Goal: Task Accomplishment & Management: Manage account settings

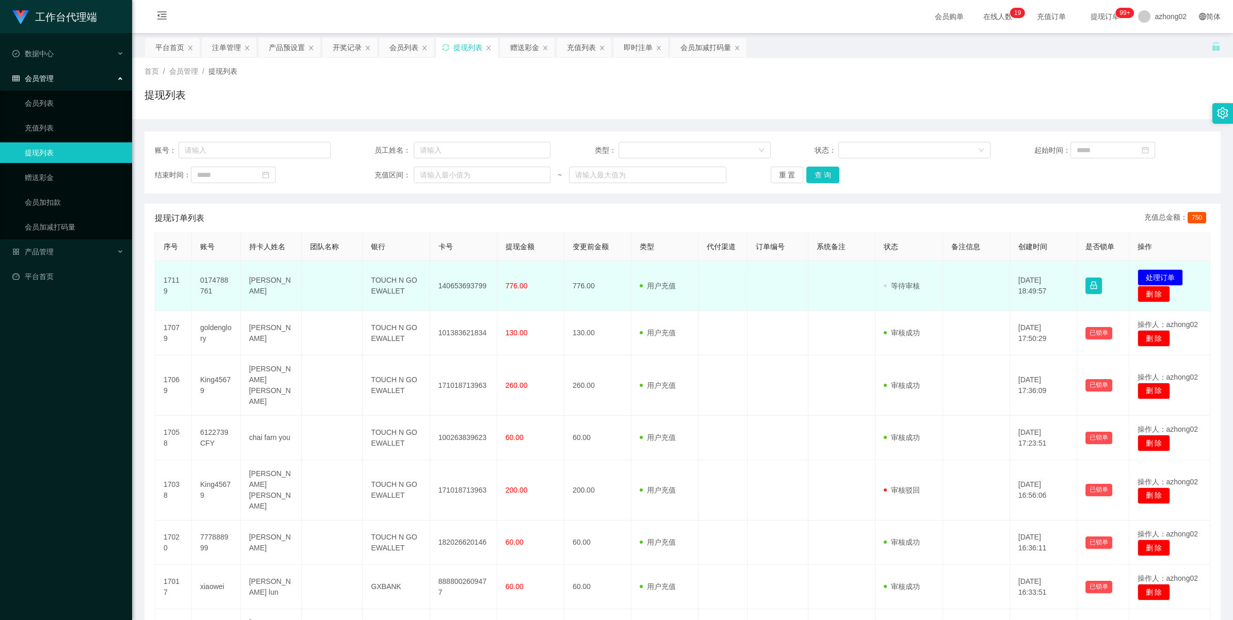
click at [460, 286] on td "140653693799" at bounding box center [463, 286] width 67 height 50
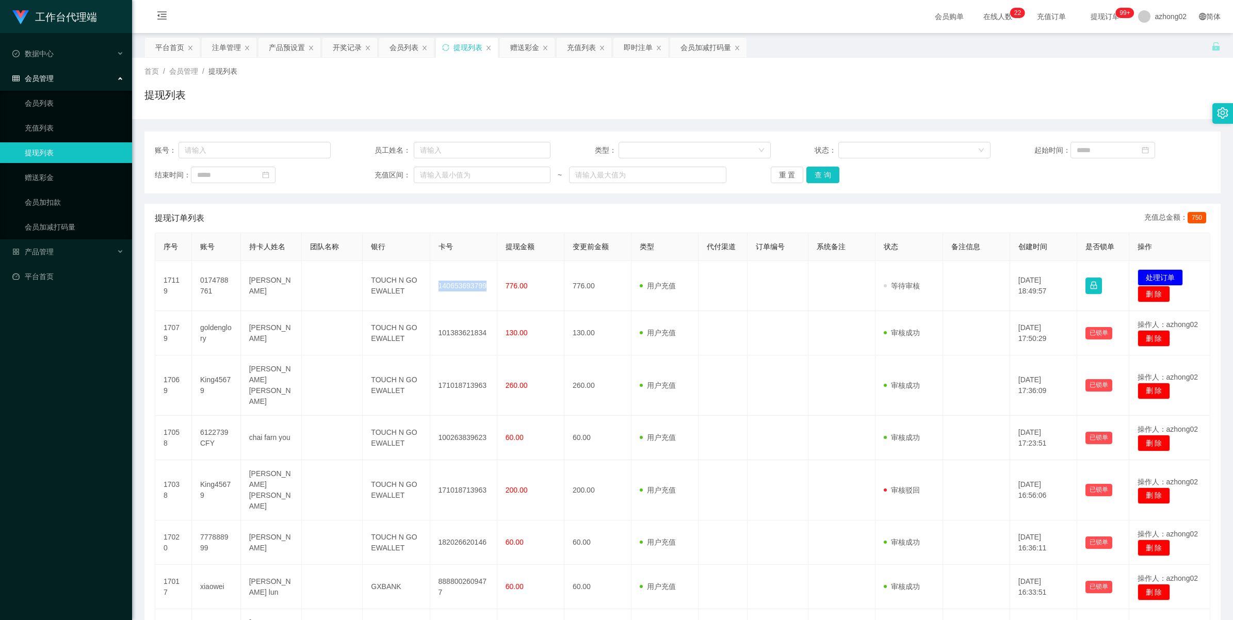
copy td "140653693799"
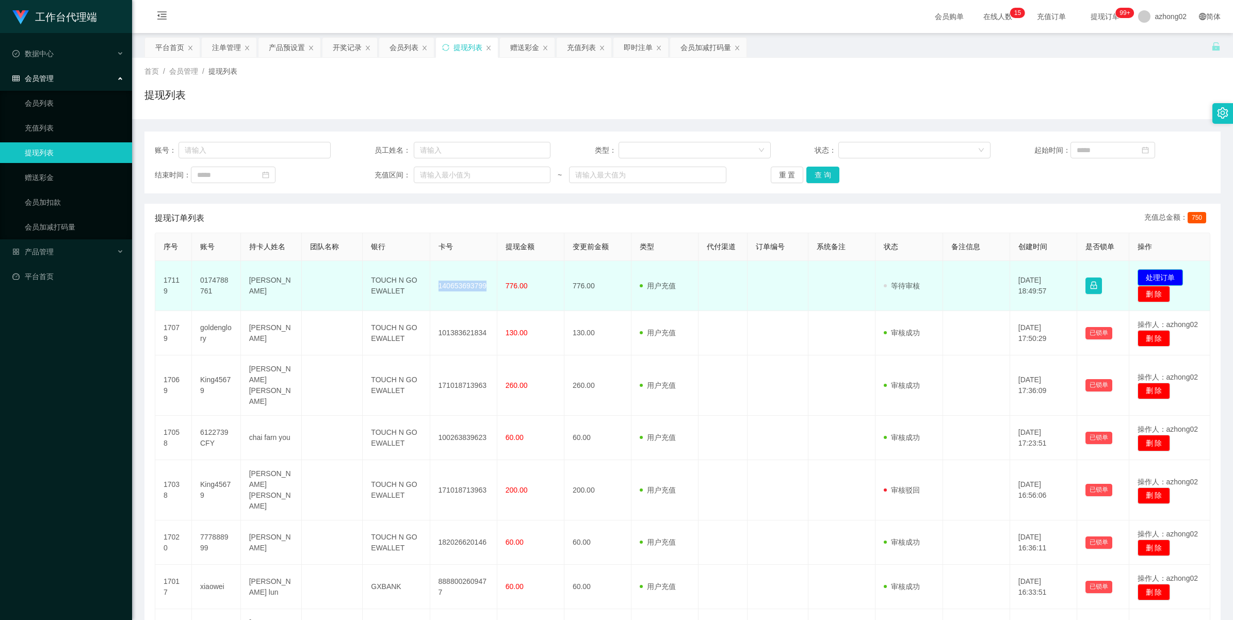
click at [1148, 277] on button "处理订单" at bounding box center [1159, 277] width 45 height 17
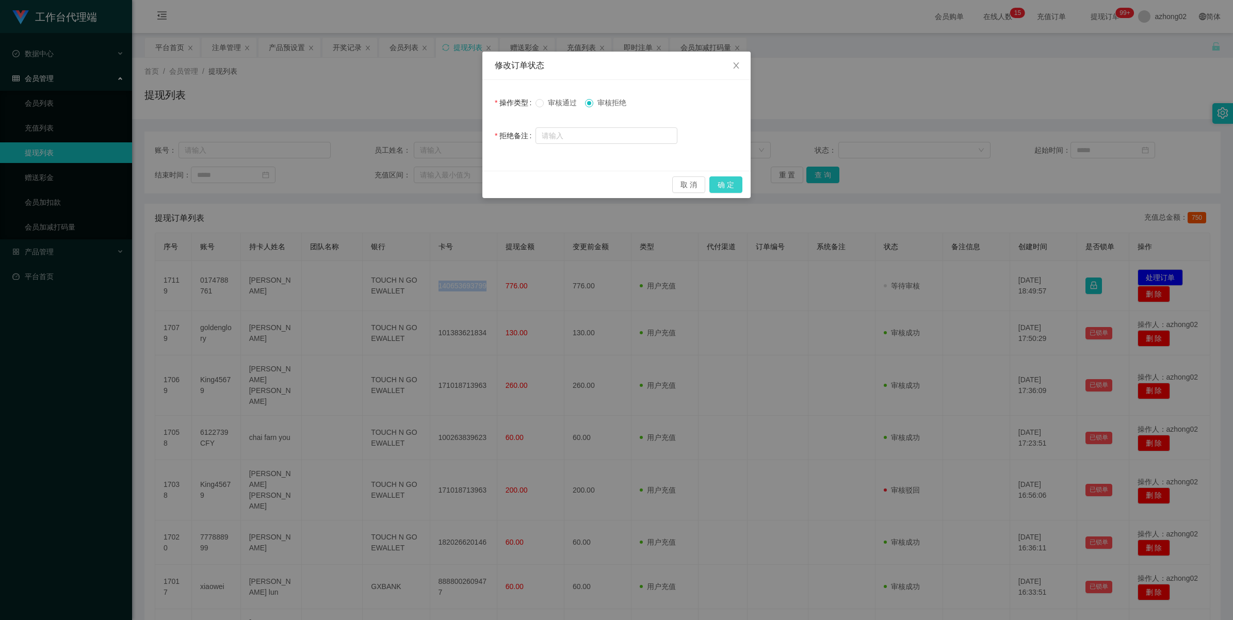
click at [727, 181] on button "确 定" at bounding box center [725, 184] width 33 height 17
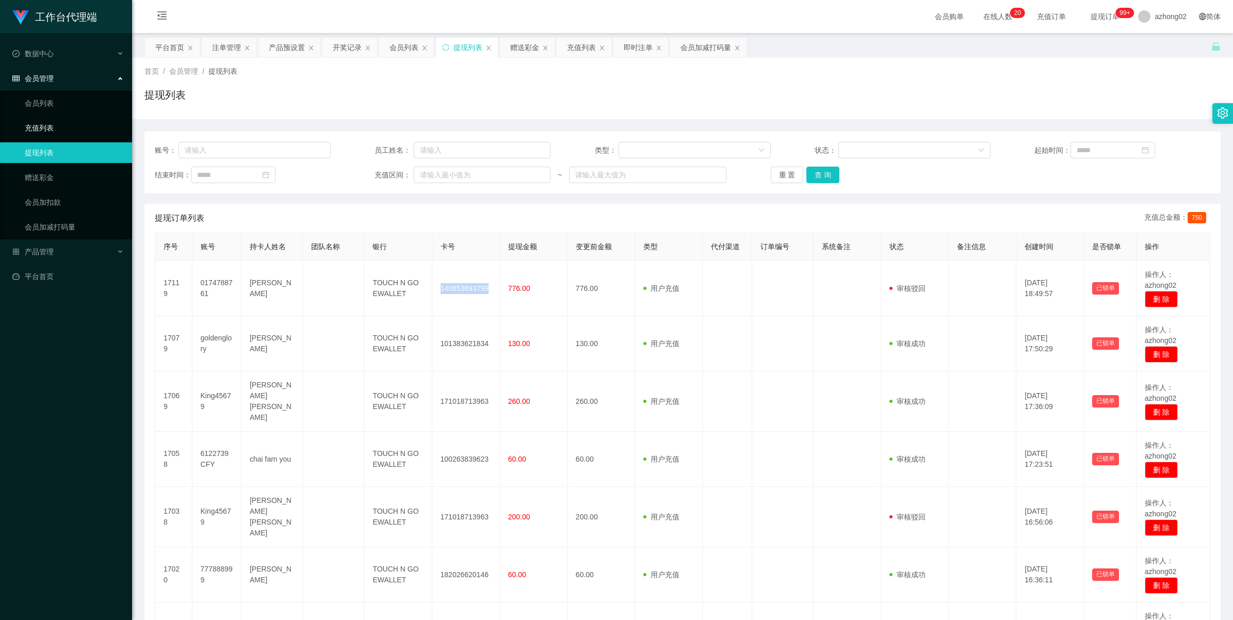
click at [46, 129] on link "充值列表" at bounding box center [74, 128] width 99 height 21
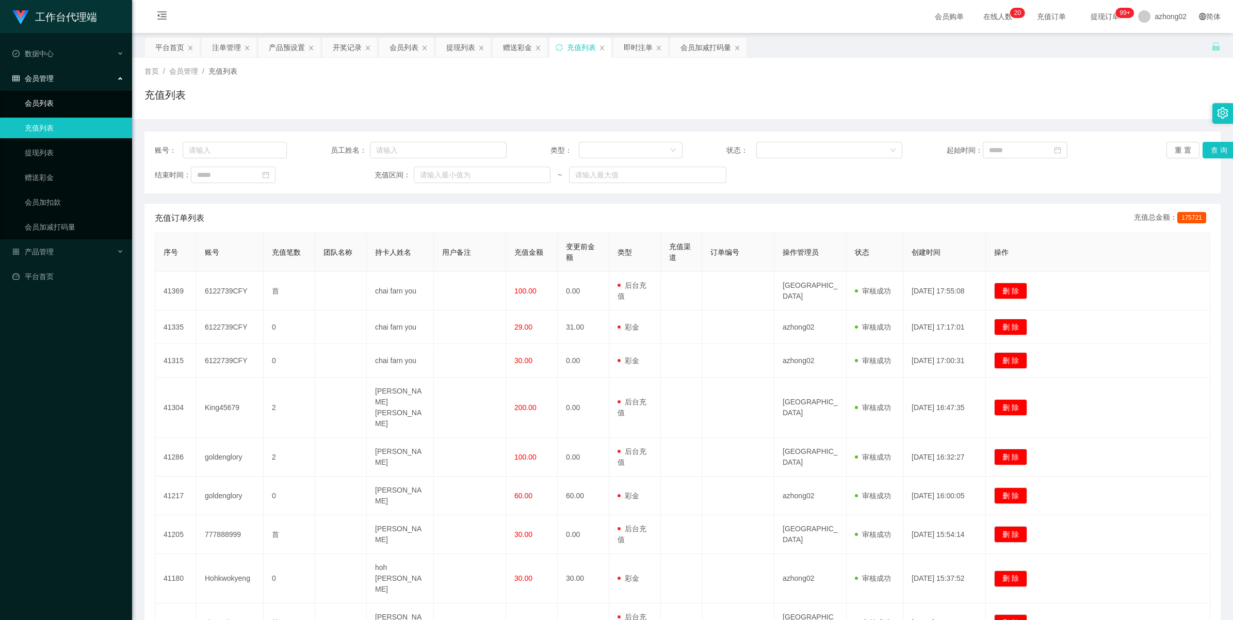
click at [40, 98] on link "会员列表" at bounding box center [74, 103] width 99 height 21
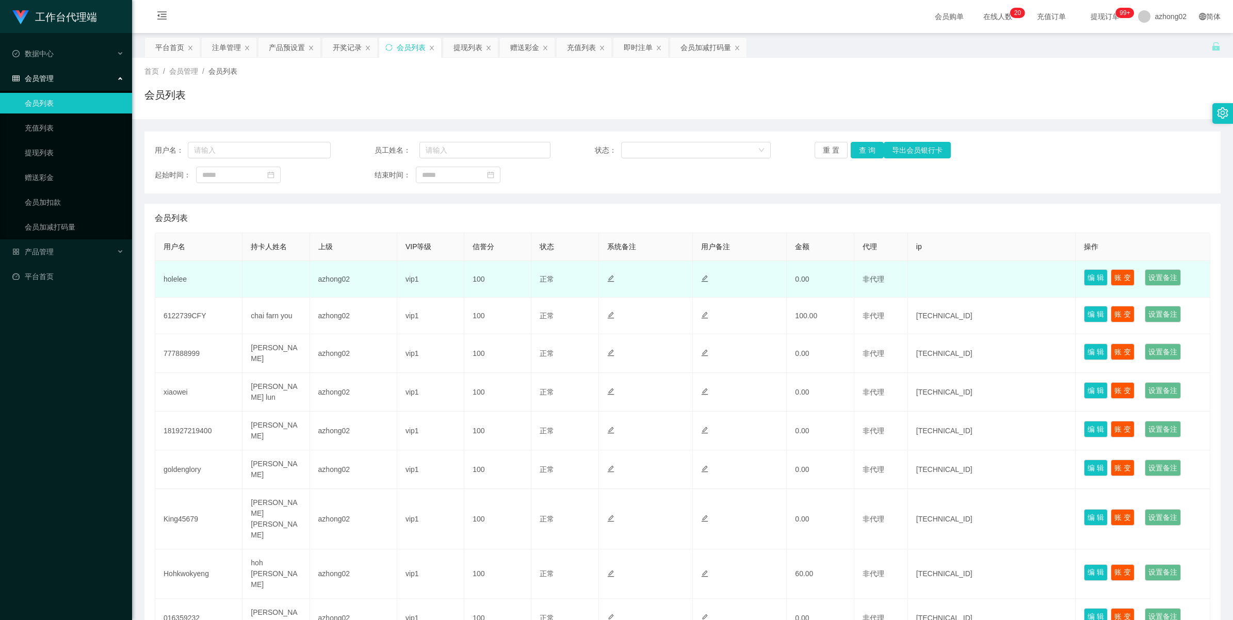
click at [171, 280] on td "holelee" at bounding box center [198, 279] width 87 height 37
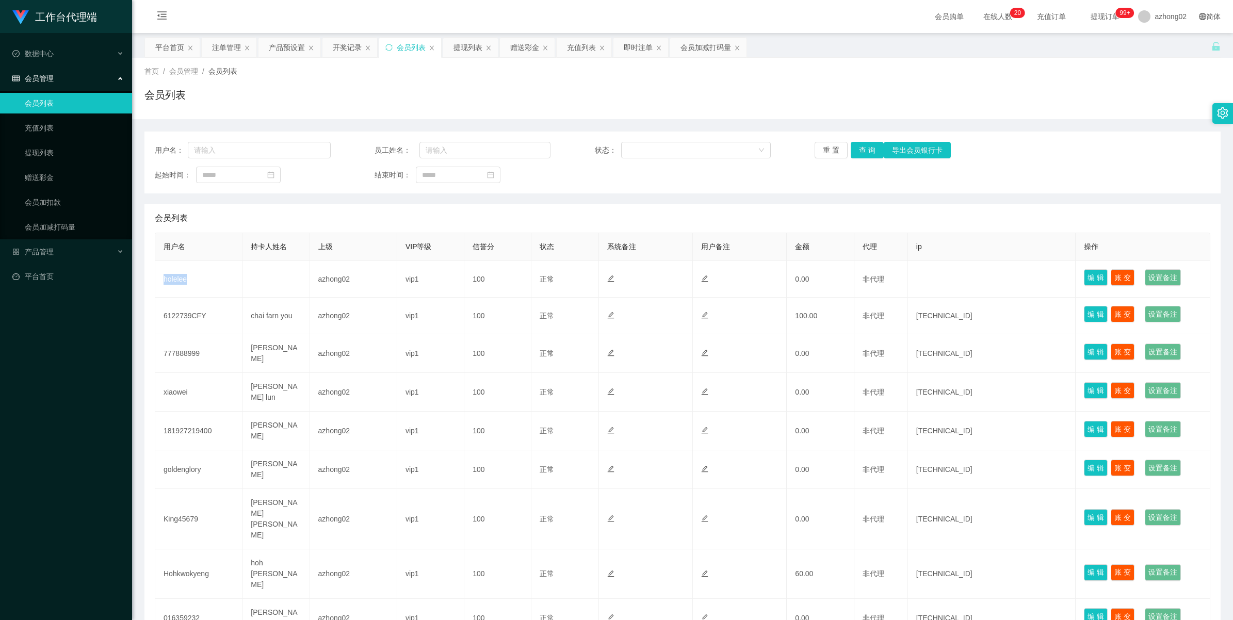
copy td "holelee"
click at [46, 169] on link "赠送彩金" at bounding box center [74, 177] width 99 height 21
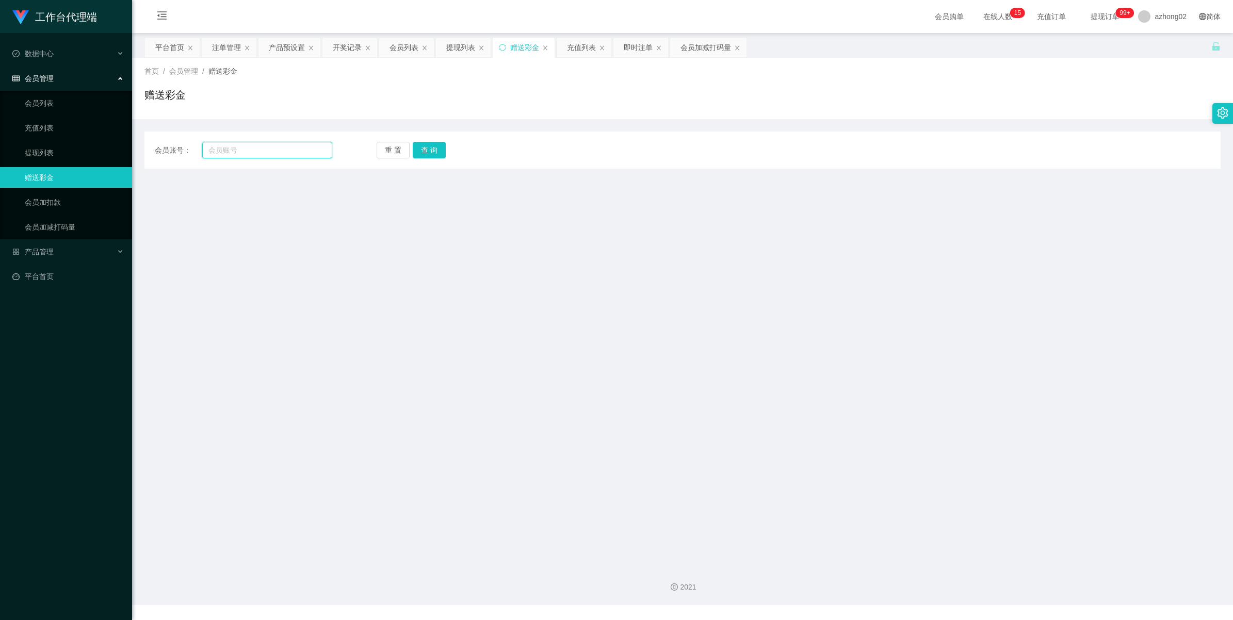
click at [230, 148] on input "text" at bounding box center [267, 150] width 130 height 17
paste input "holelee"
type input "holelee"
click at [423, 151] on button "查 询" at bounding box center [429, 150] width 33 height 17
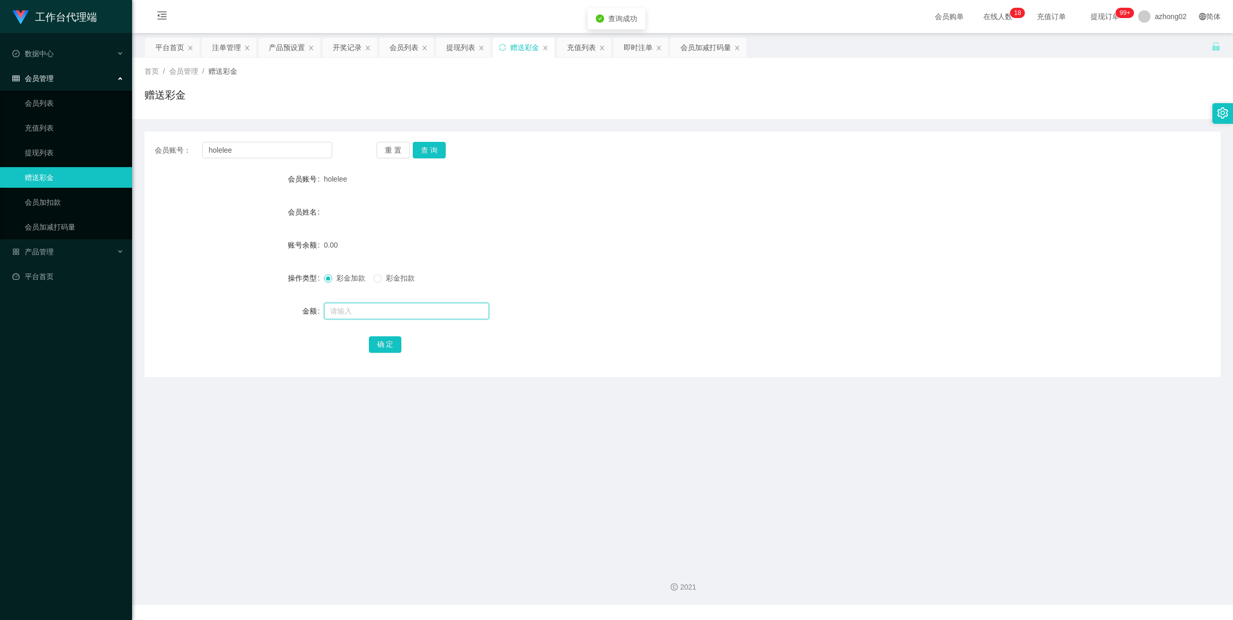
click at [412, 305] on input "text" at bounding box center [406, 311] width 165 height 17
type input "30"
click at [379, 349] on button "确 定" at bounding box center [385, 344] width 33 height 17
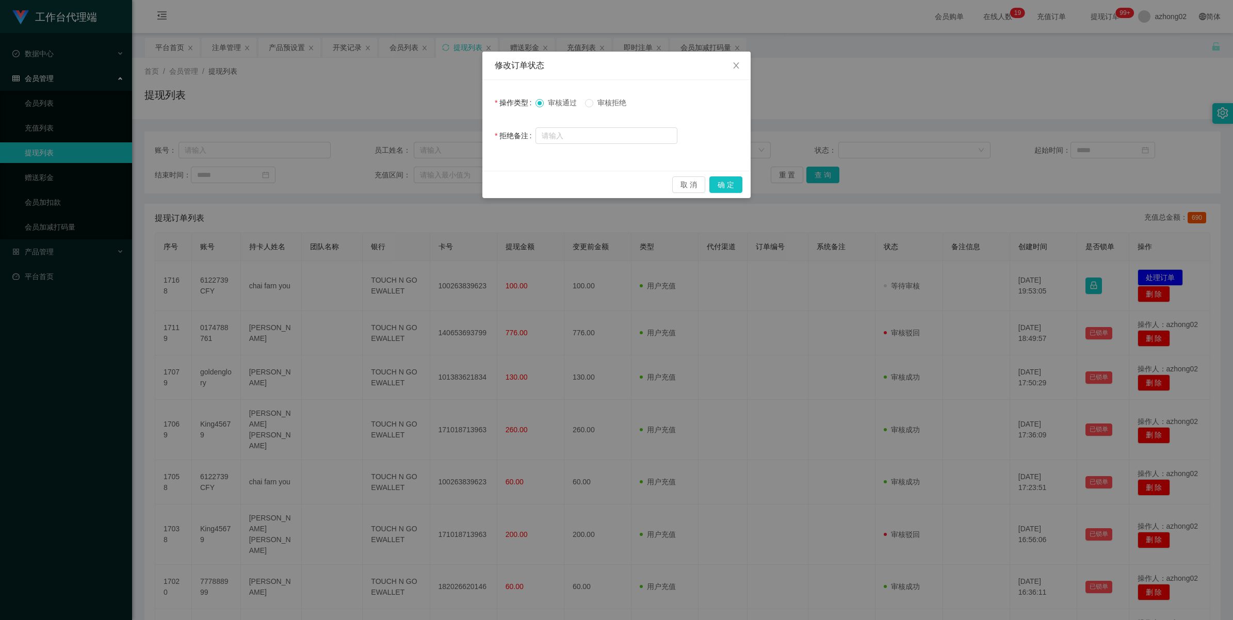
click at [593, 107] on label "审核拒绝" at bounding box center [607, 102] width 45 height 11
click at [725, 179] on button "确 定" at bounding box center [725, 184] width 33 height 17
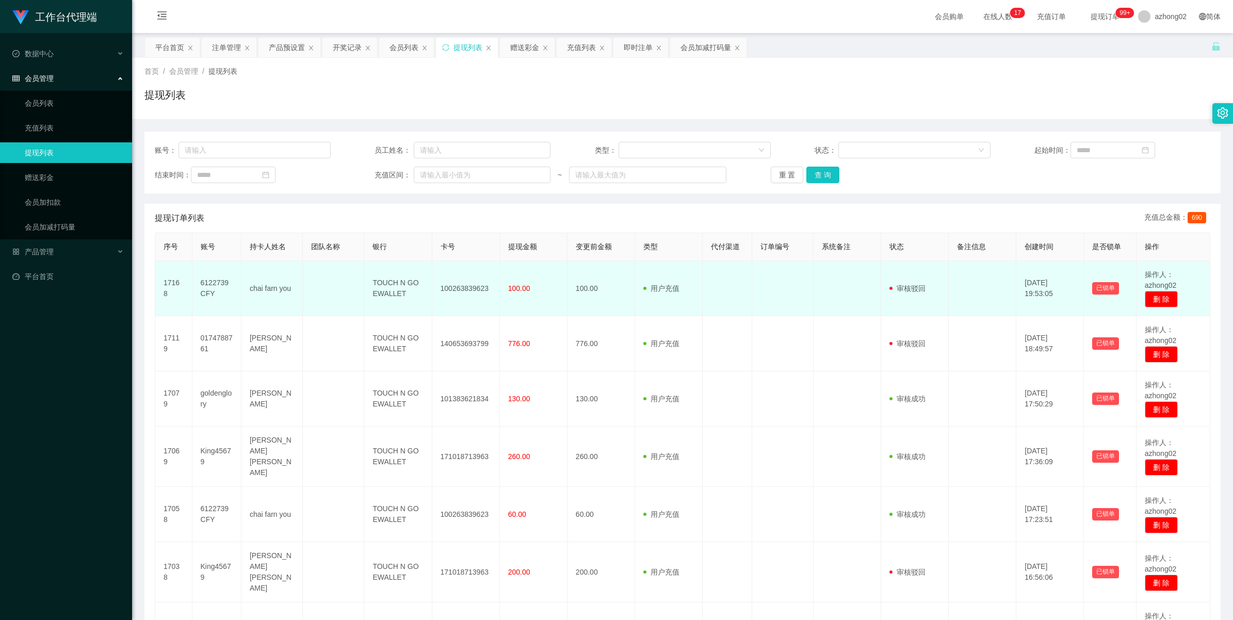
click at [213, 284] on td "6122739CFY" at bounding box center [216, 288] width 49 height 55
copy td "6122739CFY"
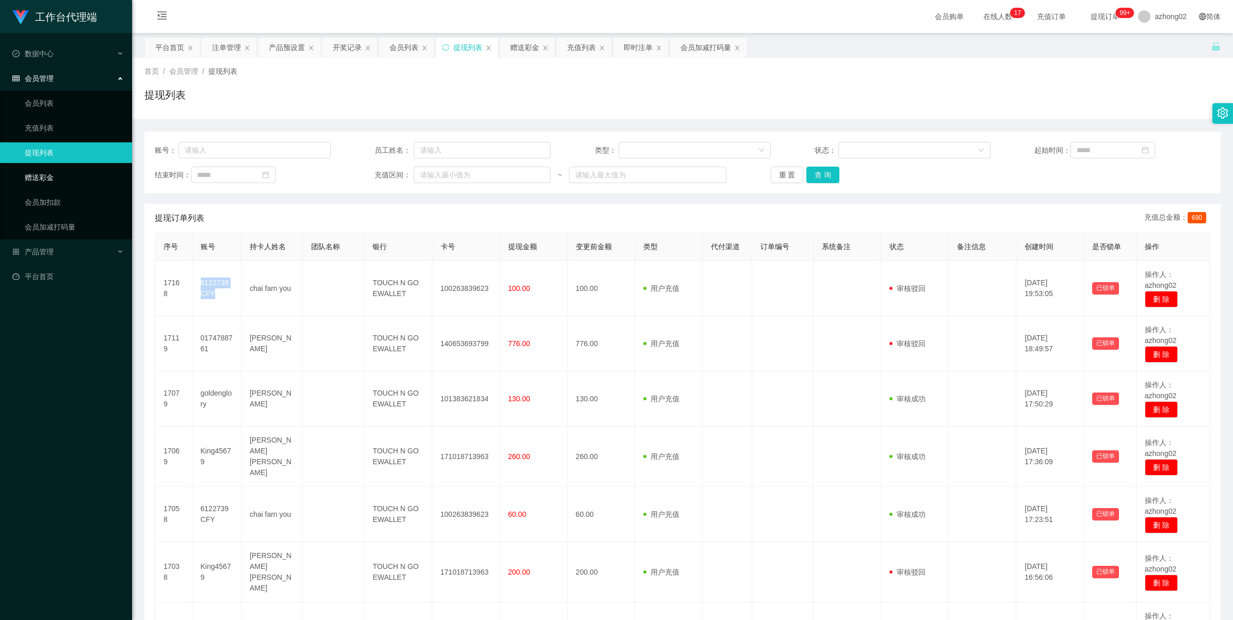
click at [35, 179] on link "赠送彩金" at bounding box center [74, 177] width 99 height 21
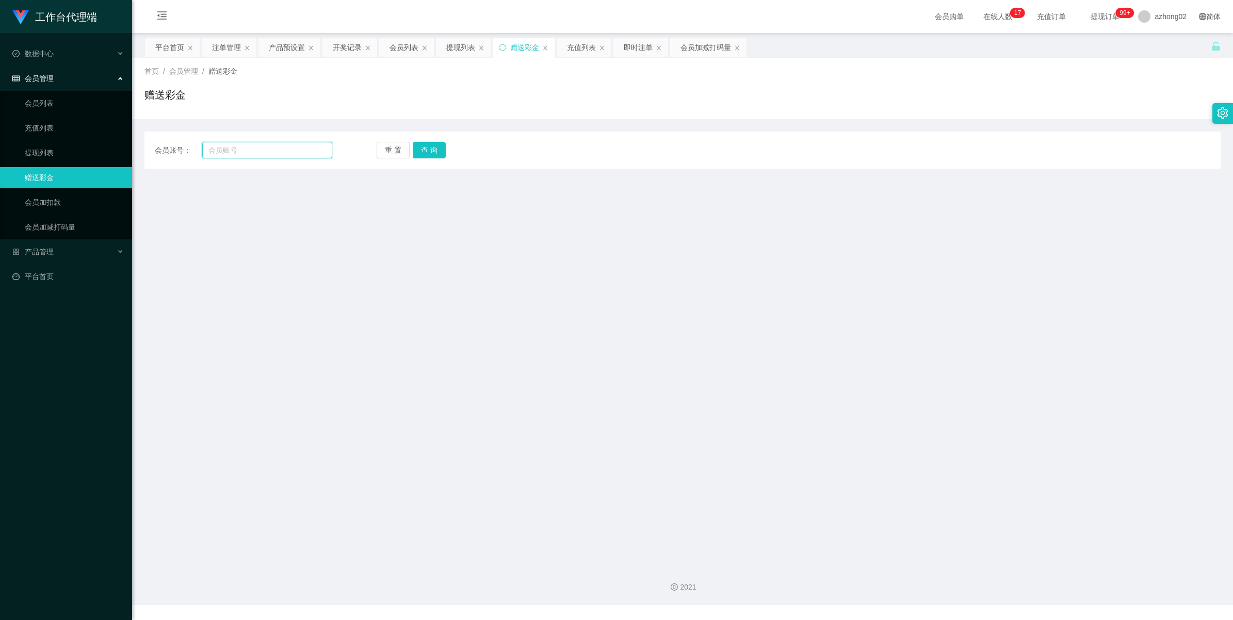
drag, startPoint x: 220, startPoint y: 150, endPoint x: 318, endPoint y: 148, distance: 97.5
click at [221, 150] on input "text" at bounding box center [267, 150] width 130 height 17
paste input "6122739CFY"
type input "6122739CFY"
click at [434, 145] on button "查 询" at bounding box center [429, 150] width 33 height 17
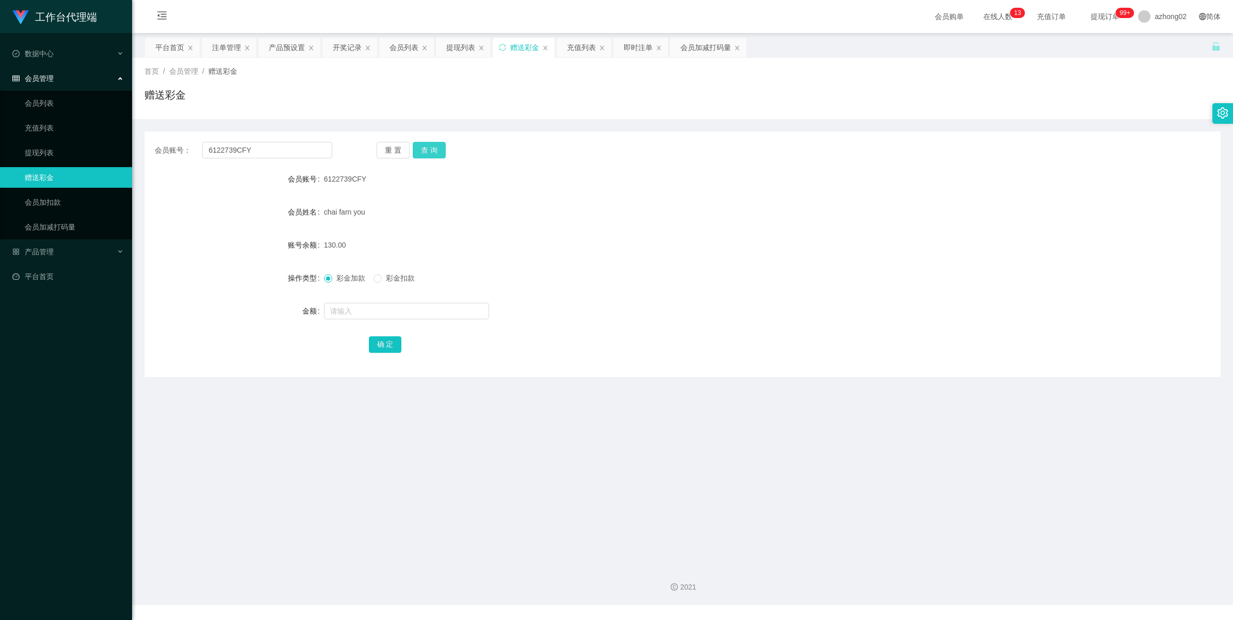
click at [444, 148] on button "查 询" at bounding box center [429, 150] width 33 height 17
drag, startPoint x: 53, startPoint y: 150, endPoint x: 52, endPoint y: 132, distance: 18.1
click at [52, 150] on link "提现列表" at bounding box center [74, 152] width 99 height 21
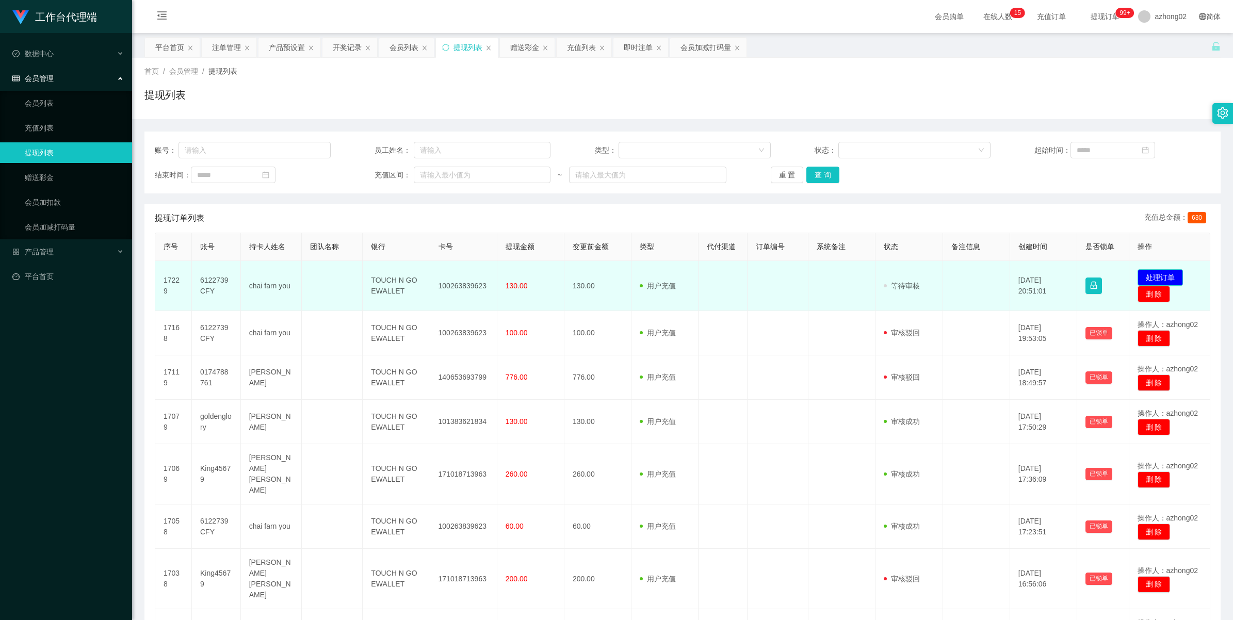
drag, startPoint x: 0, startPoint y: 0, endPoint x: 1149, endPoint y: 275, distance: 1181.3
click at [1149, 275] on button "处理订单" at bounding box center [1159, 277] width 45 height 17
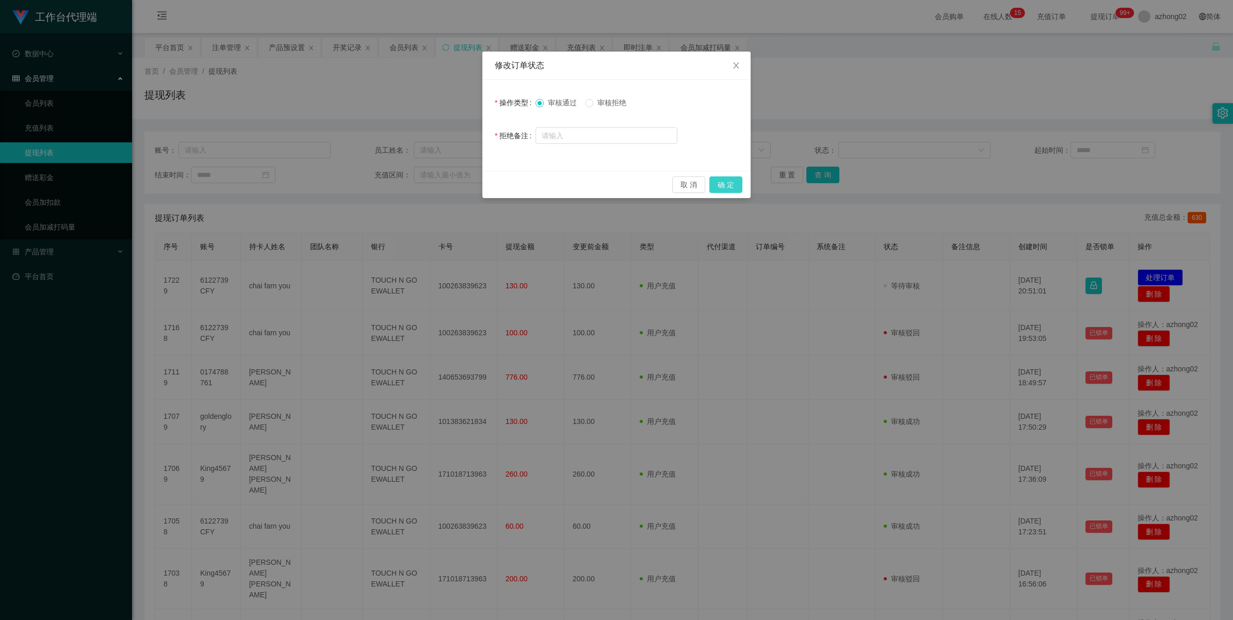
drag, startPoint x: 737, startPoint y: 180, endPoint x: 728, endPoint y: 182, distance: 8.6
click at [736, 180] on button "确 定" at bounding box center [725, 184] width 33 height 17
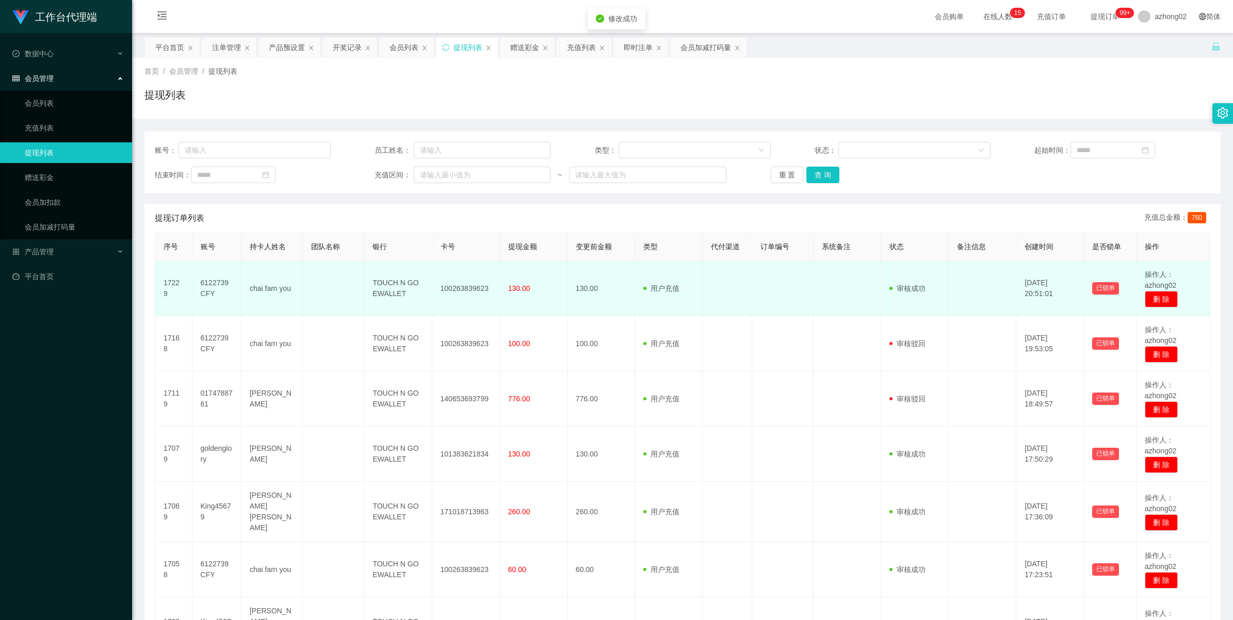
click at [449, 294] on td "100263839623" at bounding box center [466, 288] width 68 height 55
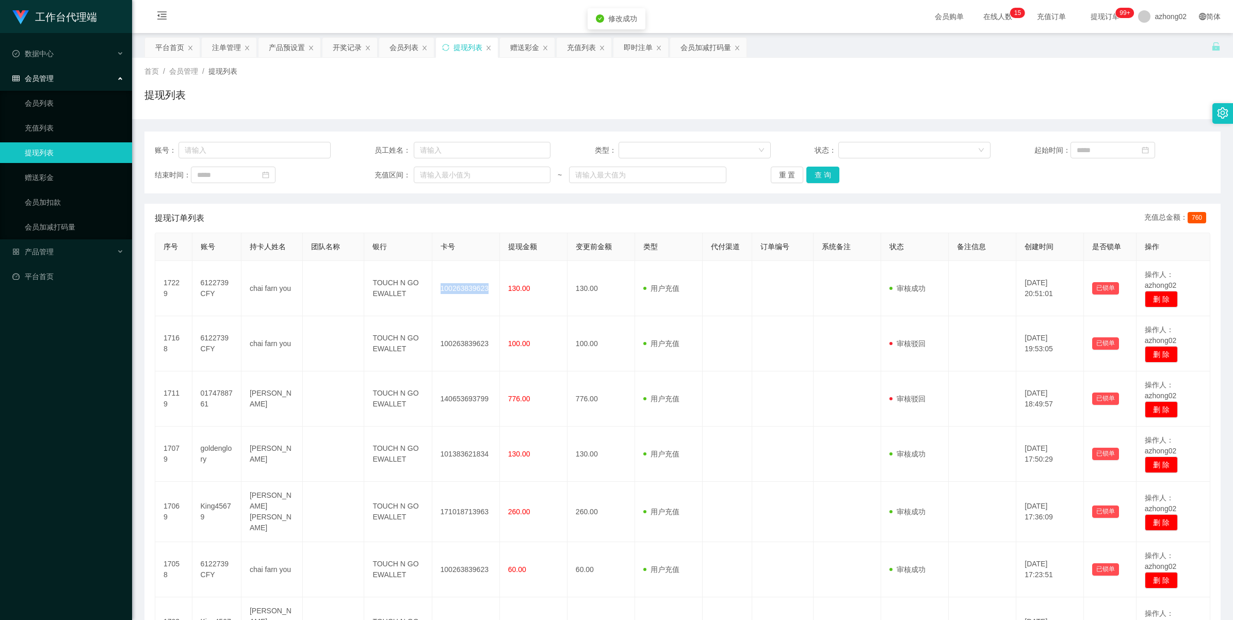
copy td "100263839623"
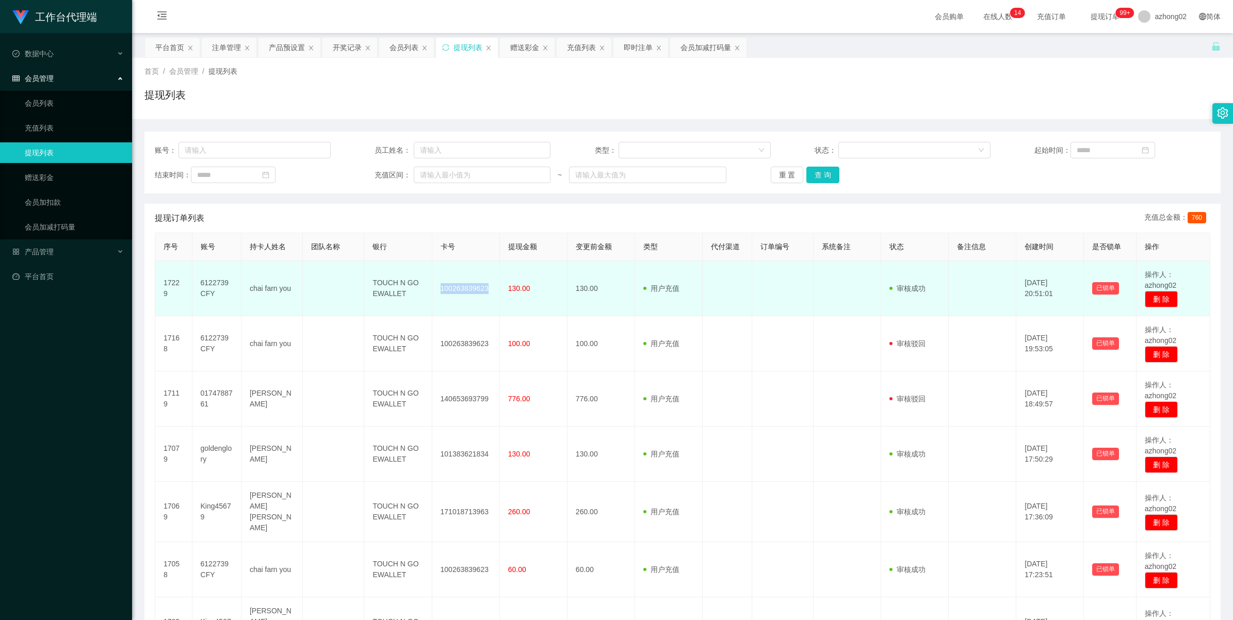
click at [467, 288] on td "100263839623" at bounding box center [466, 288] width 68 height 55
click at [462, 289] on td "100263839623" at bounding box center [466, 288] width 68 height 55
click at [452, 285] on td "100263839623" at bounding box center [466, 288] width 68 height 55
click at [450, 285] on td "100263839623" at bounding box center [466, 288] width 68 height 55
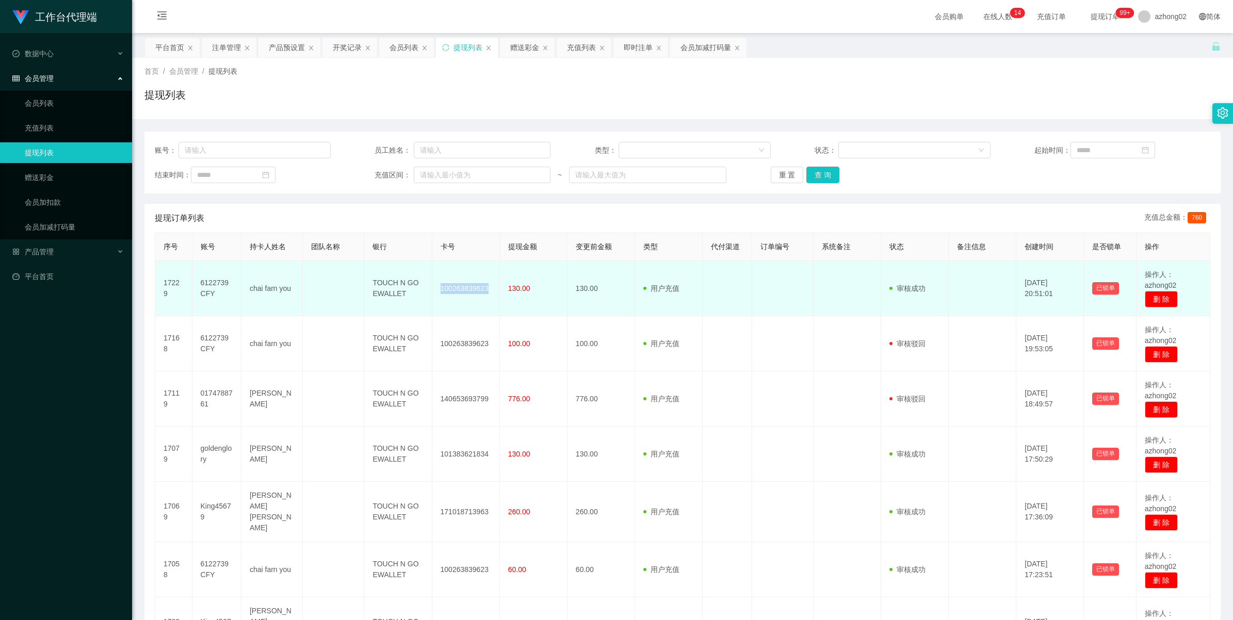
copy td "100263839623"
click at [202, 287] on td "6122739CFY" at bounding box center [216, 288] width 49 height 55
copy td "6122739CFY"
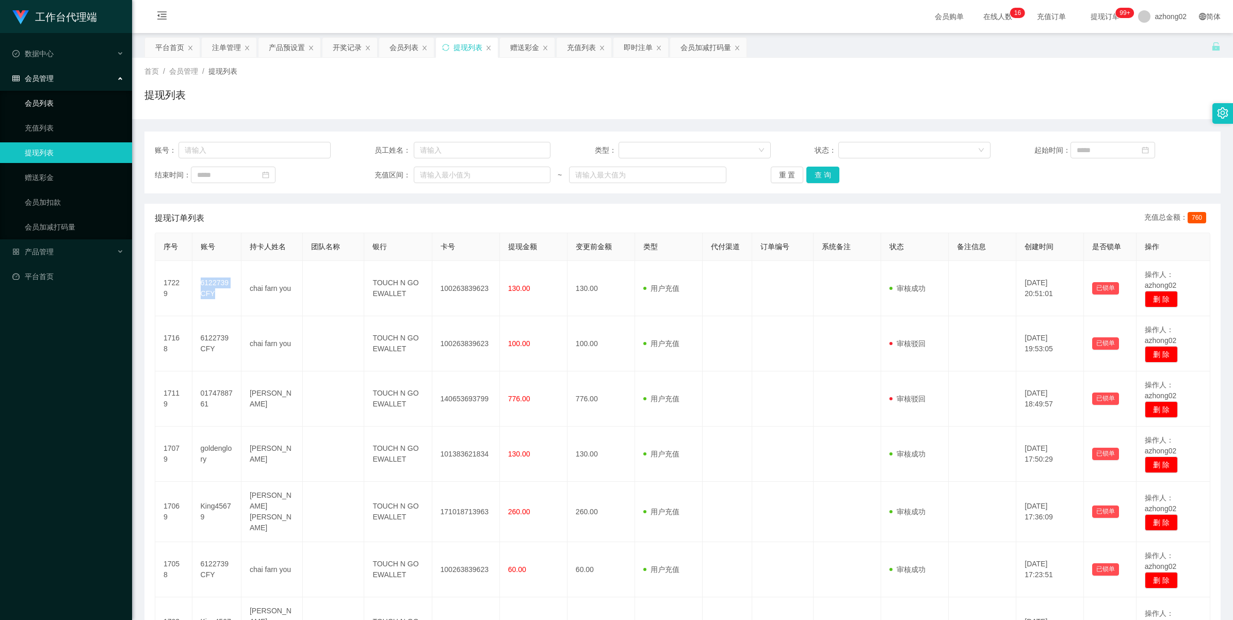
drag, startPoint x: 40, startPoint y: 94, endPoint x: 42, endPoint y: 70, distance: 23.8
click at [42, 94] on link "会员列表" at bounding box center [74, 103] width 99 height 21
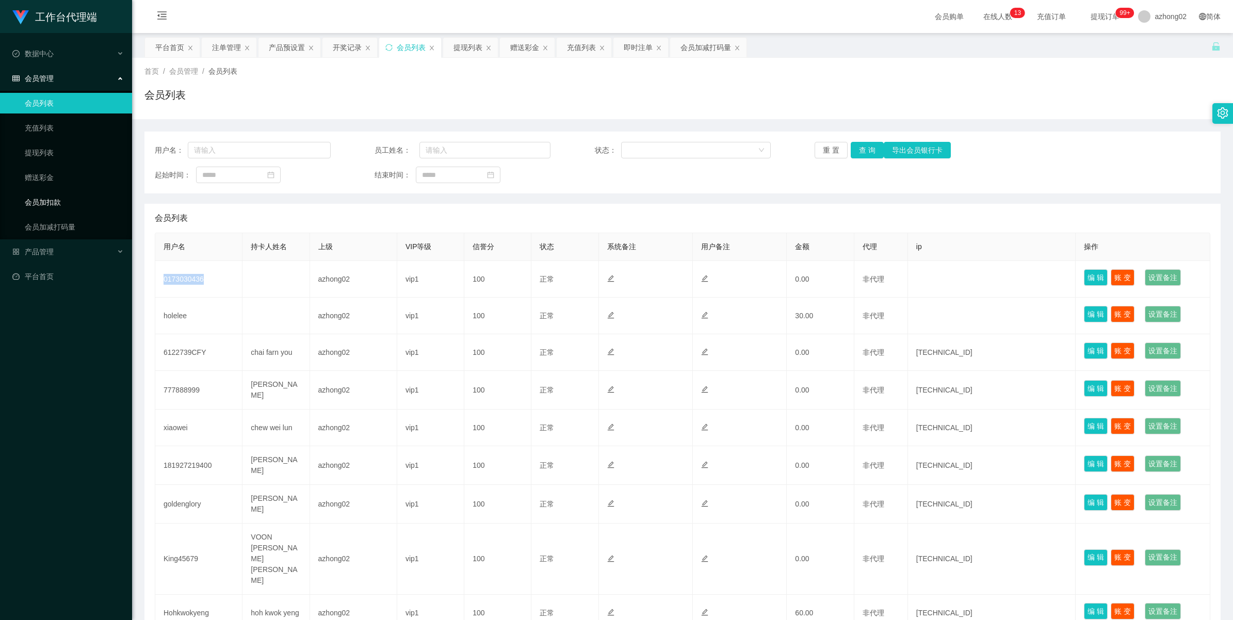
click at [42, 206] on link "会员加扣款" at bounding box center [74, 202] width 99 height 21
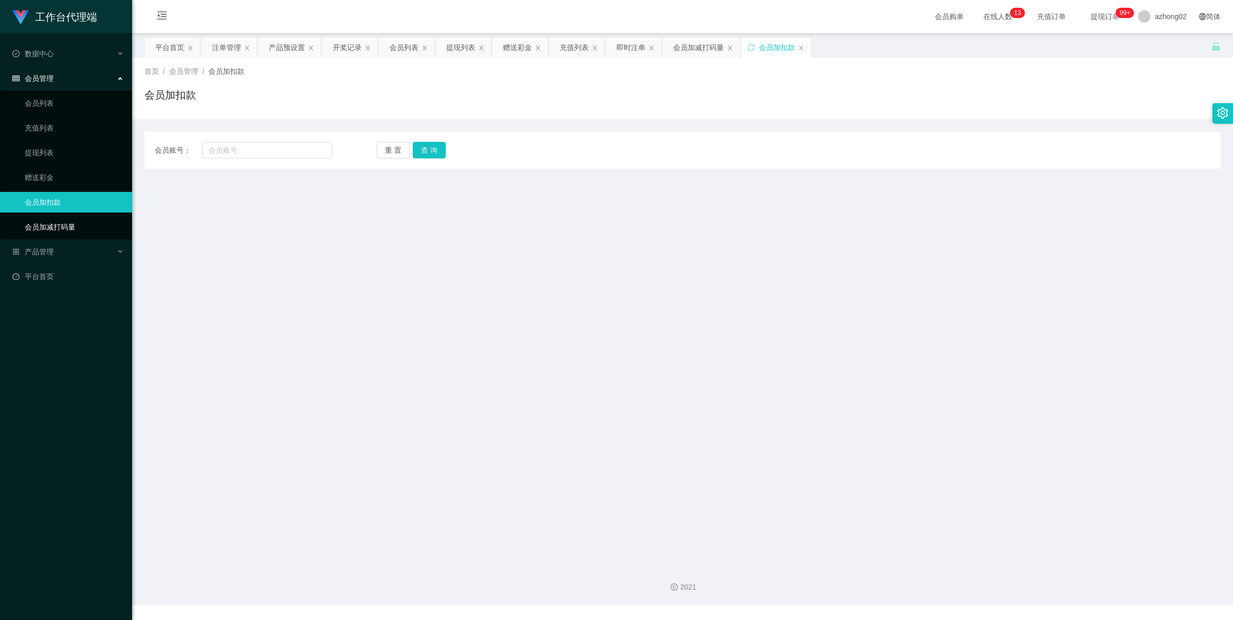
click at [43, 220] on link "会员加减打码量" at bounding box center [74, 227] width 99 height 21
click at [51, 254] on span "产品管理" at bounding box center [32, 252] width 41 height 8
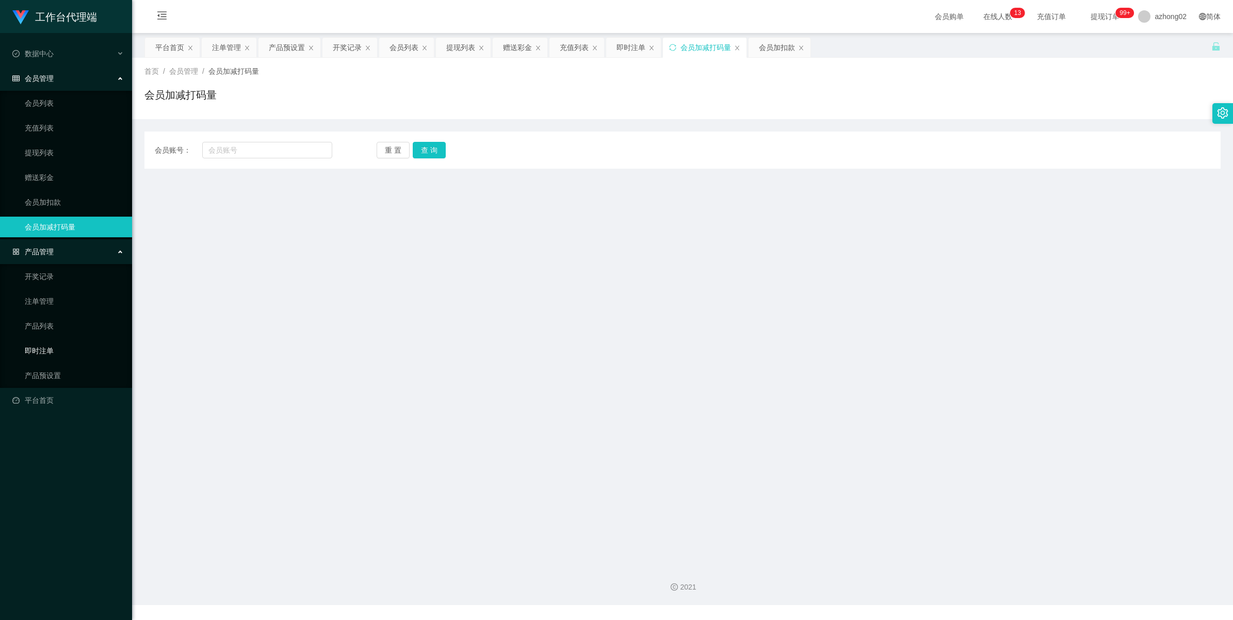
click at [50, 348] on link "即时注单" at bounding box center [74, 350] width 99 height 21
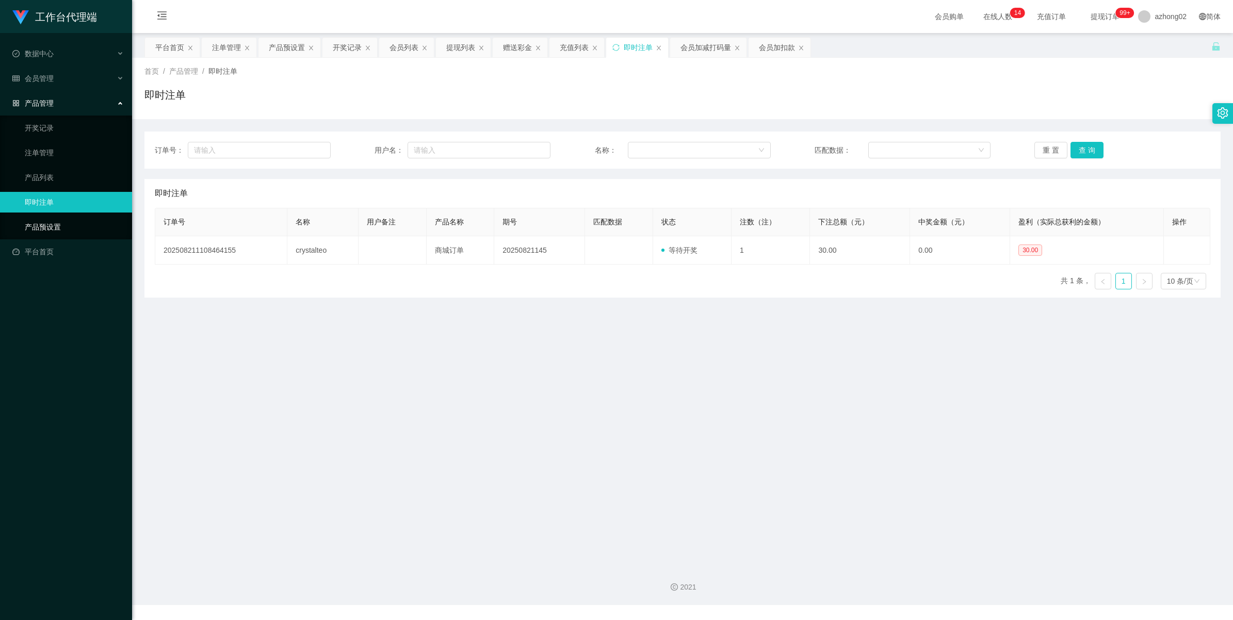
click at [47, 224] on link "产品预设置" at bounding box center [74, 227] width 99 height 21
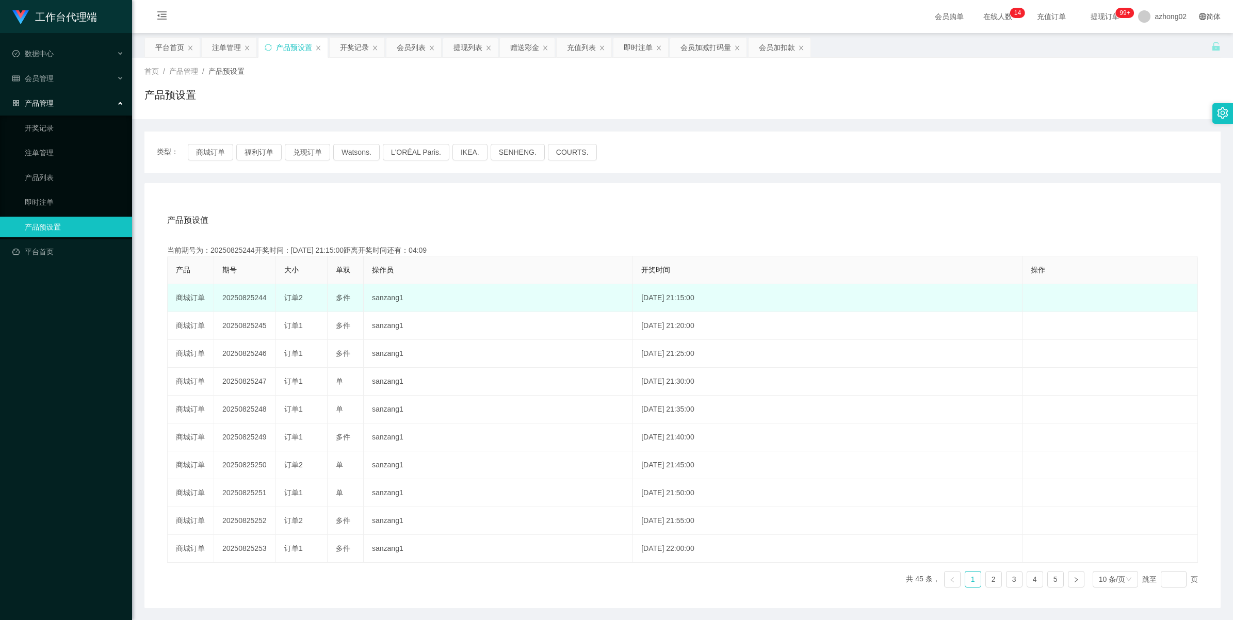
click at [242, 296] on td "20250825244" at bounding box center [245, 298] width 62 height 28
click at [242, 297] on td "20250825244" at bounding box center [245, 298] width 62 height 28
copy td "20250825244"
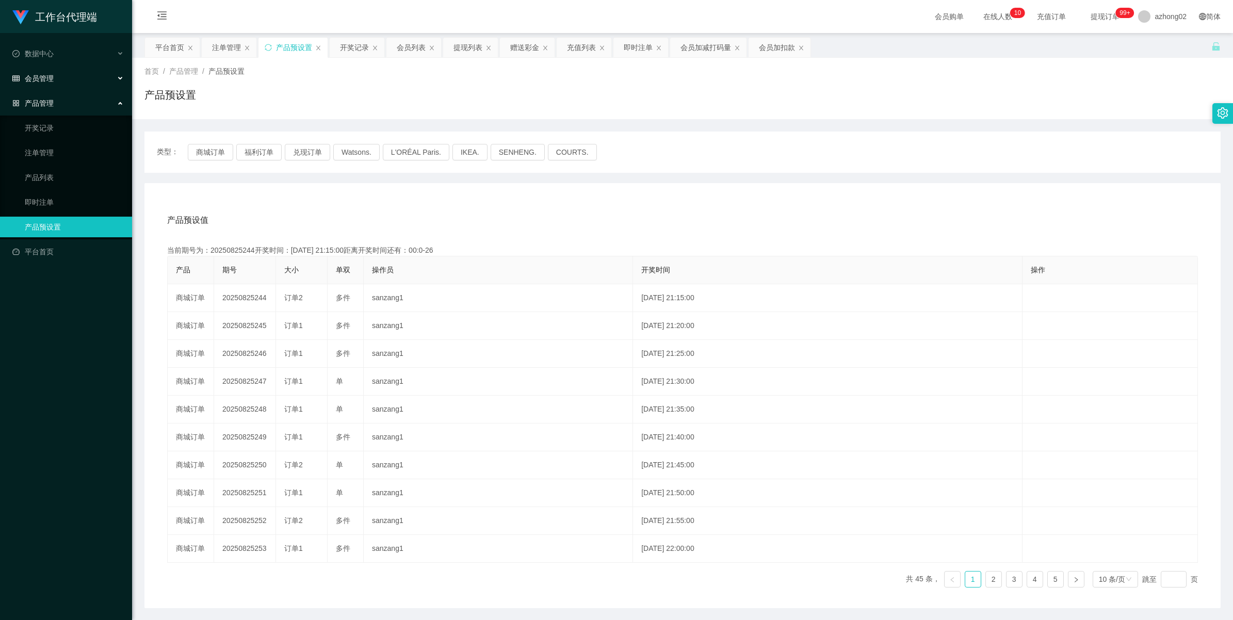
click at [38, 70] on div "会员管理" at bounding box center [66, 78] width 132 height 21
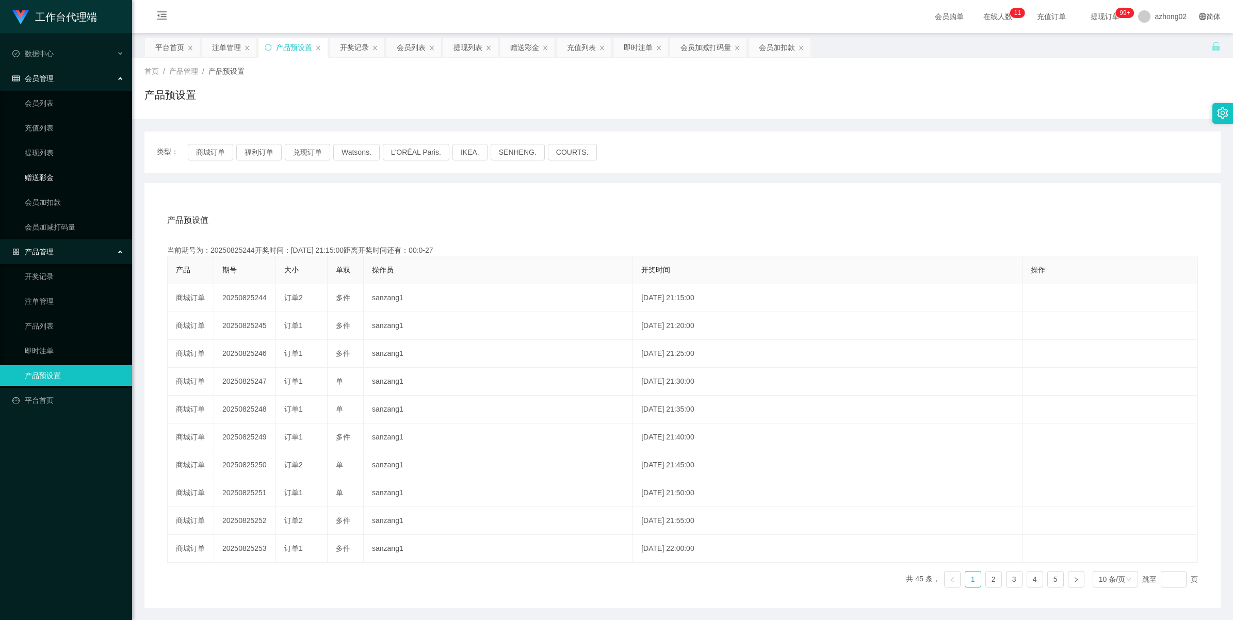
click at [53, 176] on link "赠送彩金" at bounding box center [74, 177] width 99 height 21
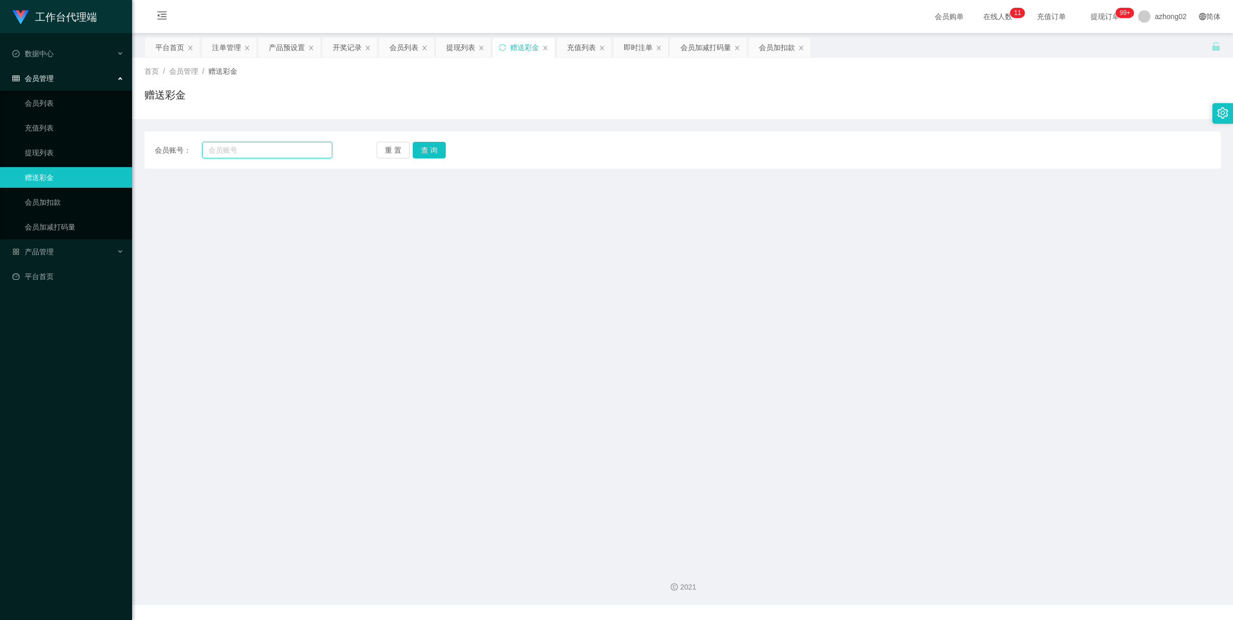
drag, startPoint x: 284, startPoint y: 154, endPoint x: 292, endPoint y: 151, distance: 8.6
click at [284, 154] on input "text" at bounding box center [267, 150] width 130 height 17
paste input "0173030436"
type input "0173030436"
drag, startPoint x: 425, startPoint y: 148, endPoint x: 468, endPoint y: 147, distance: 43.9
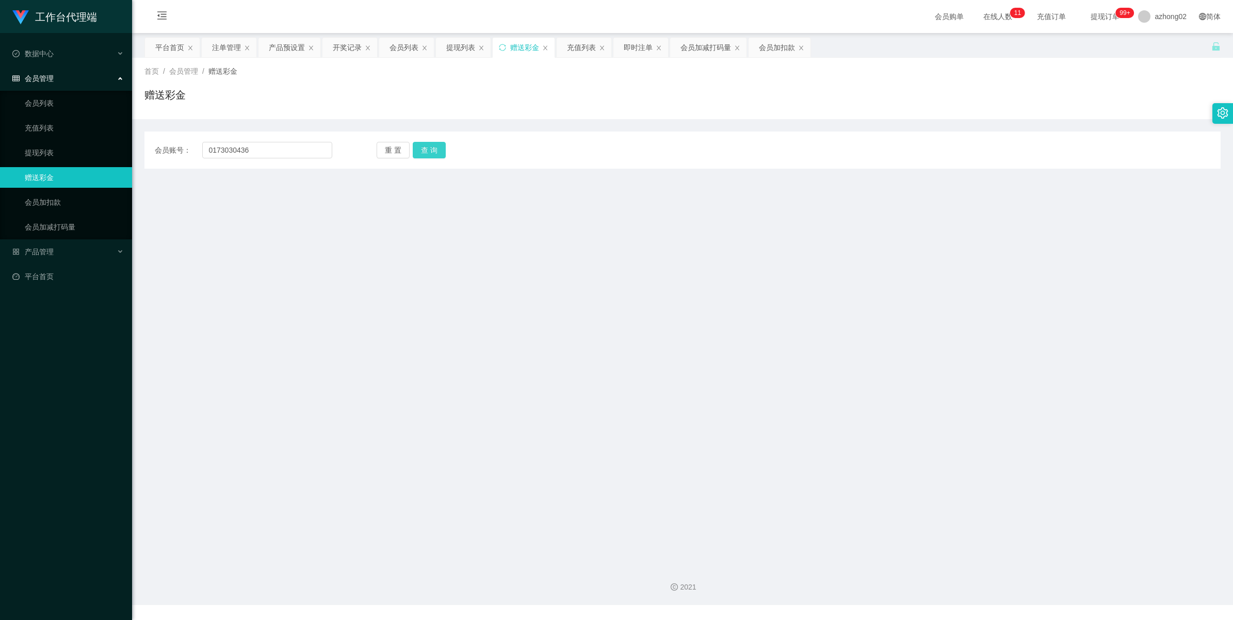
click at [426, 147] on button "查 询" at bounding box center [429, 150] width 33 height 17
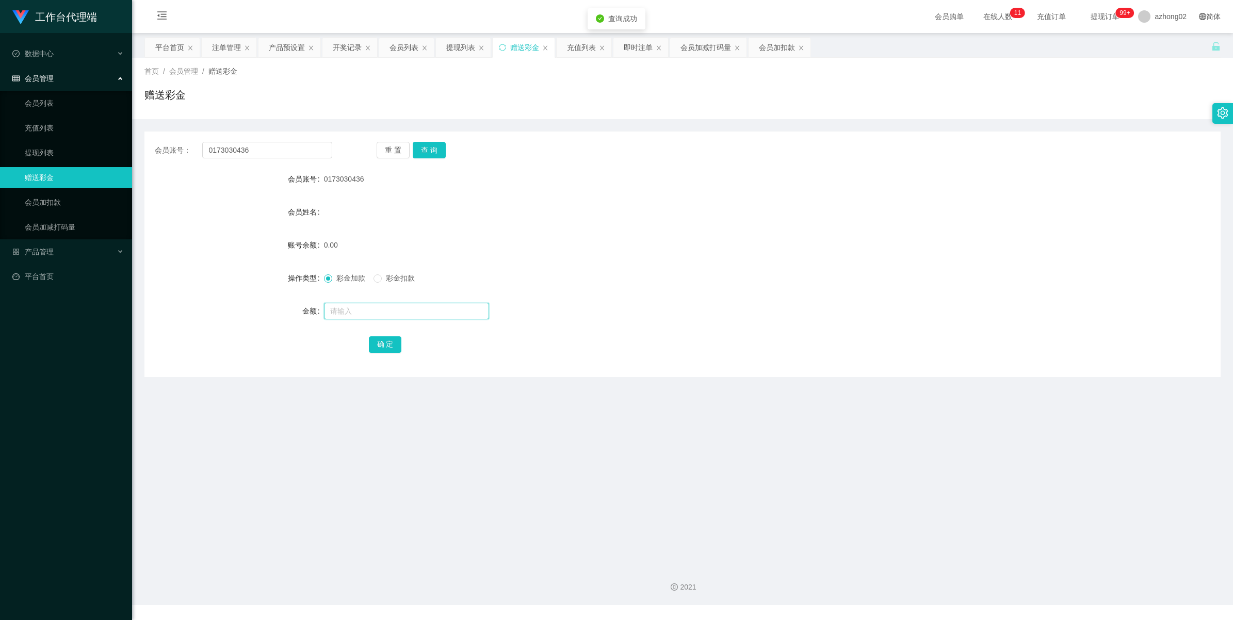
click at [351, 311] on input "text" at bounding box center [406, 311] width 165 height 17
click at [38, 254] on span "产品管理" at bounding box center [32, 252] width 41 height 8
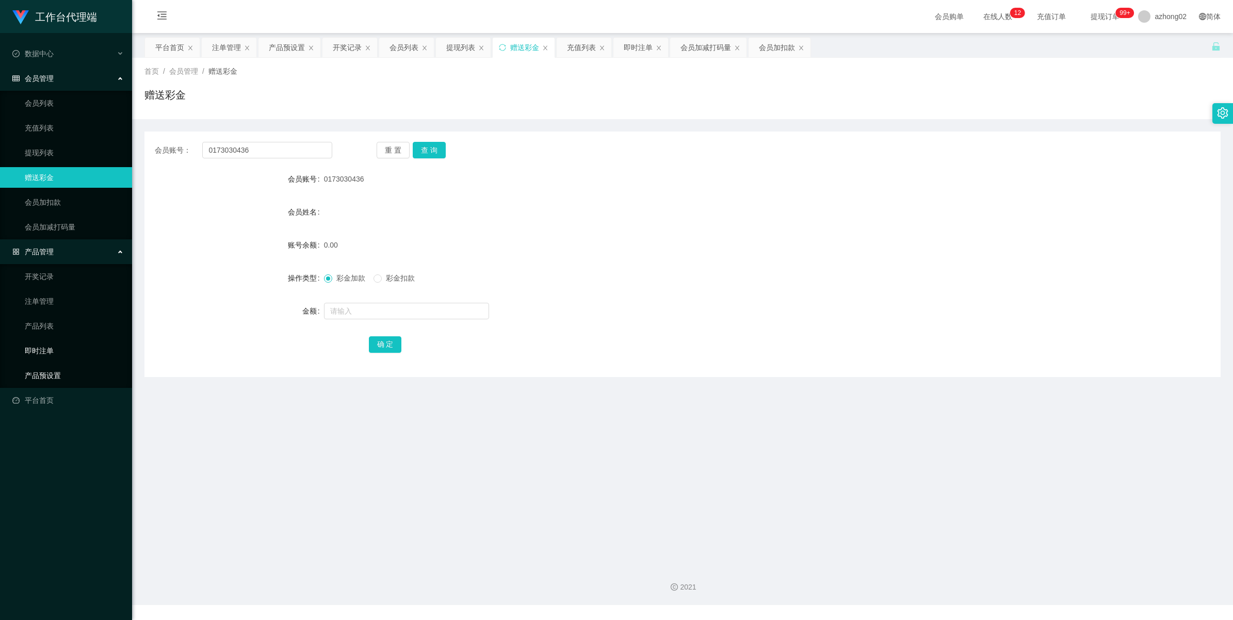
drag, startPoint x: 47, startPoint y: 369, endPoint x: 66, endPoint y: 356, distance: 22.6
click at [47, 369] on link "产品预设置" at bounding box center [74, 375] width 99 height 21
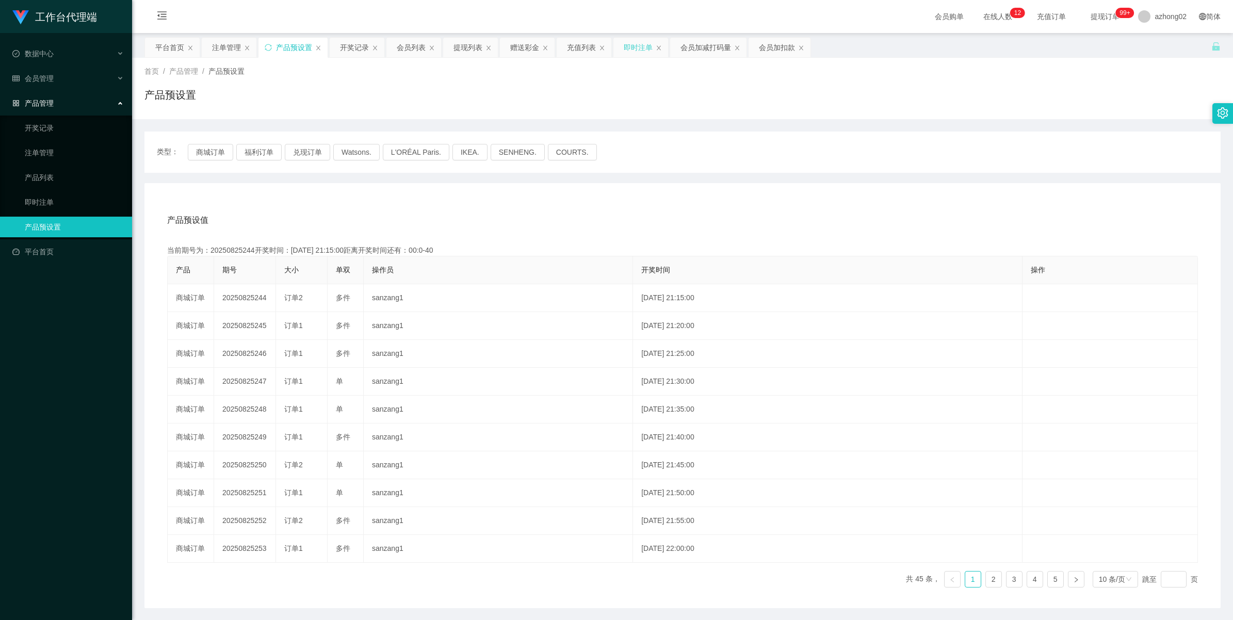
click at [649, 49] on div "即时注单" at bounding box center [638, 48] width 29 height 20
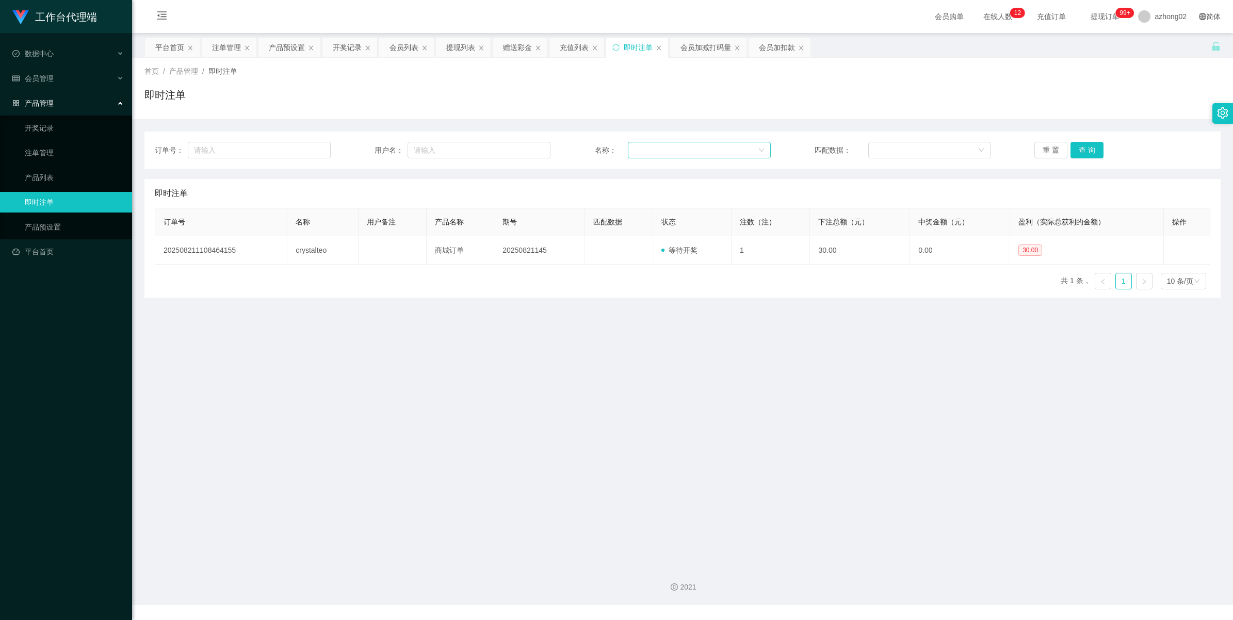
click at [654, 150] on div at bounding box center [695, 149] width 123 height 15
click at [567, 150] on div "订单号： 用户名： 名称： 匹配数据： 重 置 查 询" at bounding box center [682, 150] width 1055 height 17
click at [221, 44] on div "注单管理" at bounding box center [226, 48] width 29 height 20
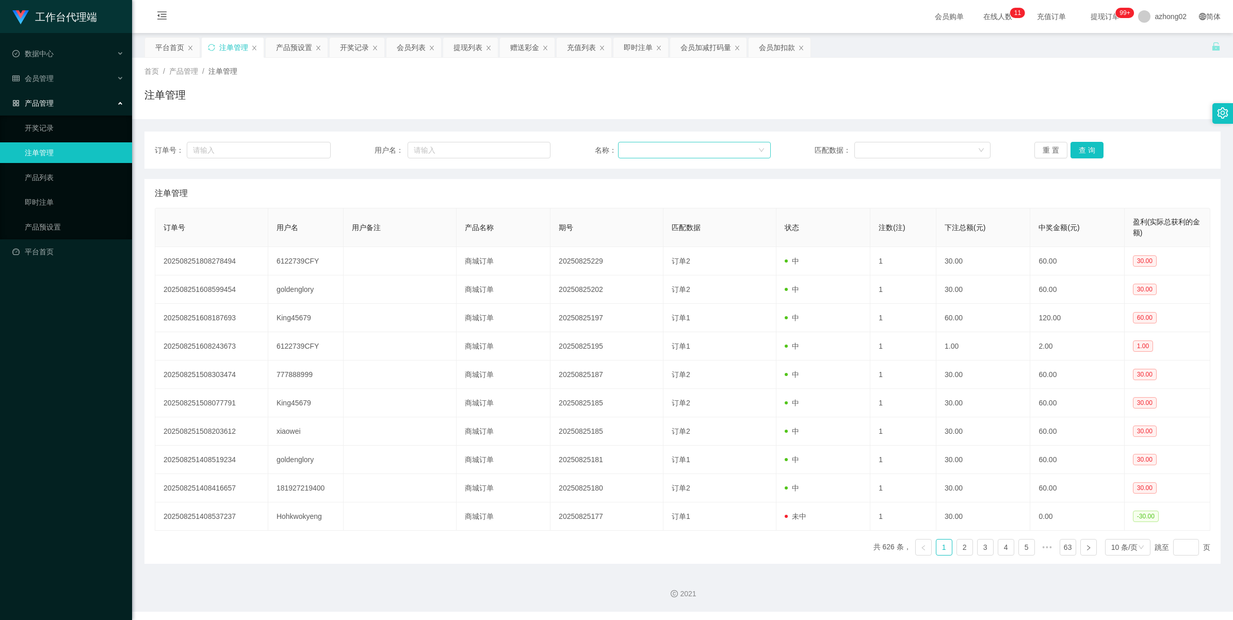
click at [635, 149] on div at bounding box center [690, 149] width 133 height 15
click at [643, 150] on div at bounding box center [690, 149] width 133 height 15
click at [475, 146] on input "text" at bounding box center [479, 150] width 143 height 17
paste input "0173030436"
type input "0173030436"
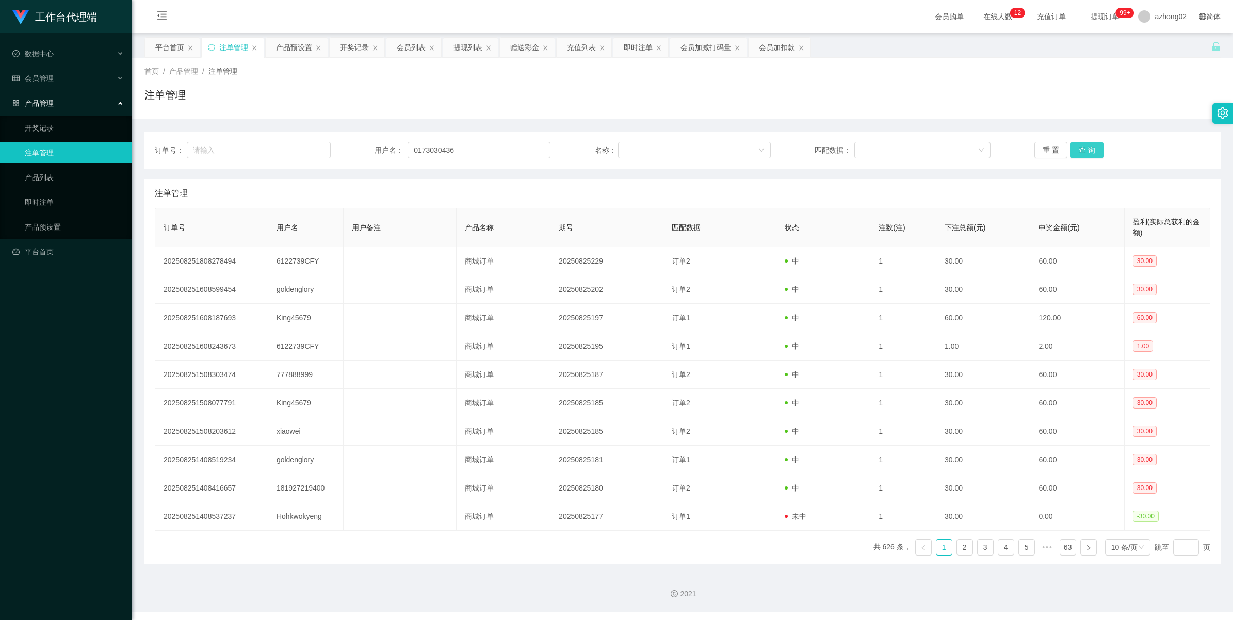
click at [1090, 145] on button "查 询" at bounding box center [1086, 150] width 33 height 17
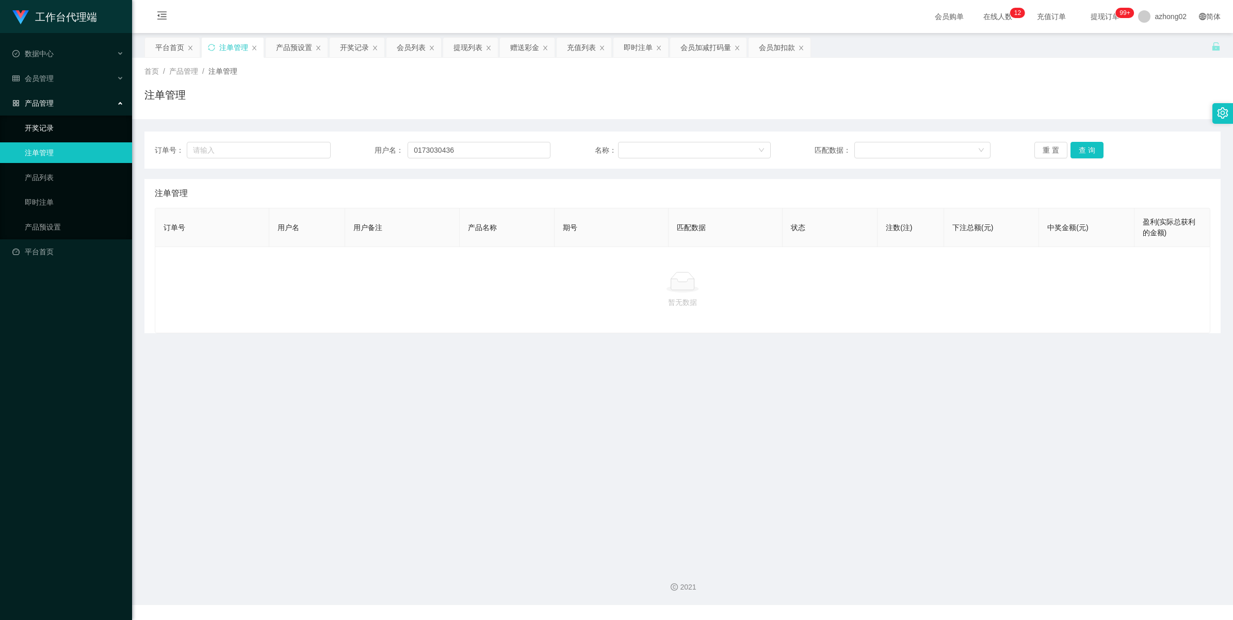
click at [47, 129] on link "开奖记录" at bounding box center [74, 128] width 99 height 21
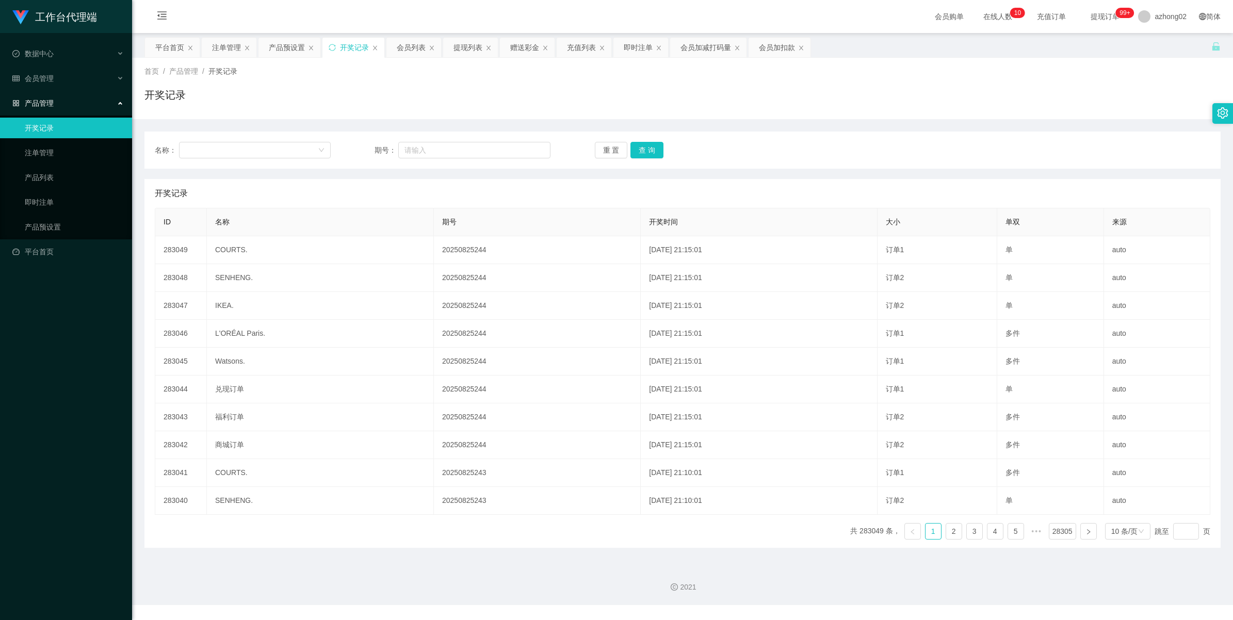
click at [41, 101] on span "产品管理" at bounding box center [32, 103] width 41 height 8
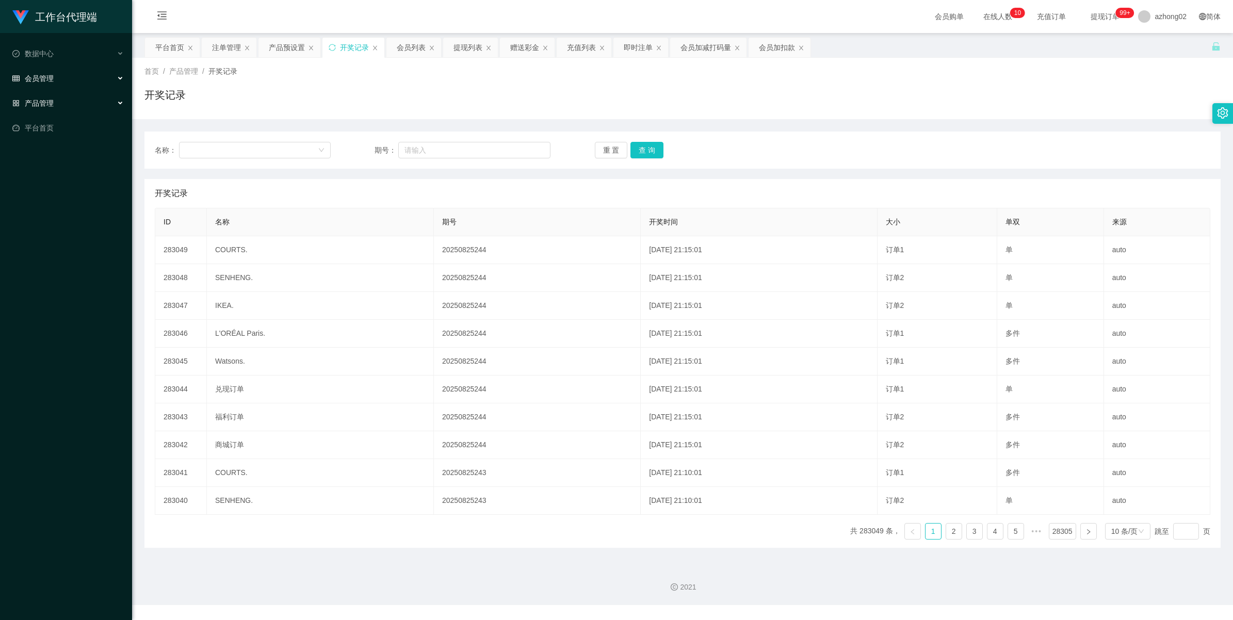
click at [43, 77] on span "会员管理" at bounding box center [32, 78] width 41 height 8
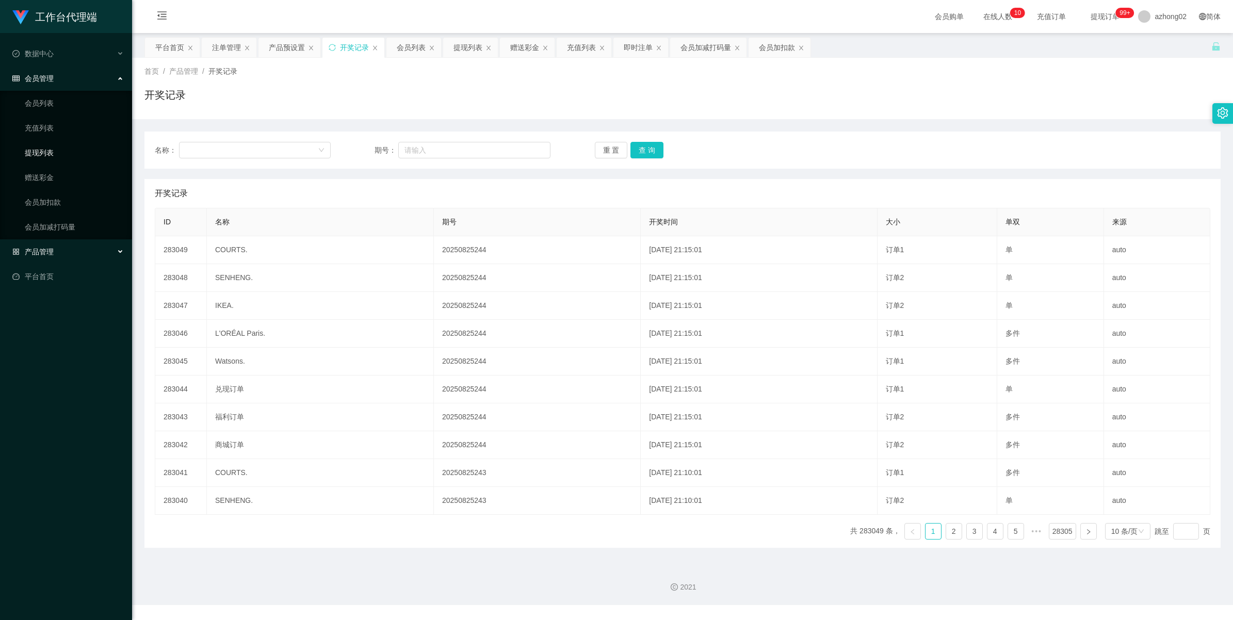
click at [48, 147] on link "提现列表" at bounding box center [74, 152] width 99 height 21
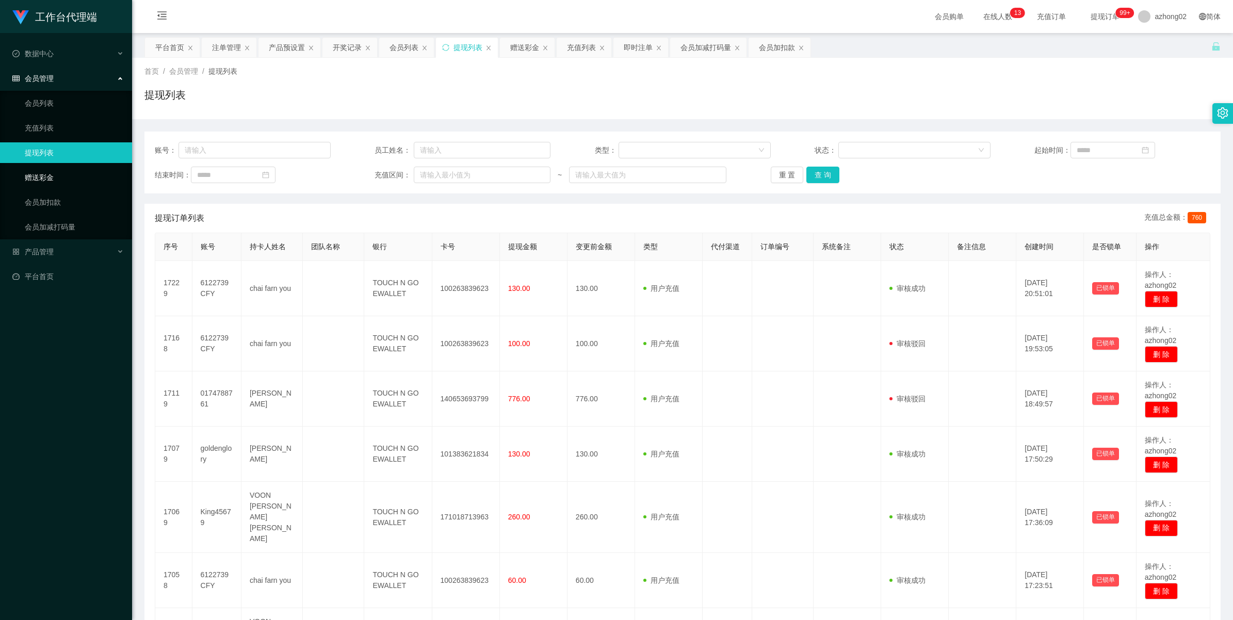
click at [58, 182] on link "赠送彩金" at bounding box center [74, 177] width 99 height 21
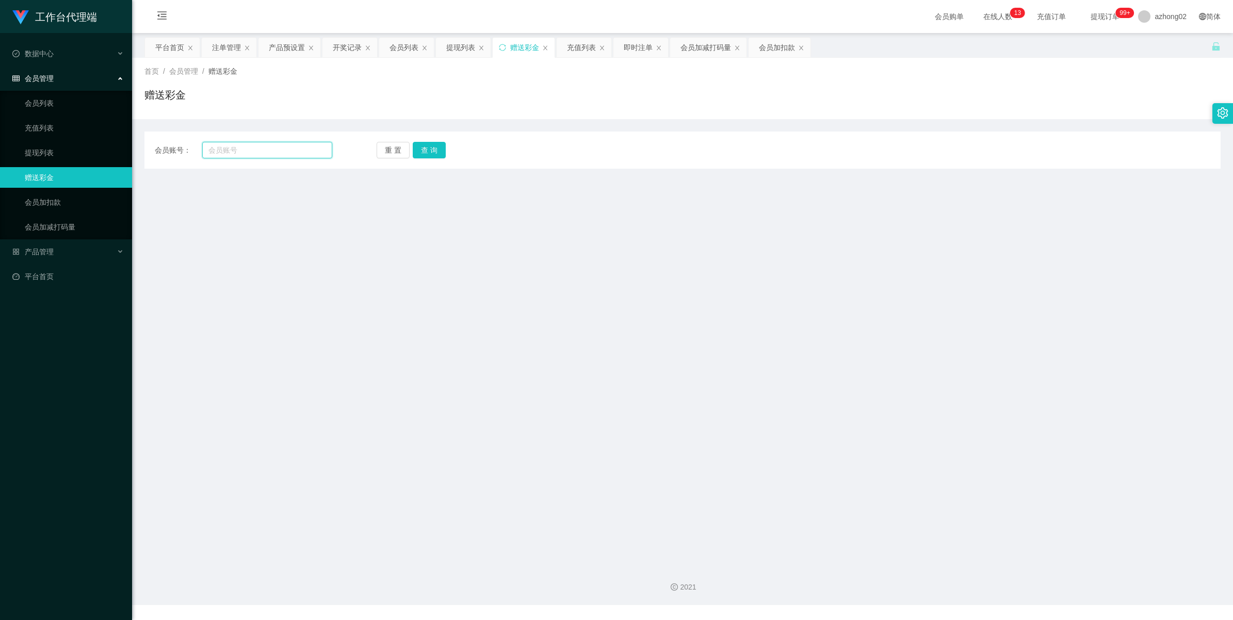
click at [257, 151] on input "text" at bounding box center [267, 150] width 130 height 17
paste input "0173030436"
type input "0173030436"
click at [424, 142] on button "查 询" at bounding box center [429, 150] width 33 height 17
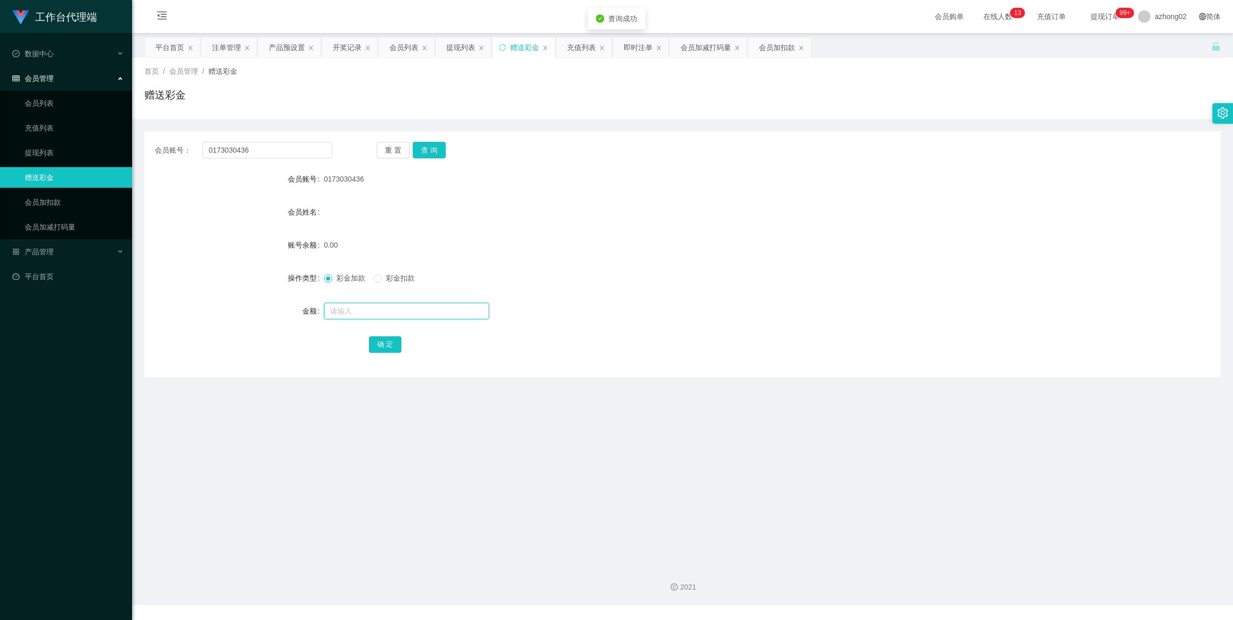
click at [376, 310] on input "text" at bounding box center [406, 311] width 165 height 17
type input "60"
click at [387, 341] on button "确 定" at bounding box center [385, 344] width 33 height 17
click at [247, 153] on input "0173030436" at bounding box center [267, 150] width 130 height 17
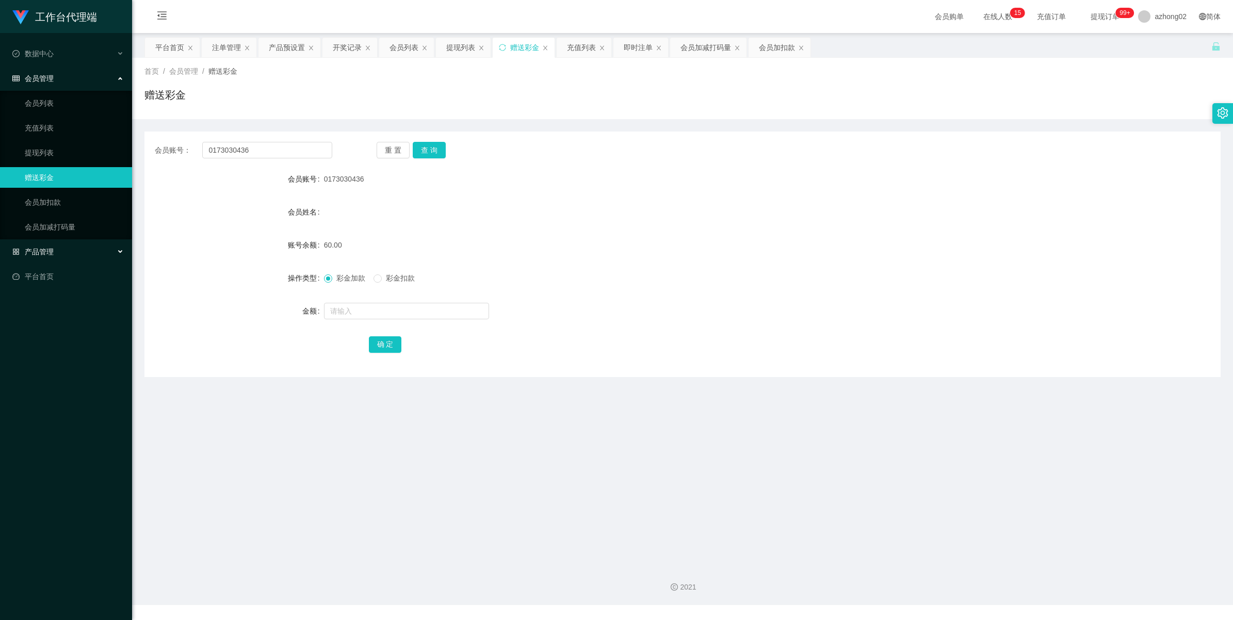
click at [42, 249] on span "产品管理" at bounding box center [32, 252] width 41 height 8
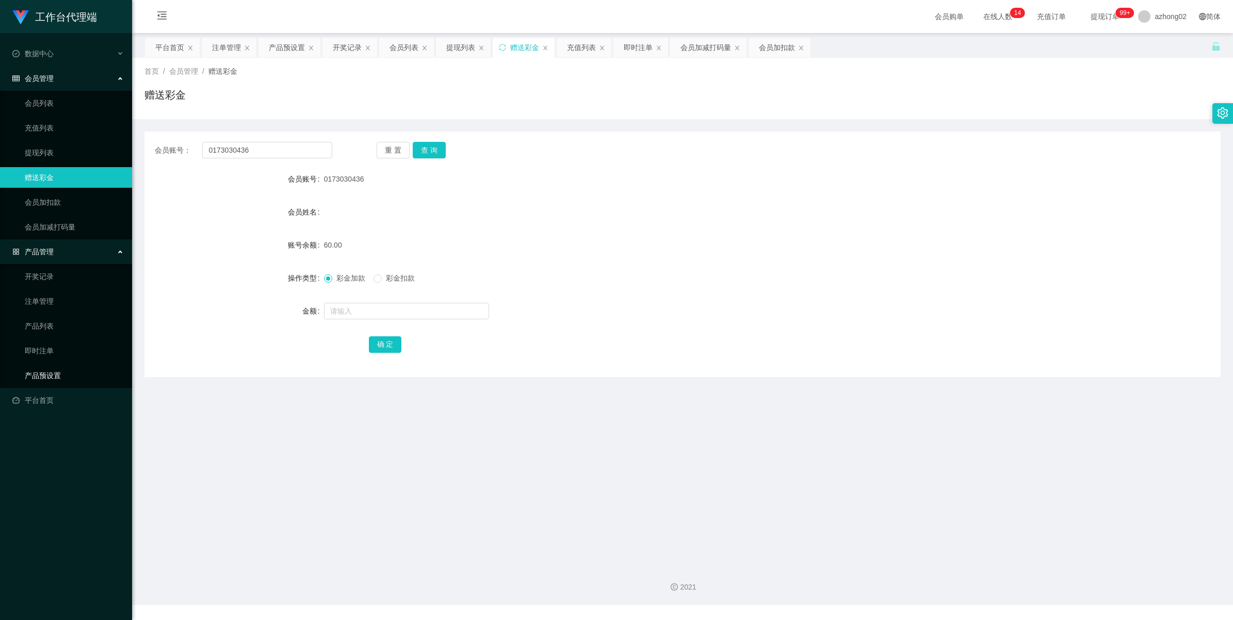
click at [55, 372] on link "产品预设置" at bounding box center [74, 375] width 99 height 21
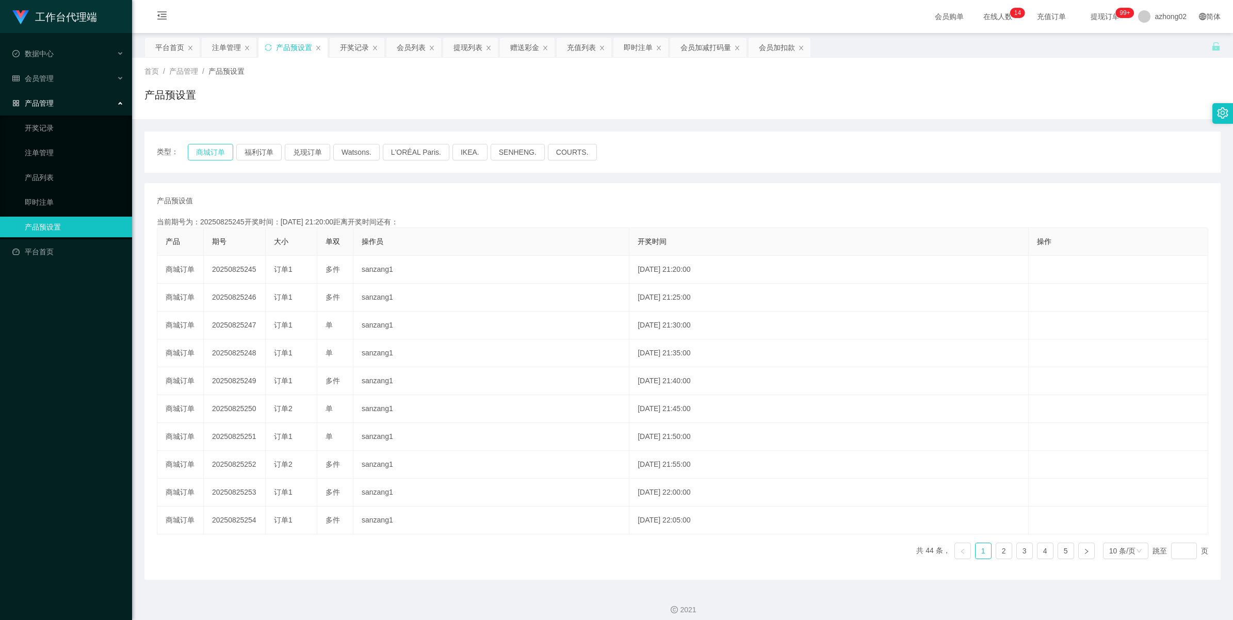
click at [222, 146] on button "商城订单" at bounding box center [210, 152] width 45 height 17
click at [227, 51] on div "注单管理" at bounding box center [226, 48] width 29 height 20
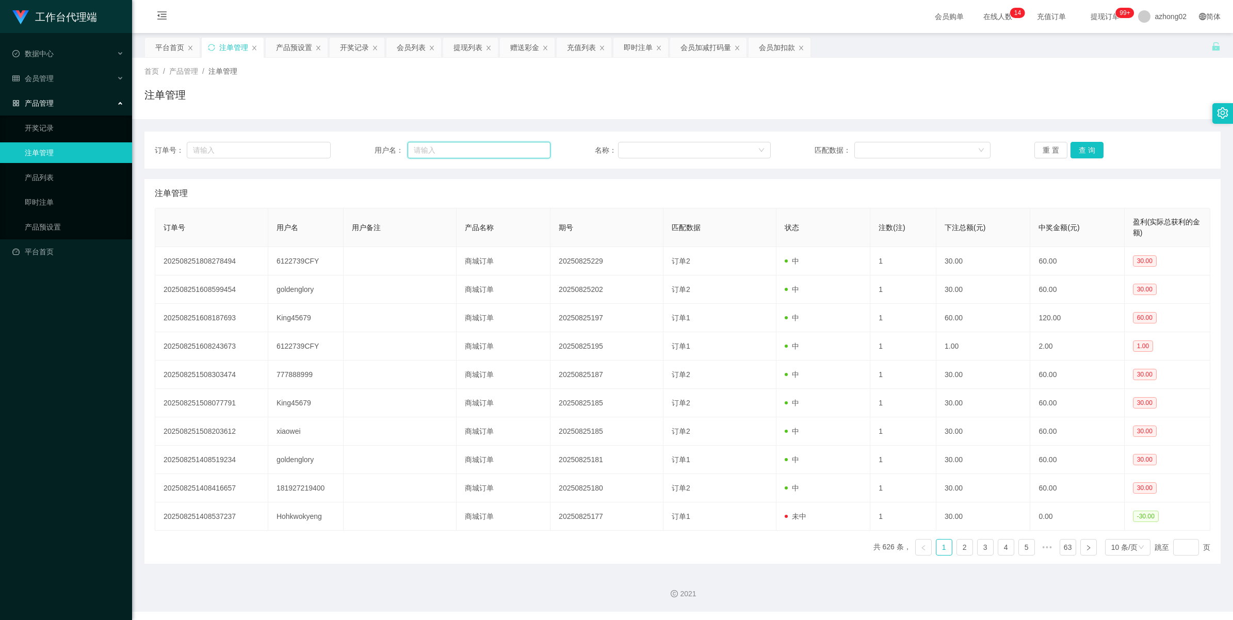
click at [477, 148] on input "text" at bounding box center [479, 150] width 143 height 17
paste input "0173030436"
type input "0173030436"
click at [1075, 147] on button "查 询" at bounding box center [1086, 150] width 33 height 17
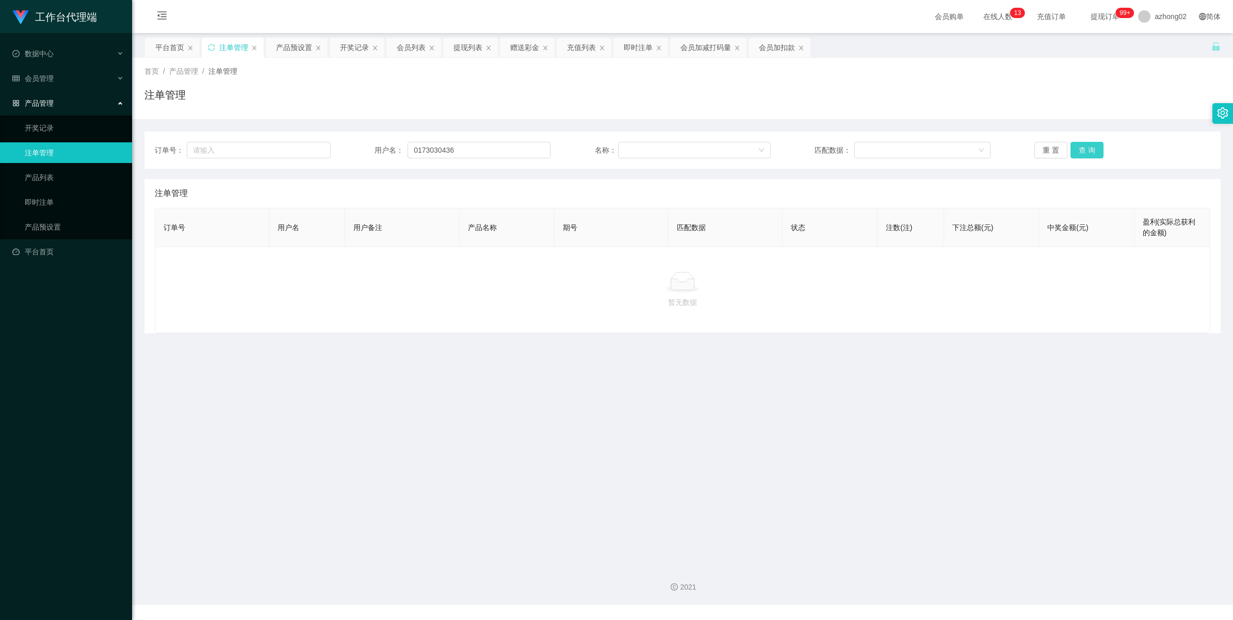
click at [1089, 151] on button "查 询" at bounding box center [1086, 150] width 33 height 17
click at [49, 80] on span "会员管理" at bounding box center [32, 78] width 41 height 8
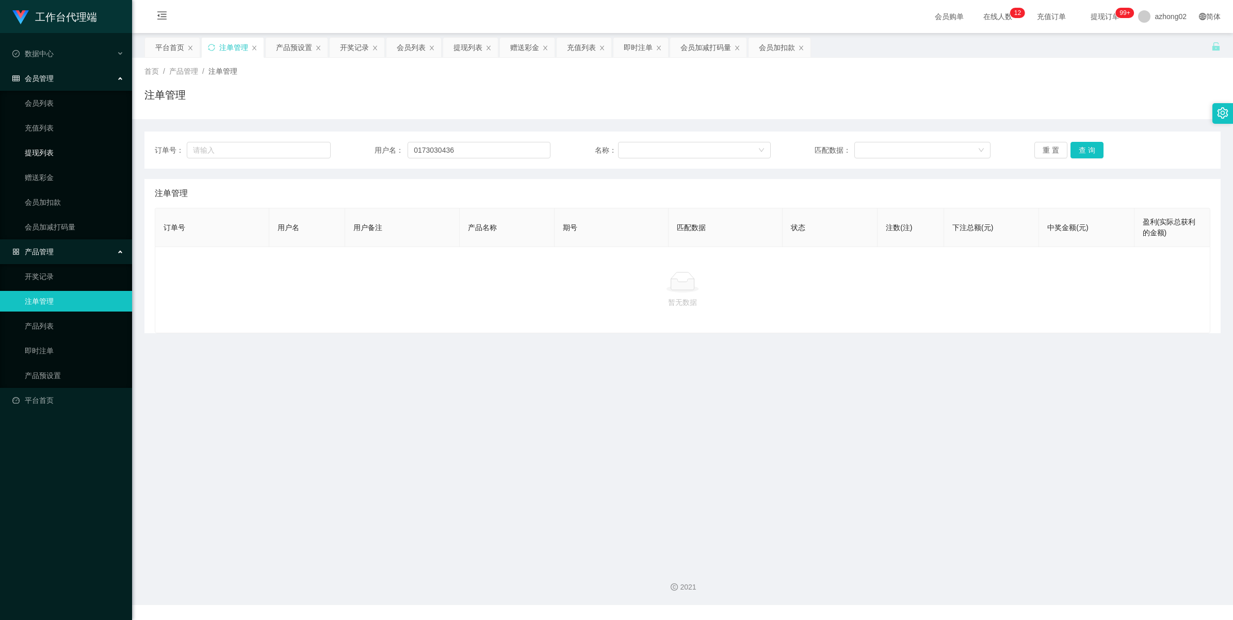
click at [44, 155] on link "提现列表" at bounding box center [74, 152] width 99 height 21
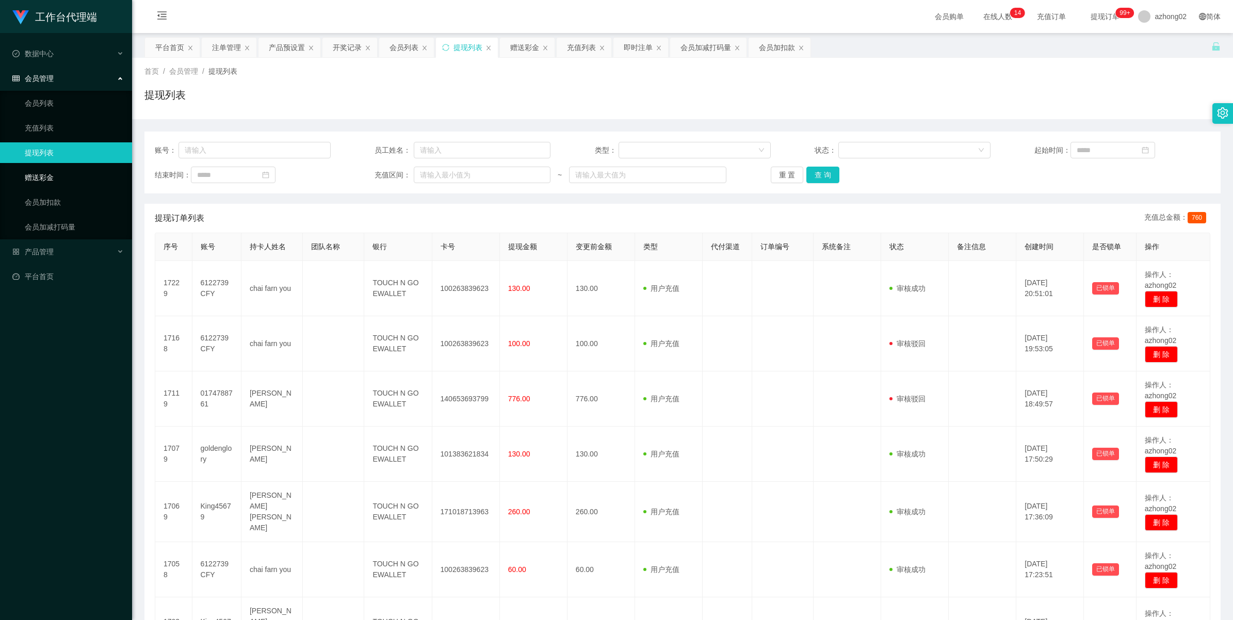
drag, startPoint x: 51, startPoint y: 173, endPoint x: 73, endPoint y: 171, distance: 22.8
click at [51, 173] on link "赠送彩金" at bounding box center [74, 177] width 99 height 21
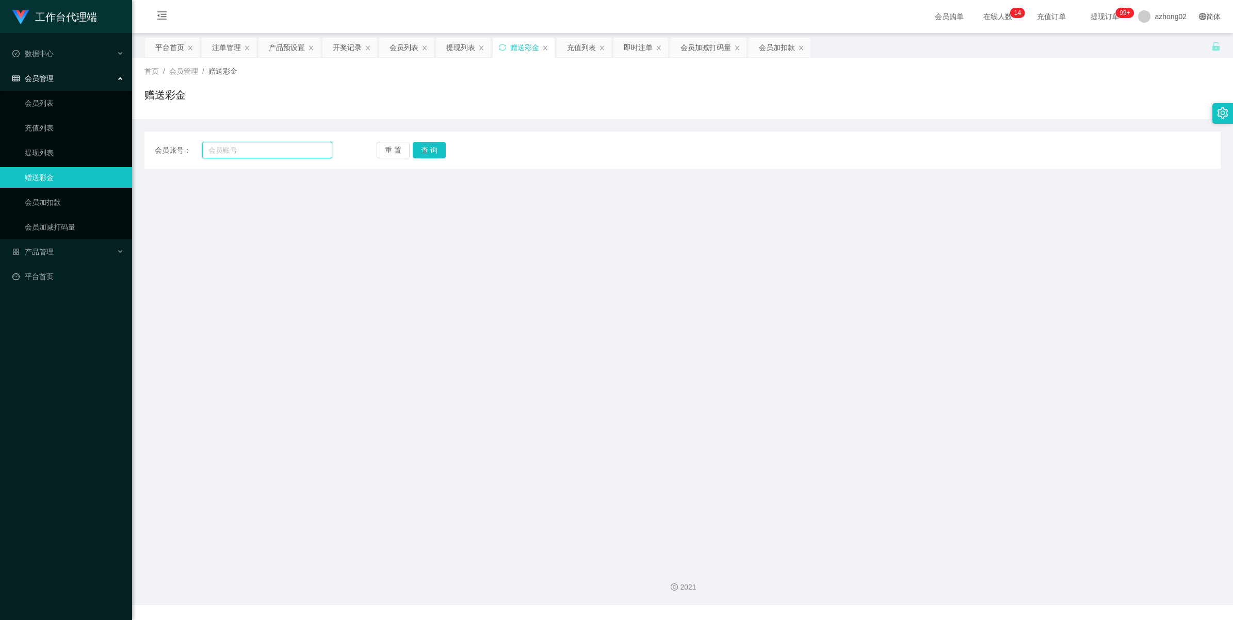
drag, startPoint x: 274, startPoint y: 149, endPoint x: 284, endPoint y: 148, distance: 9.8
click at [275, 149] on input "text" at bounding box center [267, 150] width 130 height 17
paste input "0173030436"
type input "0173030436"
click at [436, 150] on button "查 询" at bounding box center [429, 150] width 33 height 17
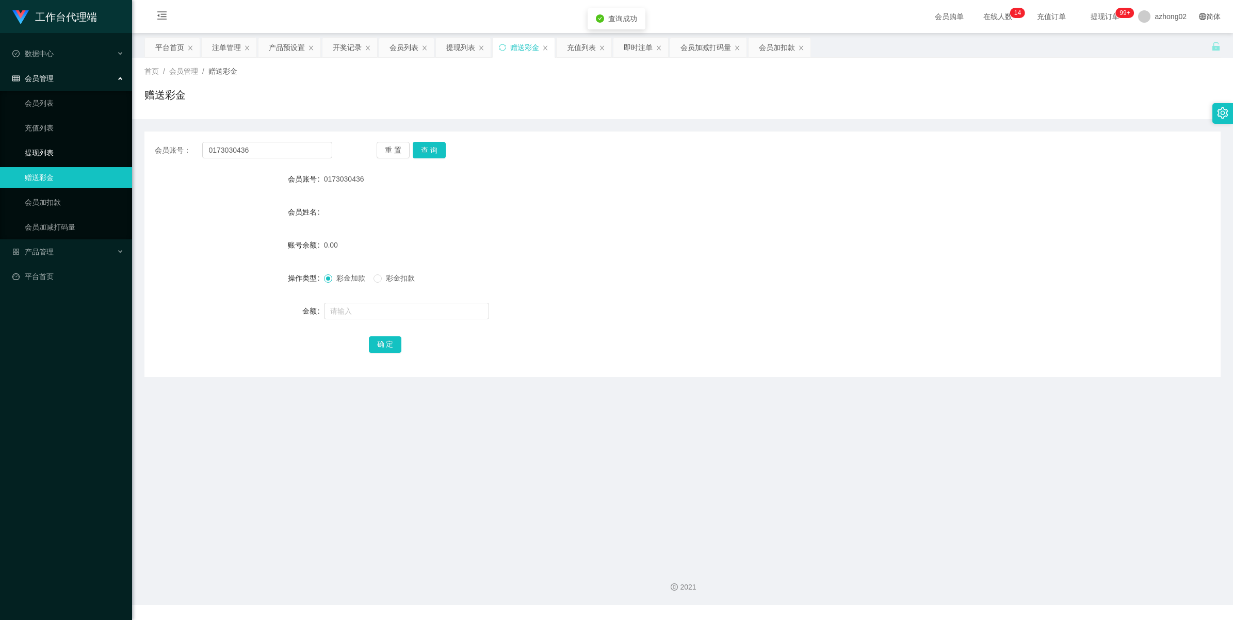
click at [42, 144] on link "提现列表" at bounding box center [74, 152] width 99 height 21
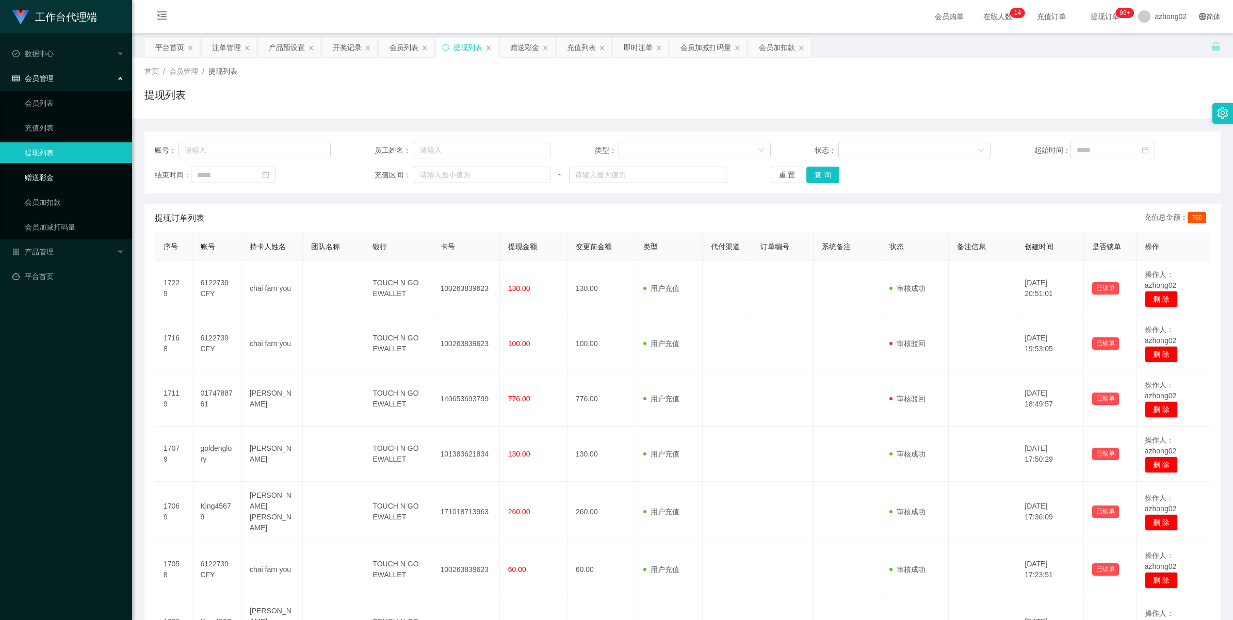
click at [48, 177] on link "赠送彩金" at bounding box center [74, 177] width 99 height 21
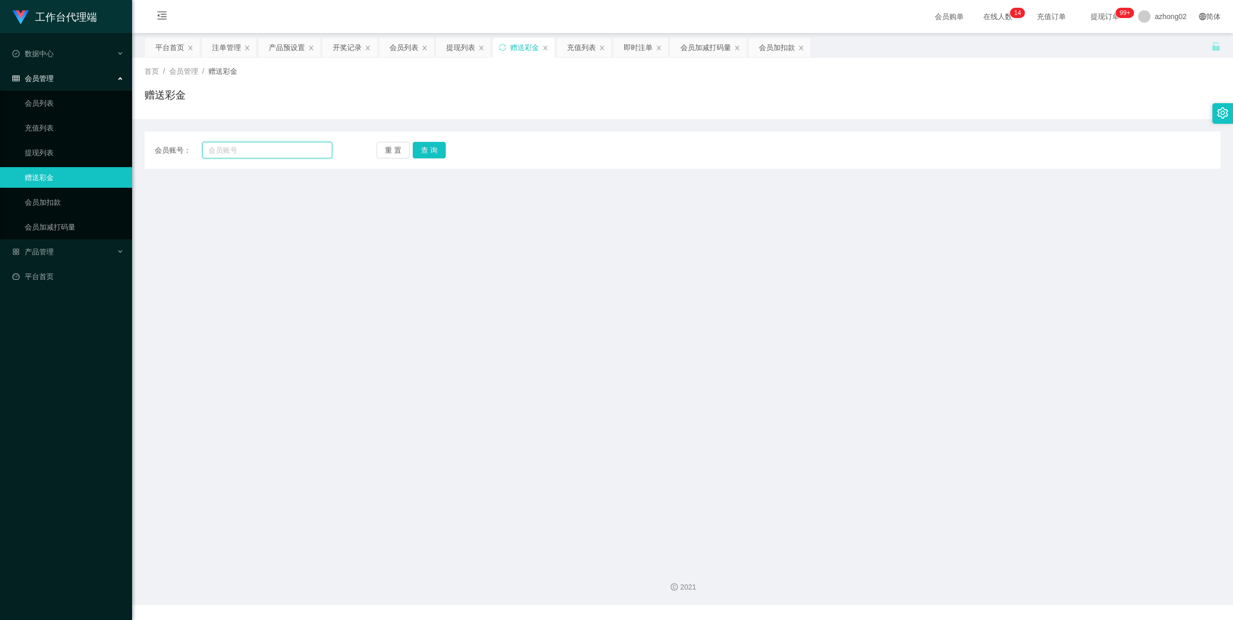
click at [271, 155] on input "text" at bounding box center [267, 150] width 130 height 17
paste input "0173030436"
type input "0173030436"
click at [440, 148] on button "查 询" at bounding box center [429, 150] width 33 height 17
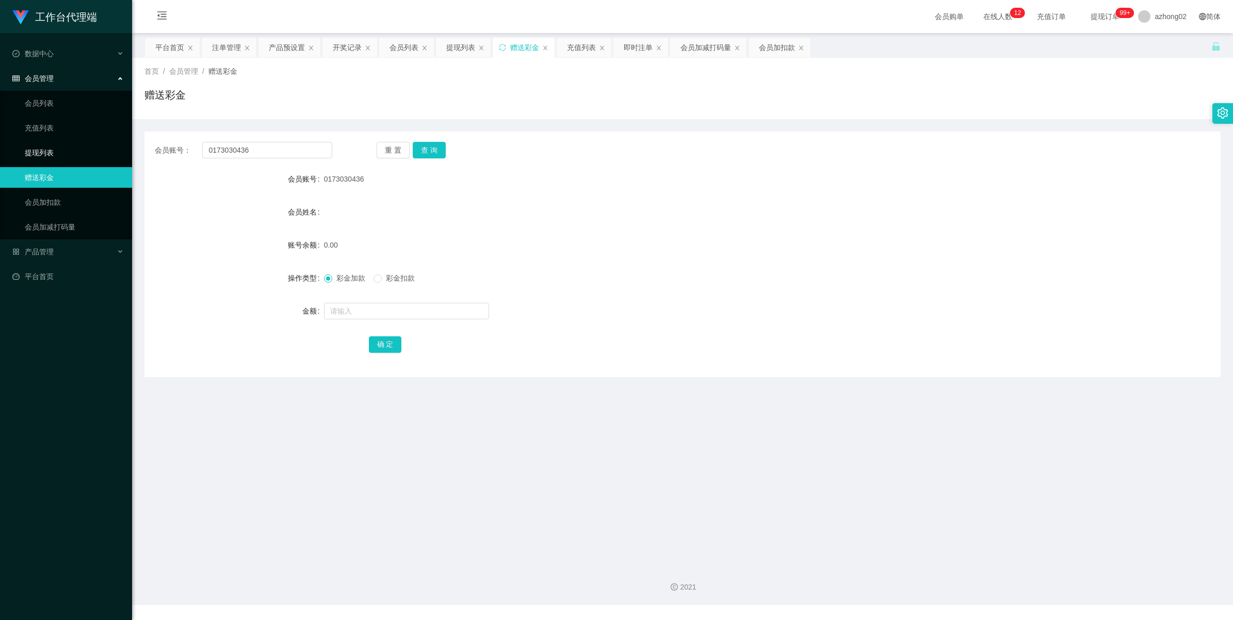
click at [70, 150] on link "提现列表" at bounding box center [74, 152] width 99 height 21
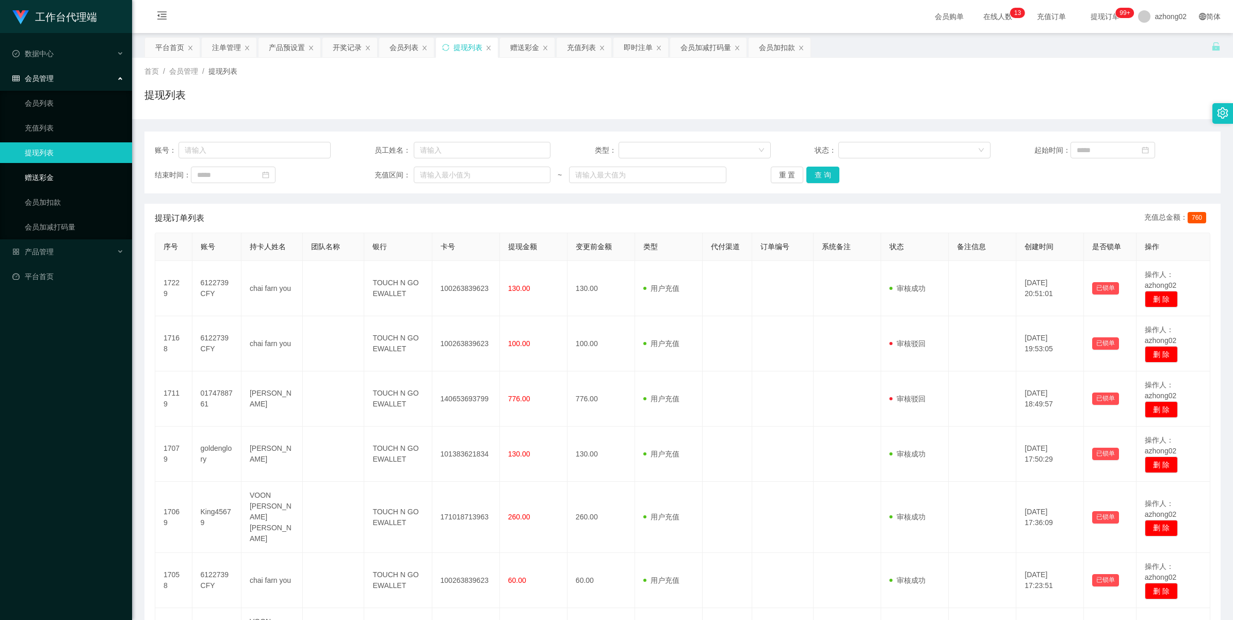
click at [36, 179] on link "赠送彩金" at bounding box center [74, 177] width 99 height 21
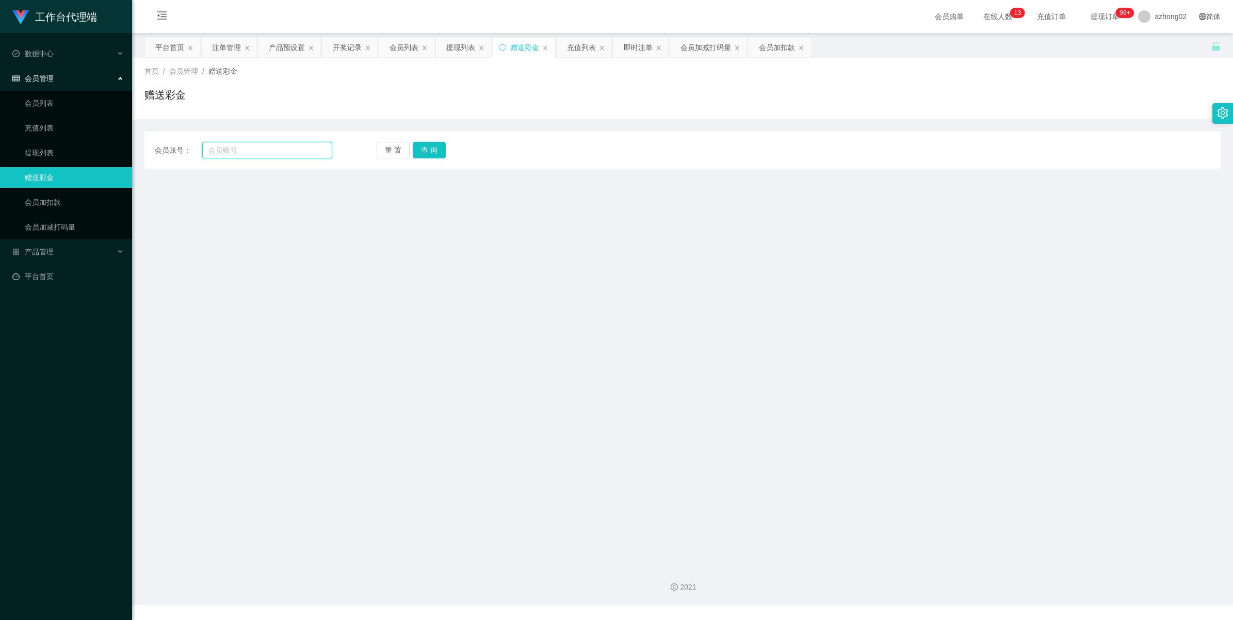
click at [282, 148] on input "text" at bounding box center [267, 150] width 130 height 17
paste input "0173030436"
type input "0173030436"
click at [432, 146] on button "查 询" at bounding box center [429, 150] width 33 height 17
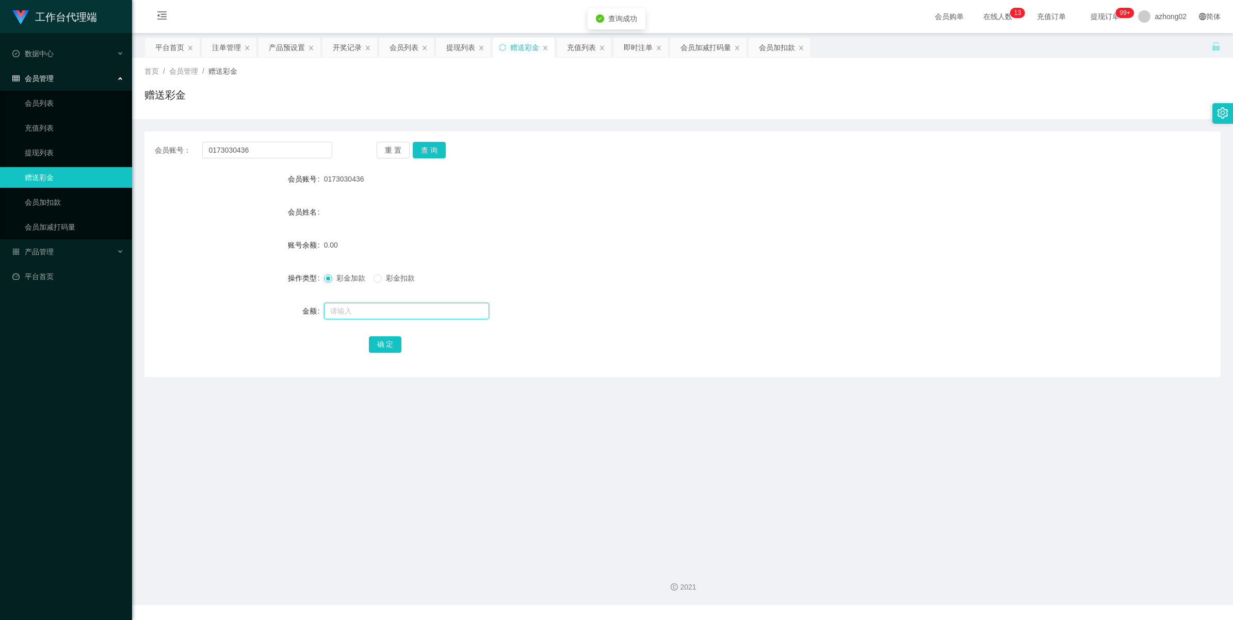
click at [369, 311] on input "text" at bounding box center [406, 311] width 165 height 17
type input "60"
click at [384, 347] on button "确 定" at bounding box center [385, 344] width 33 height 17
click at [258, 148] on input "0173030436" at bounding box center [267, 150] width 130 height 17
click at [258, 149] on input "0173030436" at bounding box center [267, 150] width 130 height 17
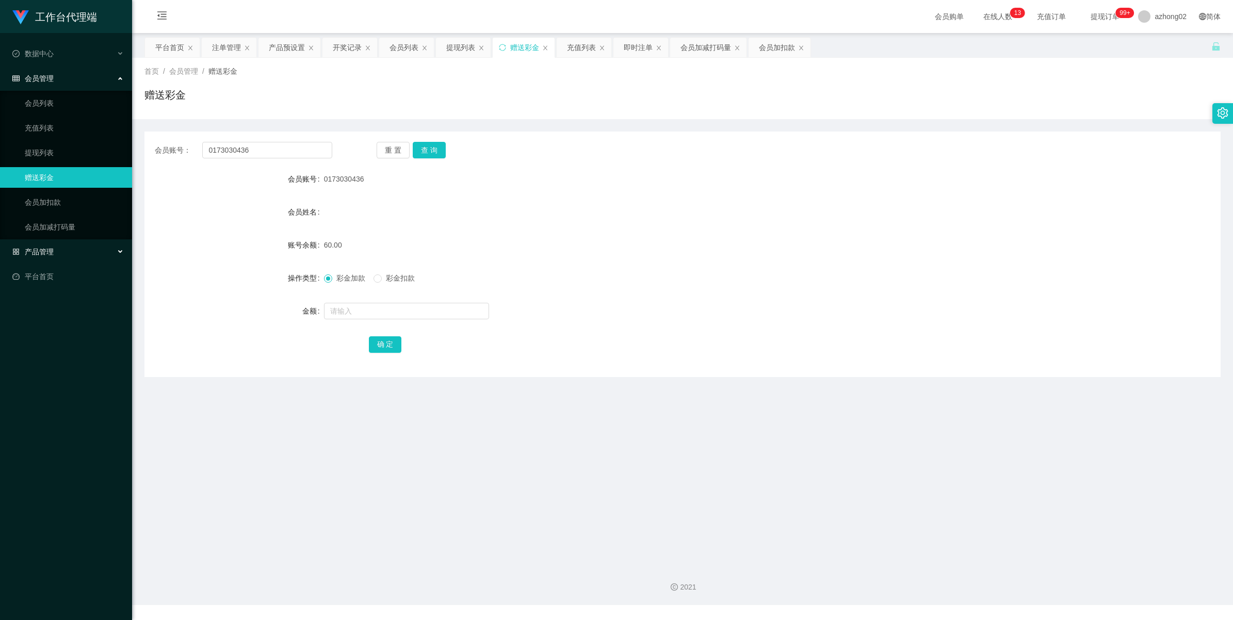
click at [46, 253] on span "产品管理" at bounding box center [32, 252] width 41 height 8
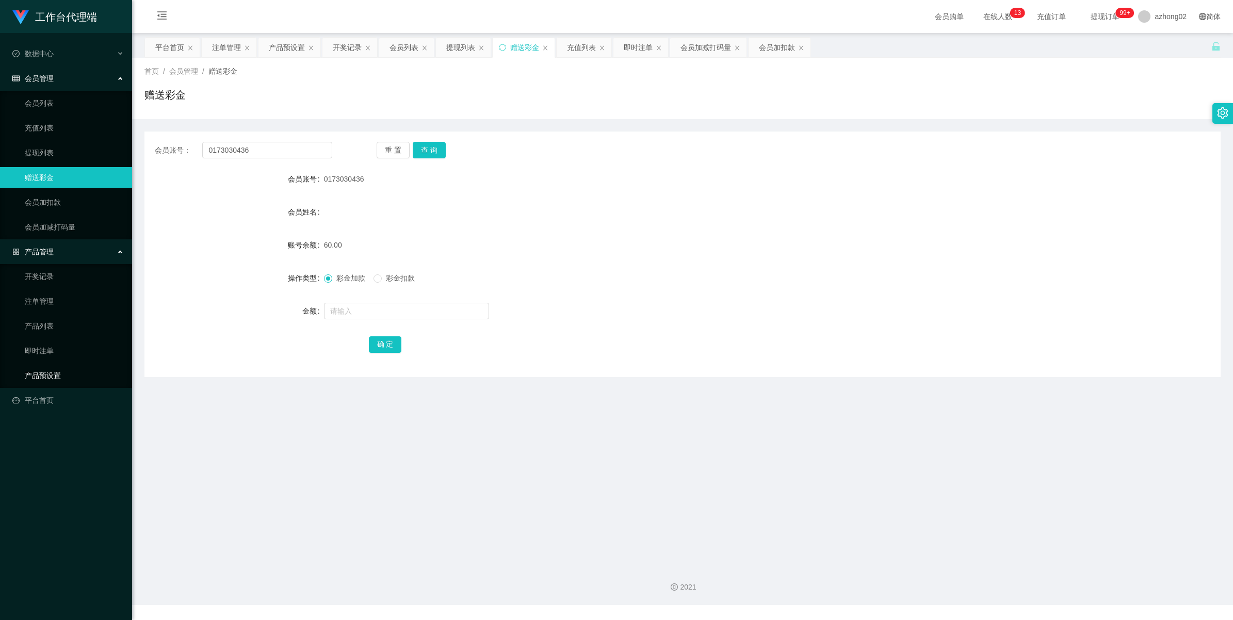
click at [37, 369] on link "产品预设置" at bounding box center [74, 375] width 99 height 21
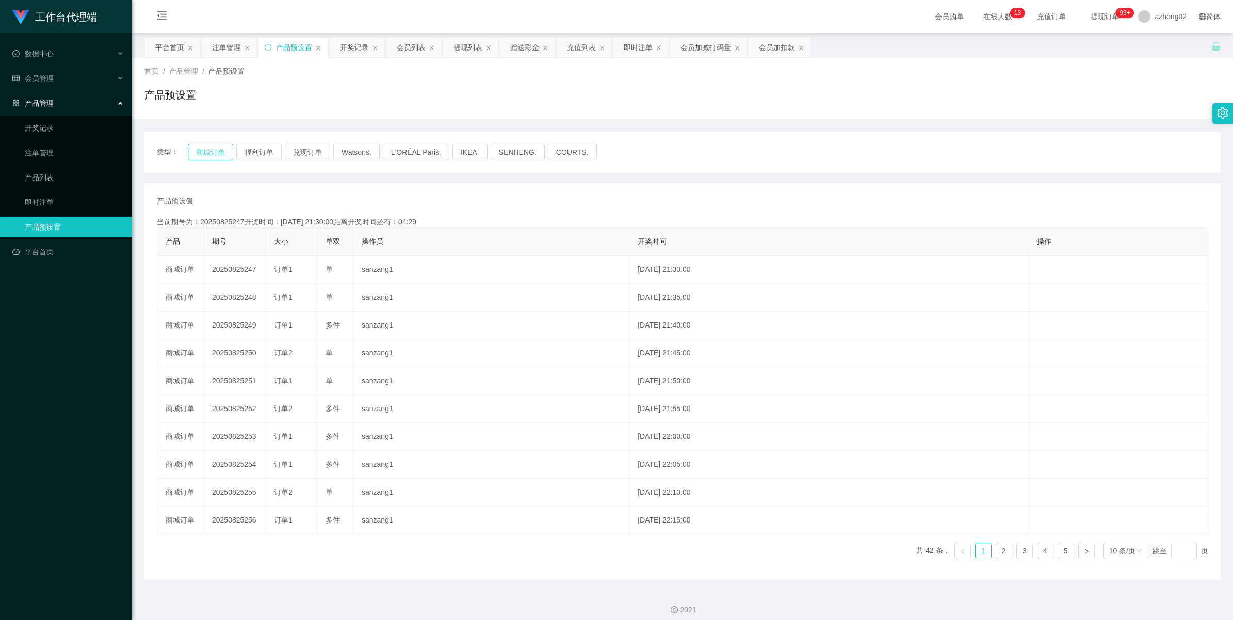
click at [214, 150] on button "商城订单" at bounding box center [210, 152] width 45 height 17
drag, startPoint x: 232, startPoint y: 47, endPoint x: 263, endPoint y: 62, distance: 34.4
click at [232, 47] on div "注单管理" at bounding box center [226, 48] width 29 height 20
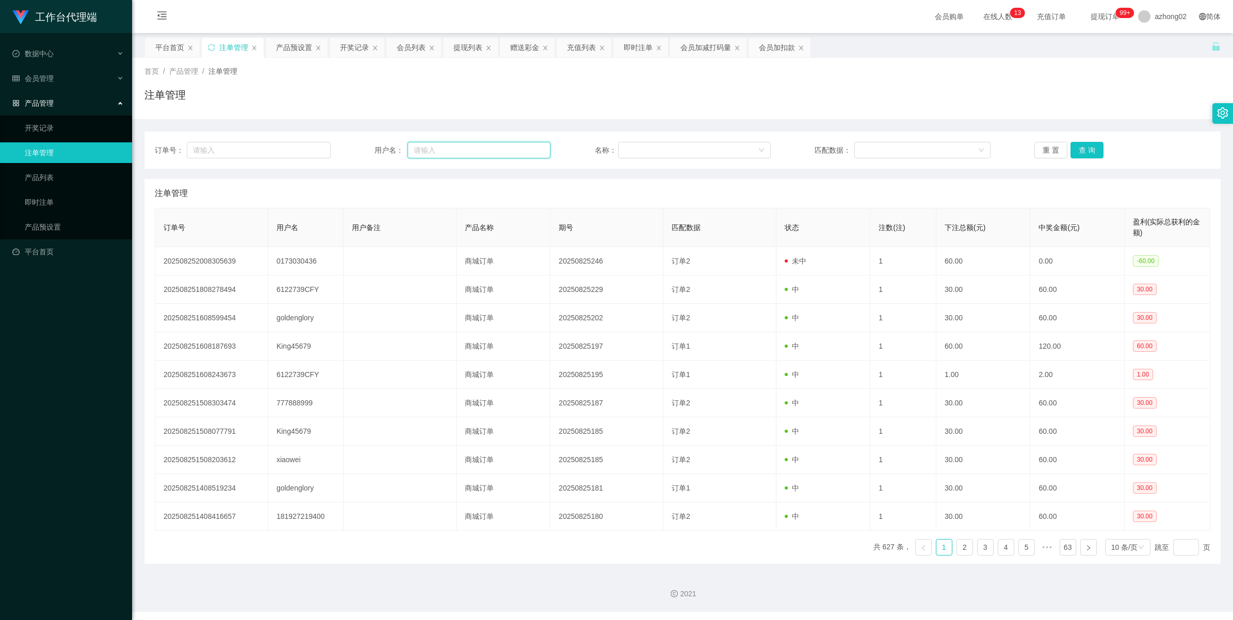
drag, startPoint x: 470, startPoint y: 155, endPoint x: 478, endPoint y: 154, distance: 7.9
click at [470, 155] on input "text" at bounding box center [479, 150] width 143 height 17
paste input "0173030436"
type input "0173030436"
click at [1084, 155] on button "查 询" at bounding box center [1086, 150] width 33 height 17
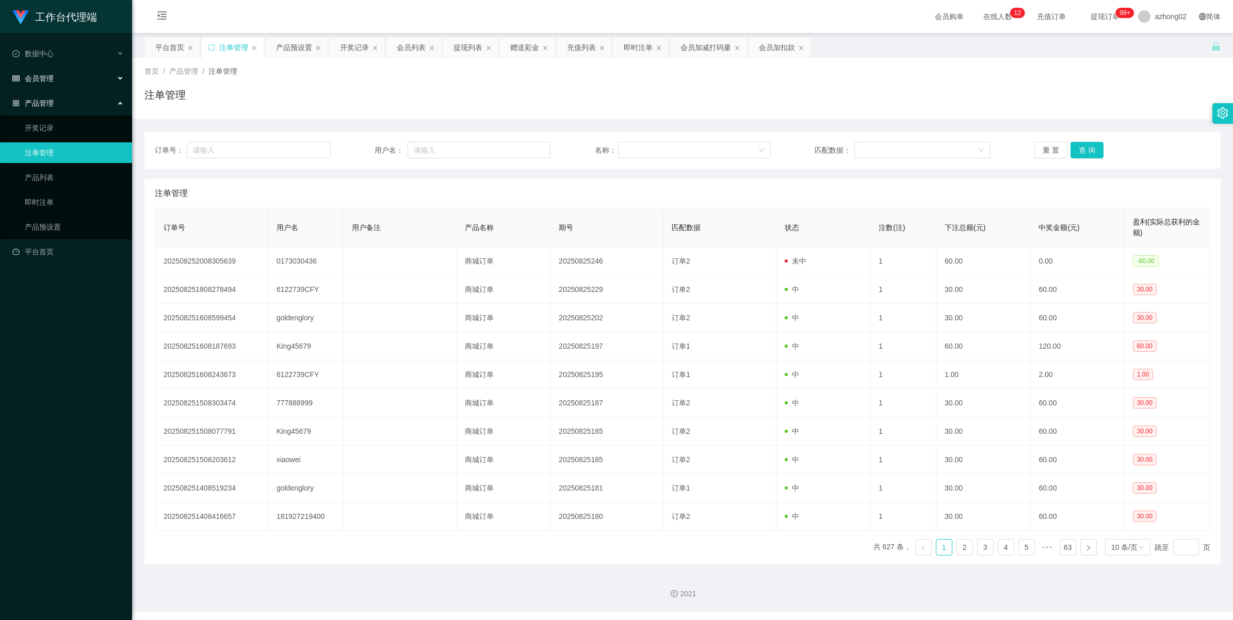
click at [45, 75] on span "会员管理" at bounding box center [32, 78] width 41 height 8
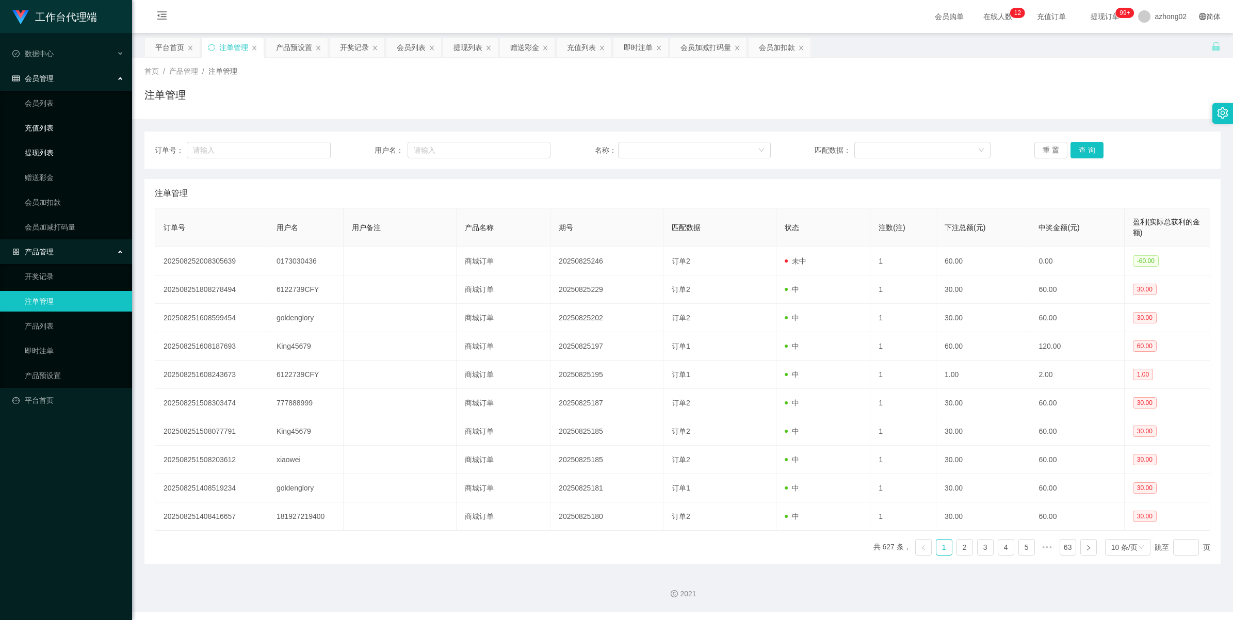
drag, startPoint x: 45, startPoint y: 153, endPoint x: 57, endPoint y: 123, distance: 32.2
click at [45, 151] on link "提现列表" at bounding box center [74, 152] width 99 height 21
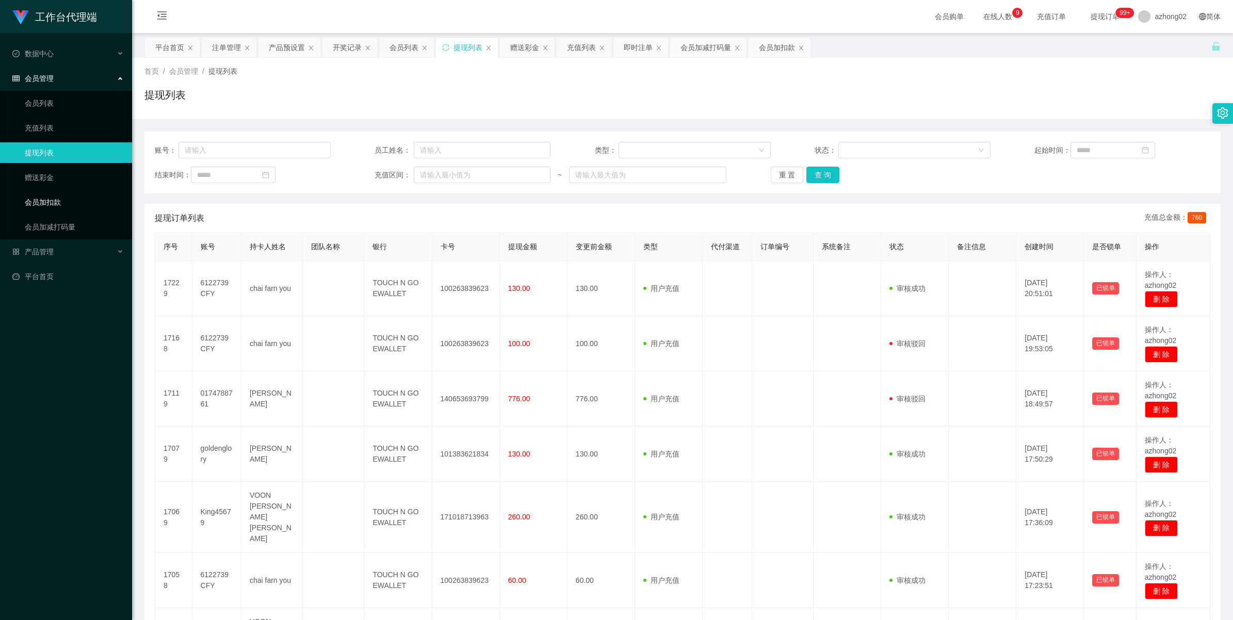
click at [27, 207] on link "会员加扣款" at bounding box center [74, 202] width 99 height 21
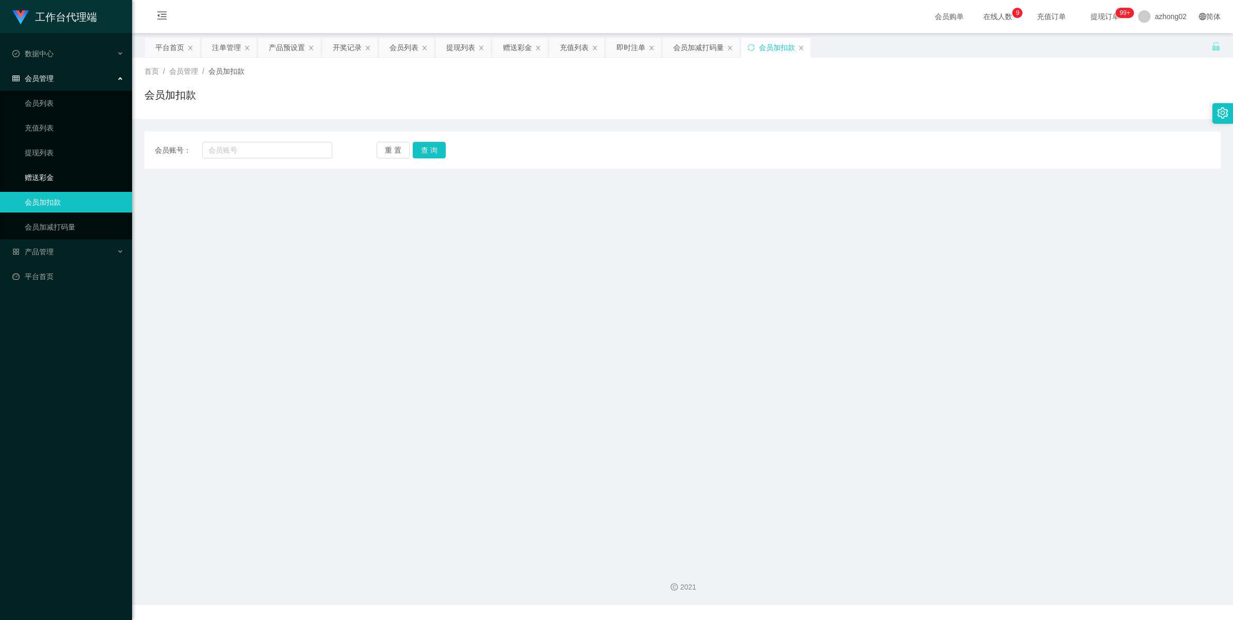
click at [28, 182] on link "赠送彩金" at bounding box center [74, 177] width 99 height 21
click at [39, 249] on span "产品管理" at bounding box center [32, 252] width 41 height 8
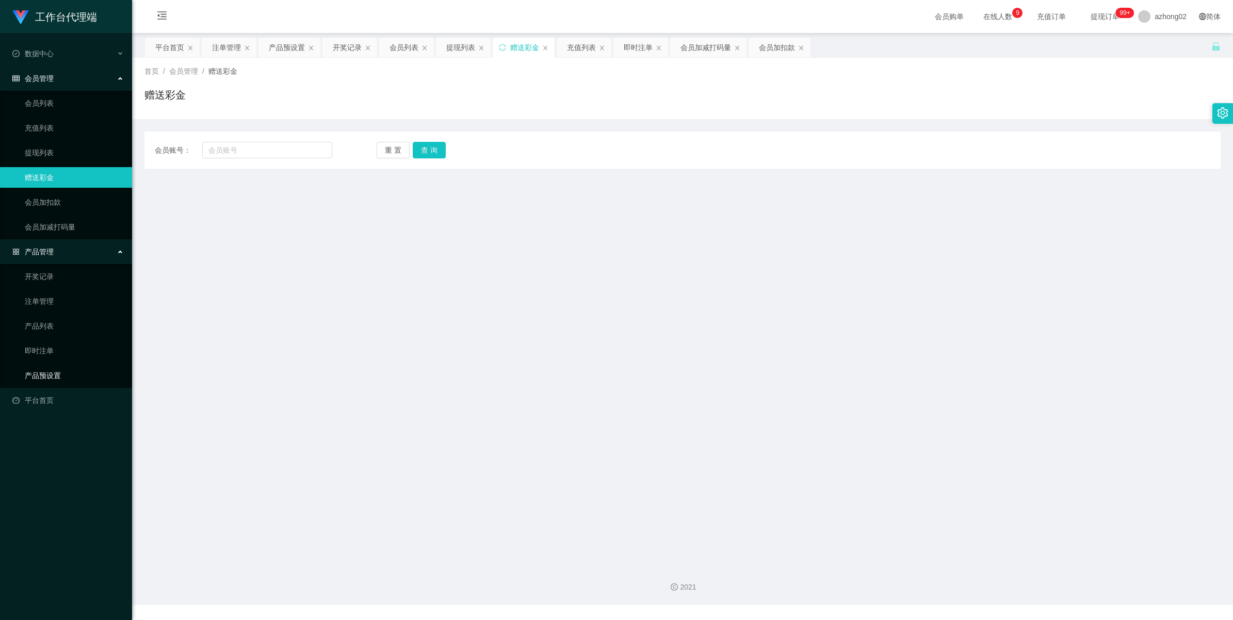
click at [71, 369] on link "产品预设置" at bounding box center [74, 375] width 99 height 21
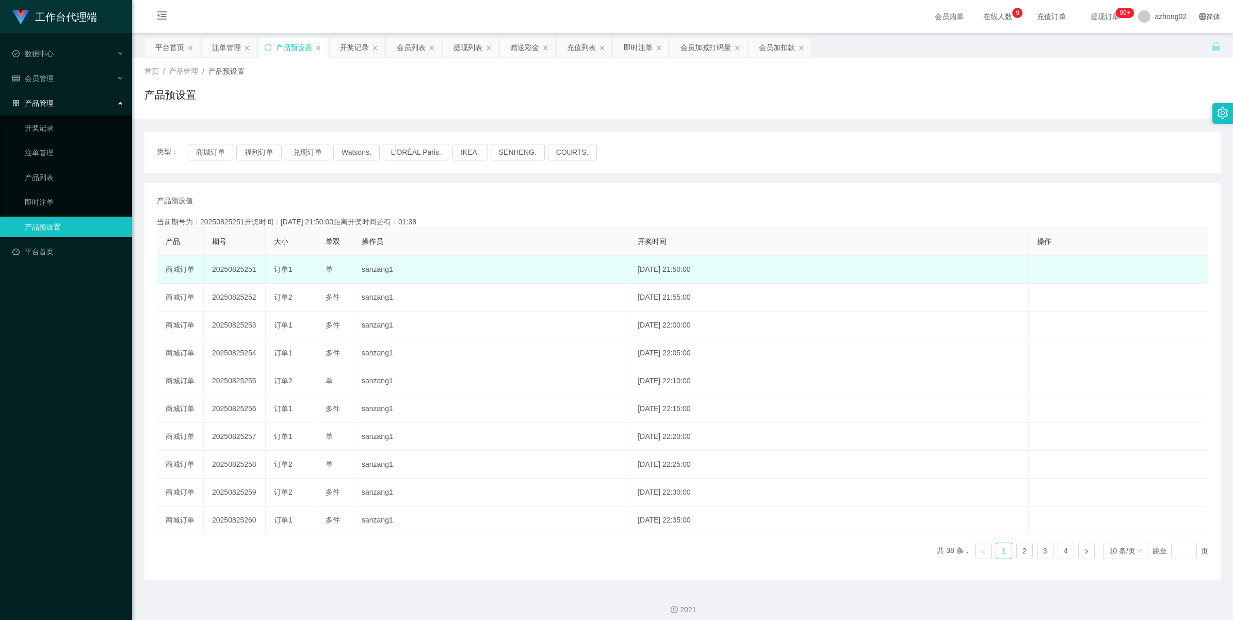
click at [222, 269] on td "20250825251" at bounding box center [235, 270] width 62 height 28
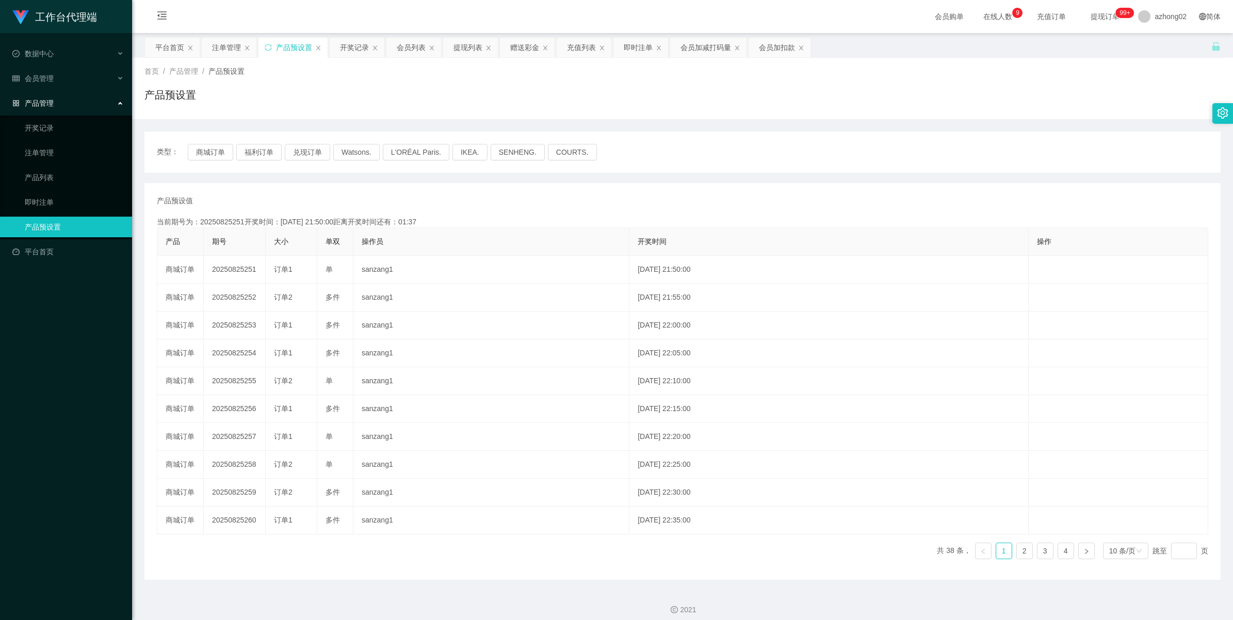
copy td "20250825251"
click at [40, 70] on div "会员管理" at bounding box center [66, 78] width 132 height 21
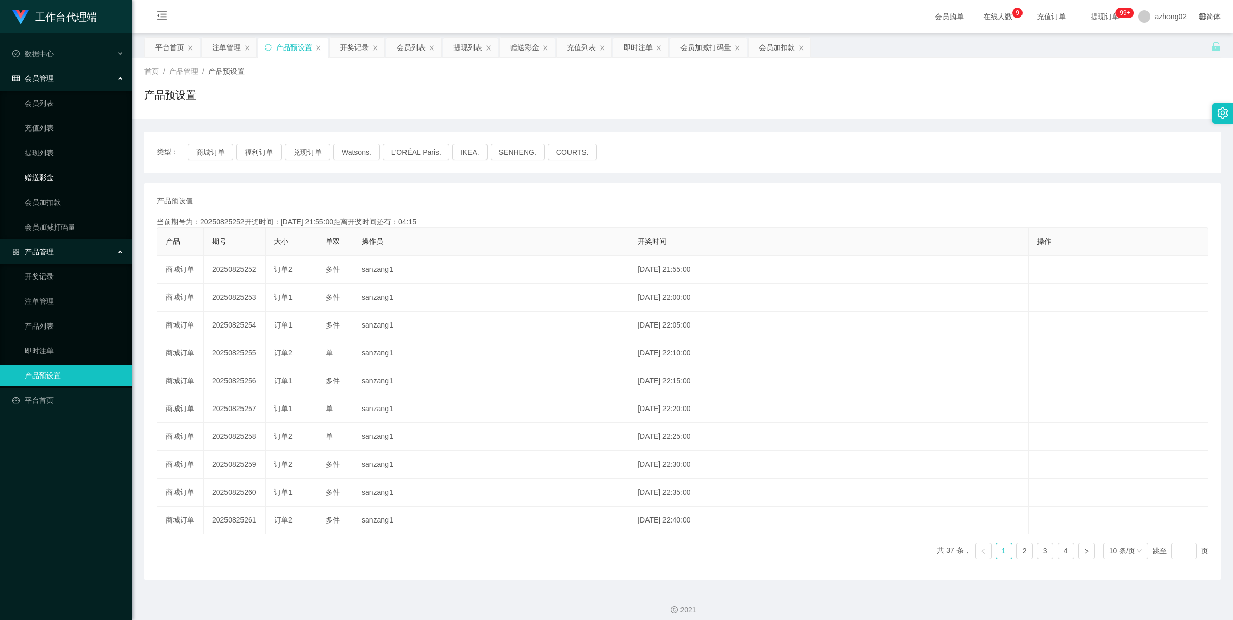
click at [52, 182] on link "赠送彩金" at bounding box center [74, 177] width 99 height 21
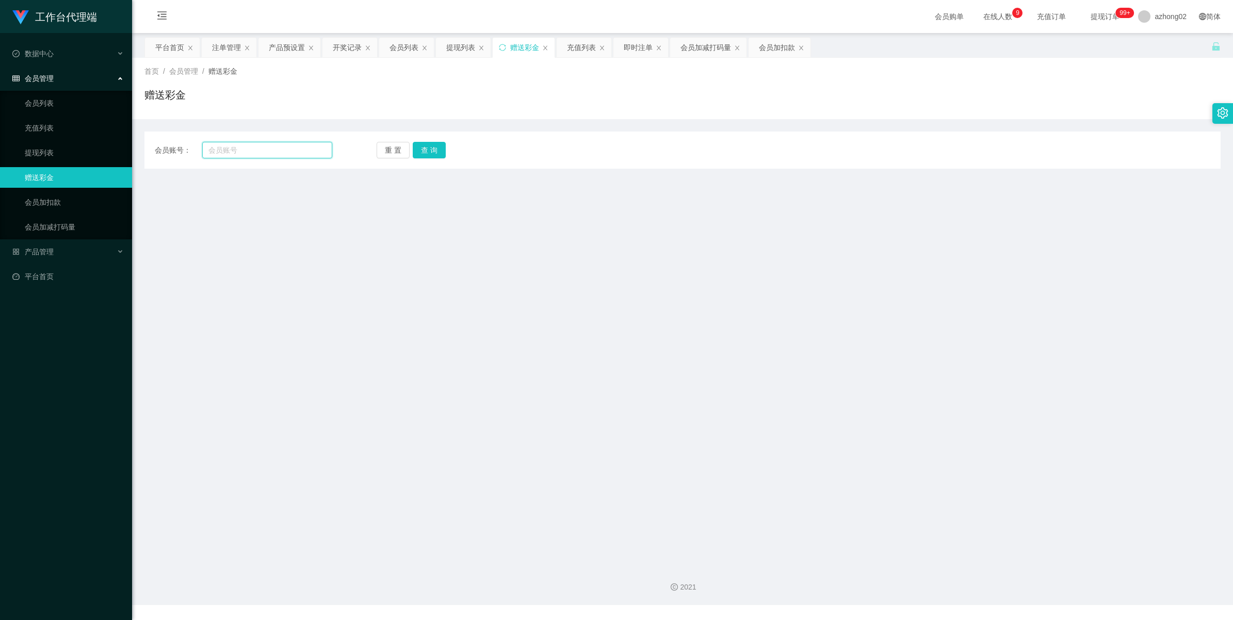
click at [298, 154] on input "text" at bounding box center [267, 150] width 130 height 17
paste input "holelee"
type input "holelee"
click at [426, 146] on button "查 询" at bounding box center [429, 150] width 33 height 17
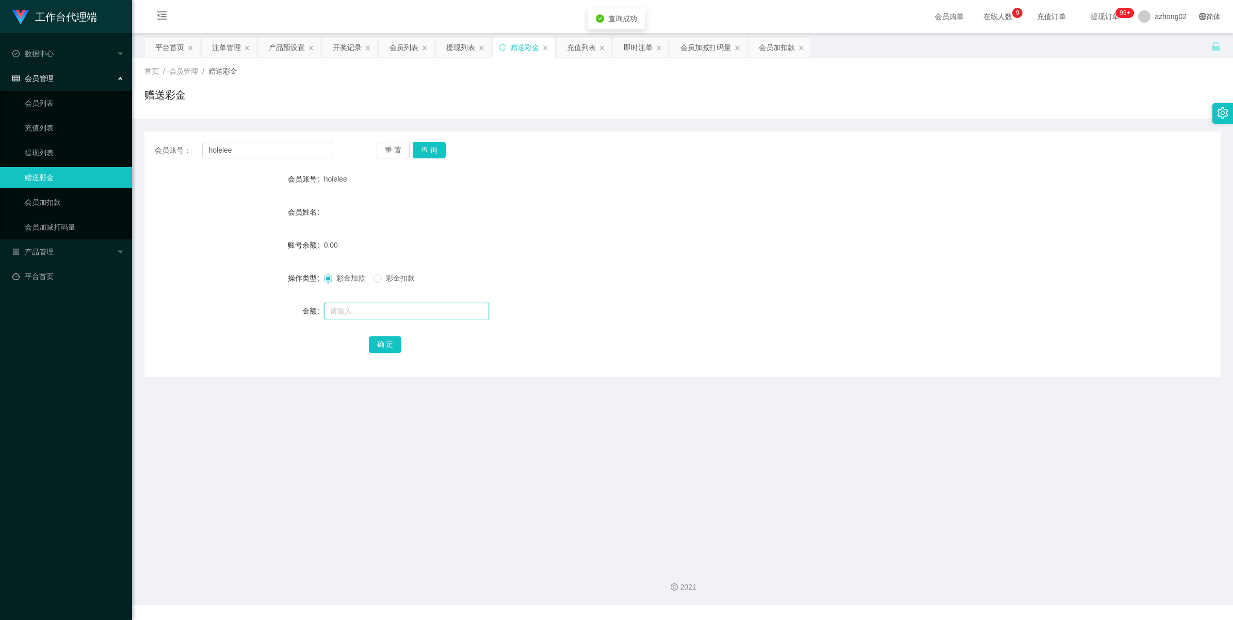
click at [354, 305] on input "text" at bounding box center [406, 311] width 165 height 17
type input "60"
click at [375, 350] on button "确 定" at bounding box center [385, 344] width 33 height 17
click at [431, 145] on button "查 询" at bounding box center [429, 150] width 33 height 17
click at [429, 145] on button "查 询" at bounding box center [429, 150] width 33 height 17
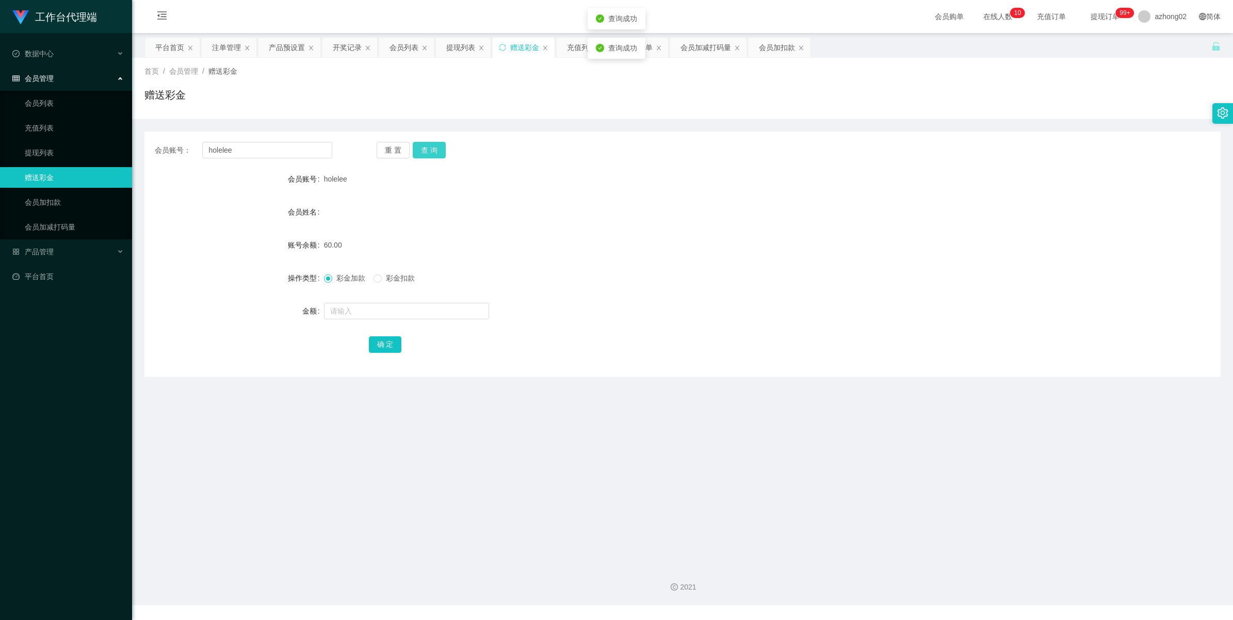
click at [429, 145] on button "查 询" at bounding box center [429, 150] width 33 height 17
click at [429, 145] on div "重 置 查 询" at bounding box center [465, 150] width 177 height 17
click at [247, 155] on input "holelee" at bounding box center [267, 150] width 130 height 17
click at [80, 226] on link "会员加减打码量" at bounding box center [74, 227] width 99 height 21
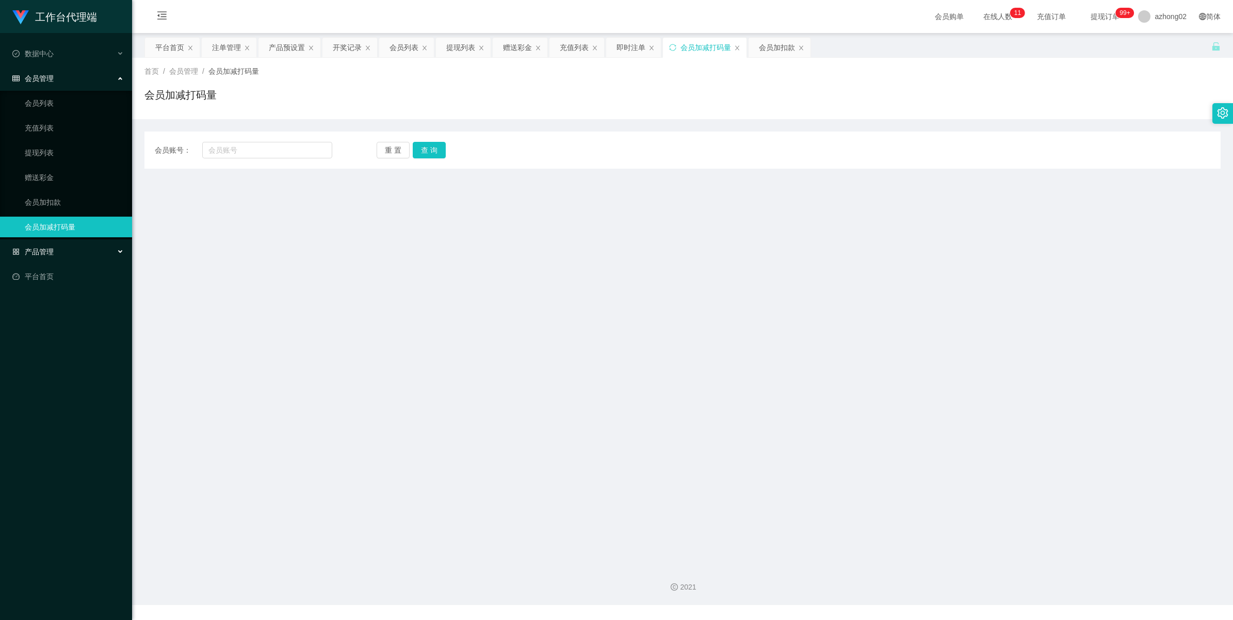
click at [57, 250] on div "产品管理" at bounding box center [66, 251] width 132 height 21
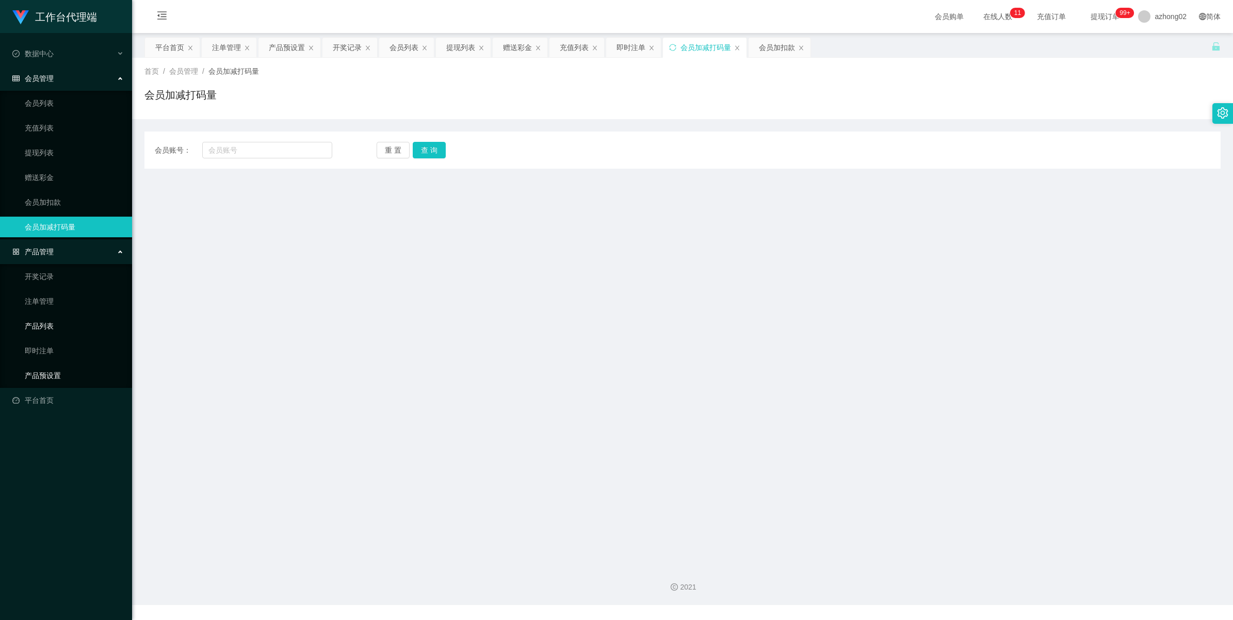
drag, startPoint x: 52, startPoint y: 371, endPoint x: 63, endPoint y: 336, distance: 37.5
click at [51, 372] on link "产品预设置" at bounding box center [74, 375] width 99 height 21
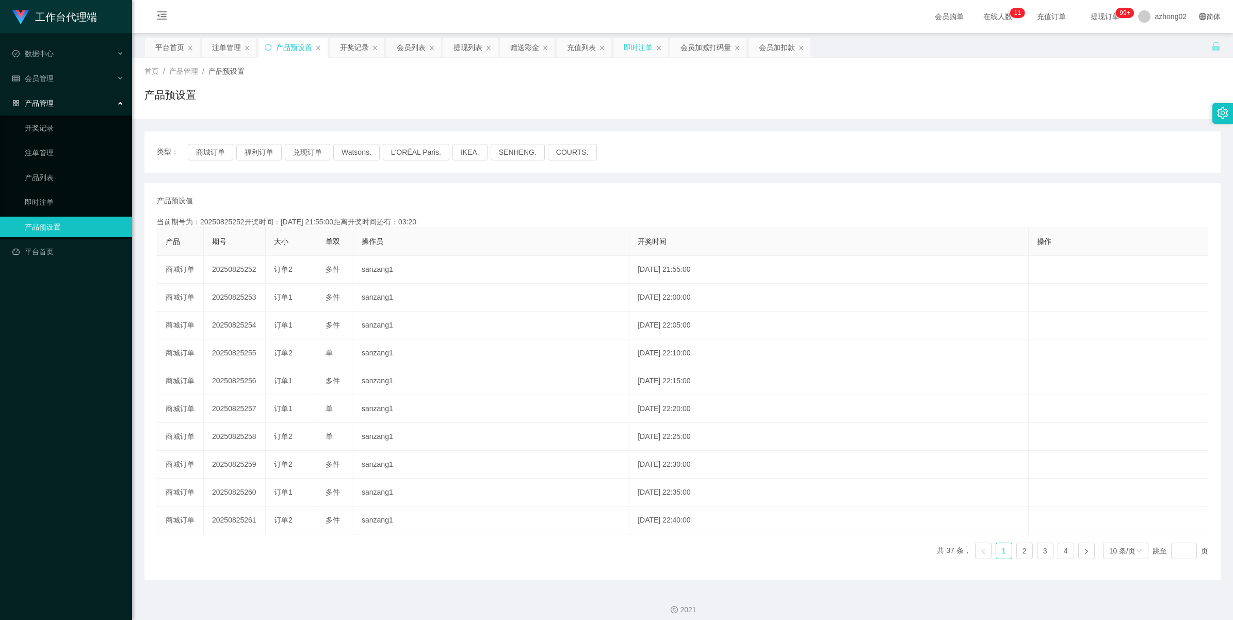
click at [632, 50] on div "即时注单" at bounding box center [638, 48] width 29 height 20
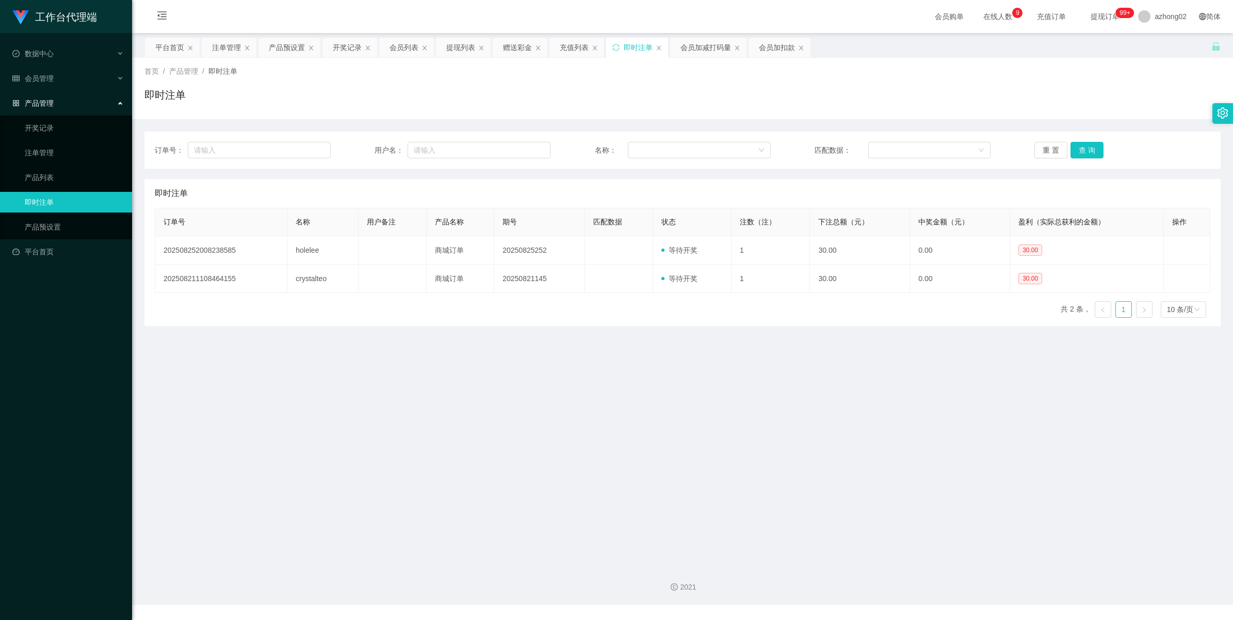
click at [252, 140] on div "订单号： 用户名： 名称： 匹配数据： 重 置 查 询" at bounding box center [682, 150] width 1076 height 37
click at [456, 148] on input "text" at bounding box center [479, 150] width 143 height 17
paste input "holelee"
type input "holelee"
click at [1082, 149] on button "查 询" at bounding box center [1086, 150] width 33 height 17
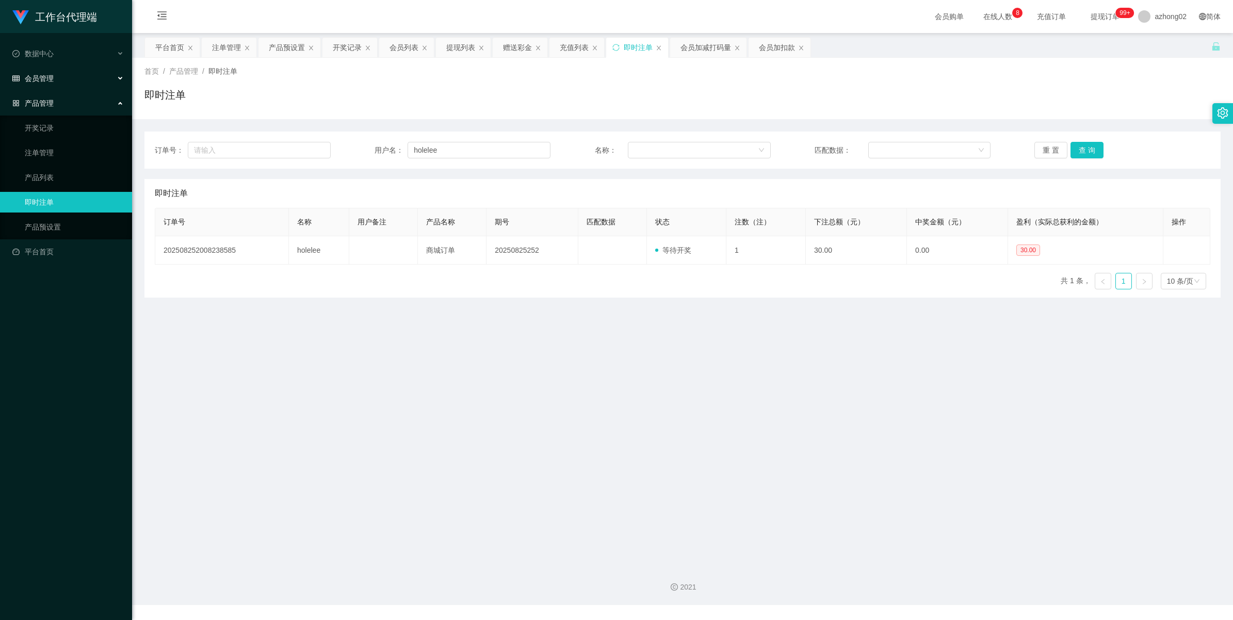
click at [37, 75] on span "会员管理" at bounding box center [32, 78] width 41 height 8
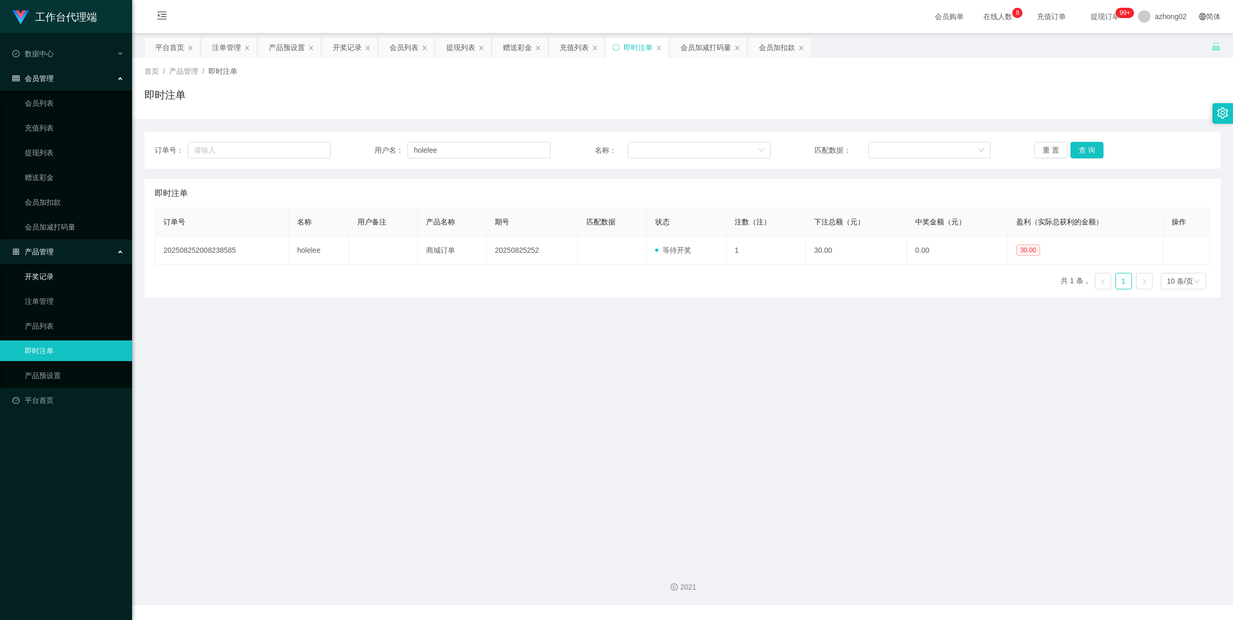
click at [53, 278] on link "开奖记录" at bounding box center [74, 276] width 99 height 21
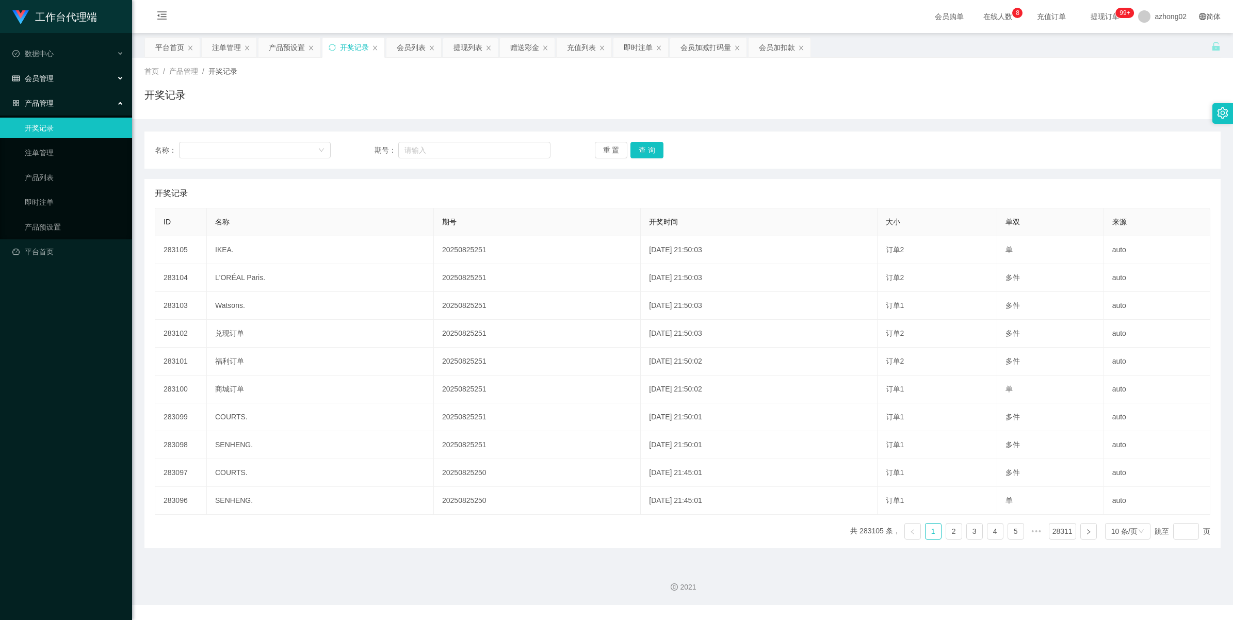
click at [40, 74] on span "会员管理" at bounding box center [32, 78] width 41 height 8
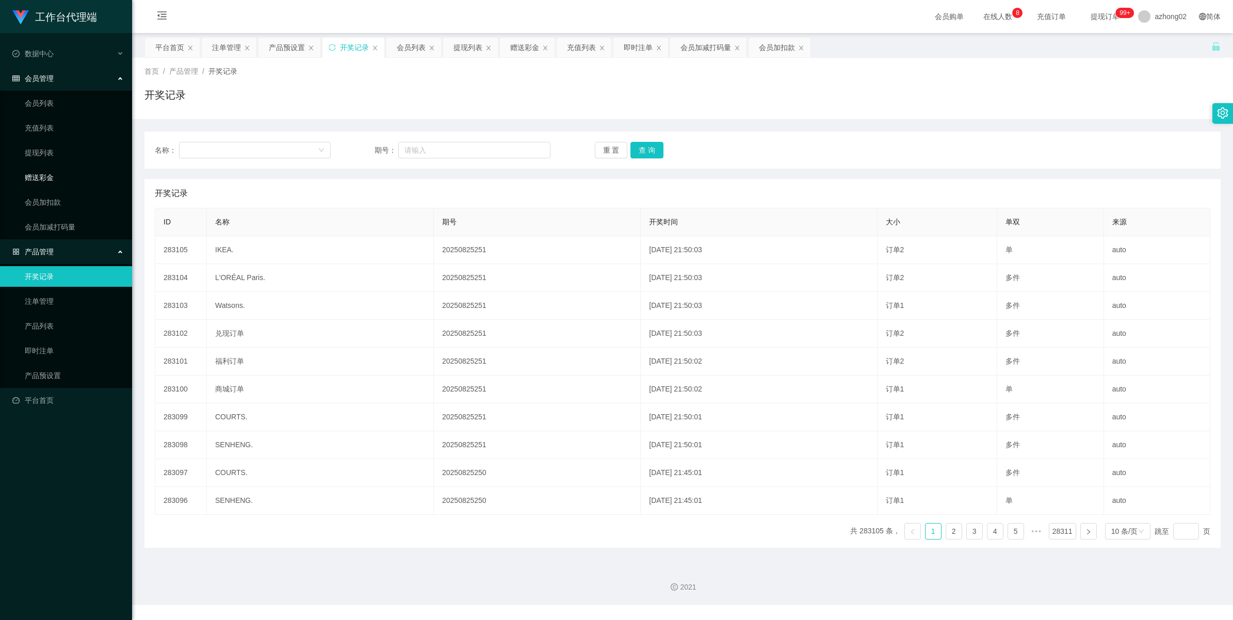
click at [45, 179] on link "赠送彩金" at bounding box center [74, 177] width 99 height 21
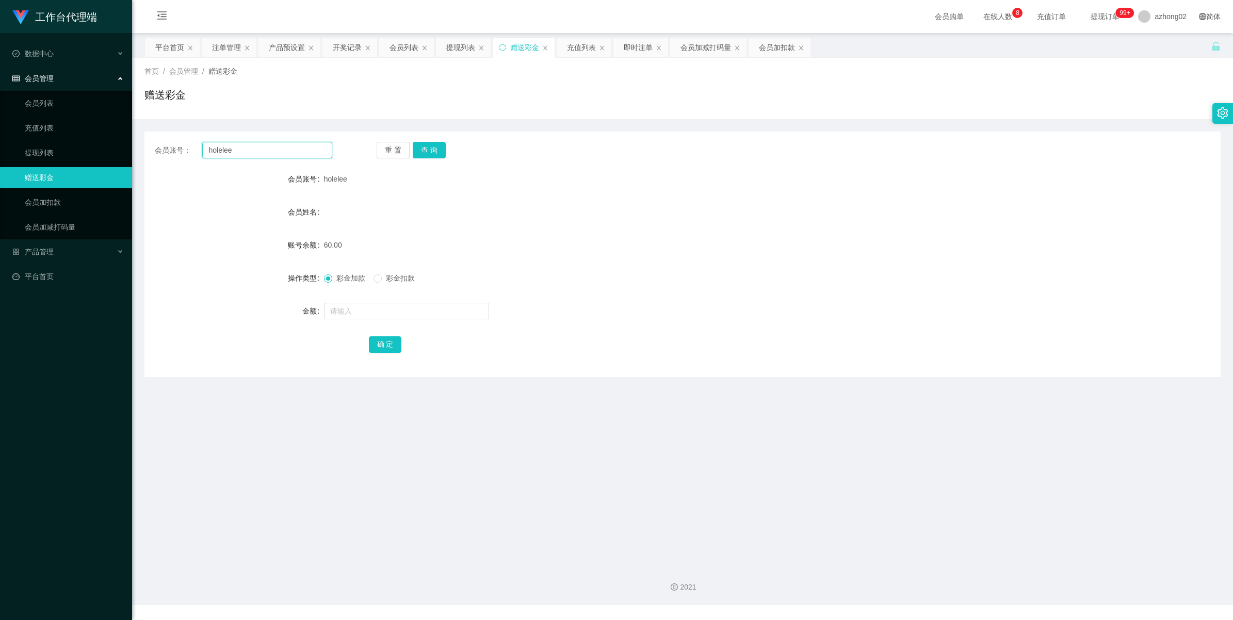
click at [271, 148] on input "holelee" at bounding box center [267, 150] width 130 height 17
click at [421, 151] on button "查 询" at bounding box center [429, 150] width 33 height 17
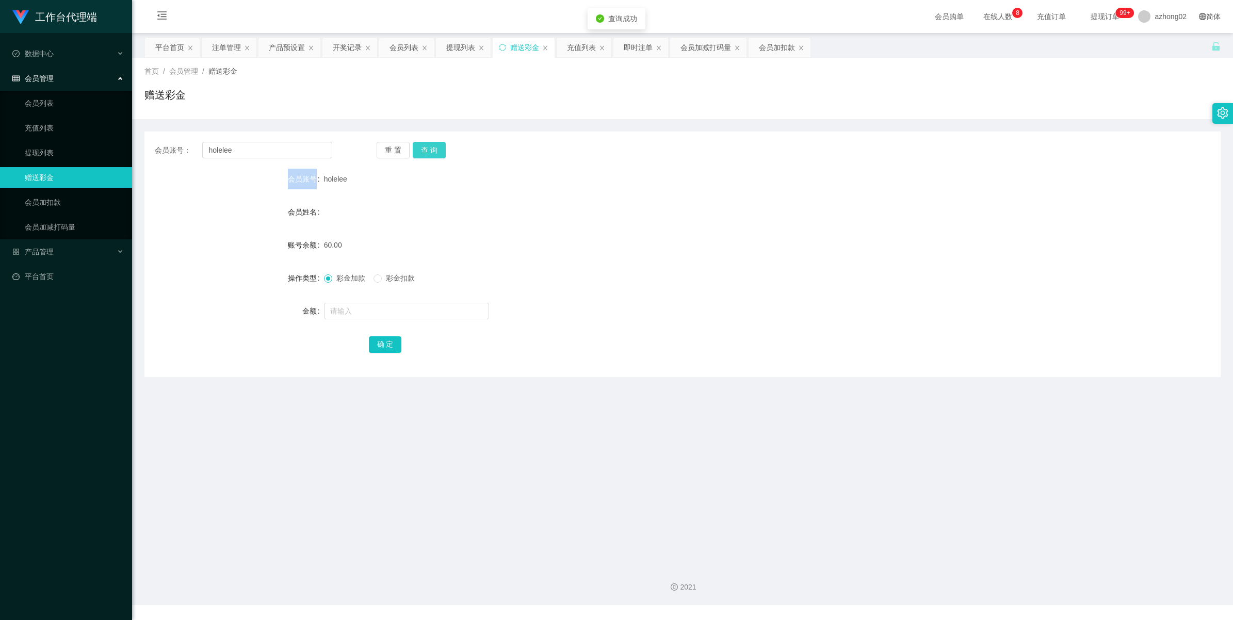
click at [421, 151] on div "重 置 查 询" at bounding box center [465, 150] width 177 height 17
click at [42, 258] on div "产品管理" at bounding box center [66, 251] width 132 height 21
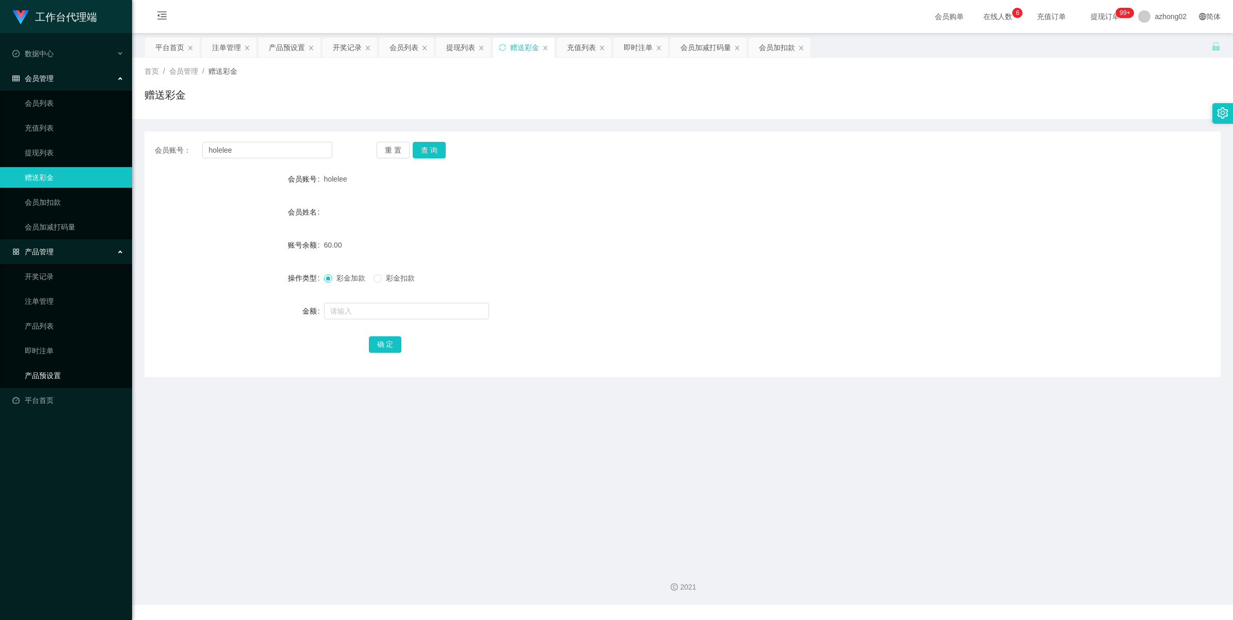
click at [42, 369] on link "产品预设置" at bounding box center [74, 375] width 99 height 21
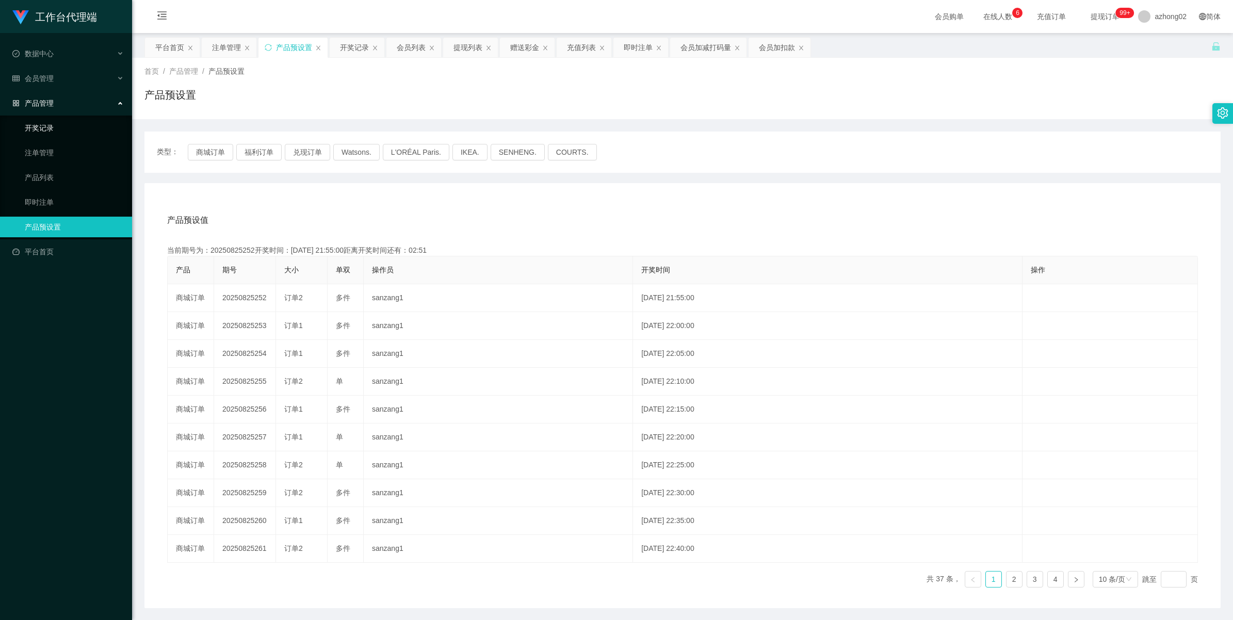
click at [37, 125] on link "开奖记录" at bounding box center [74, 128] width 99 height 21
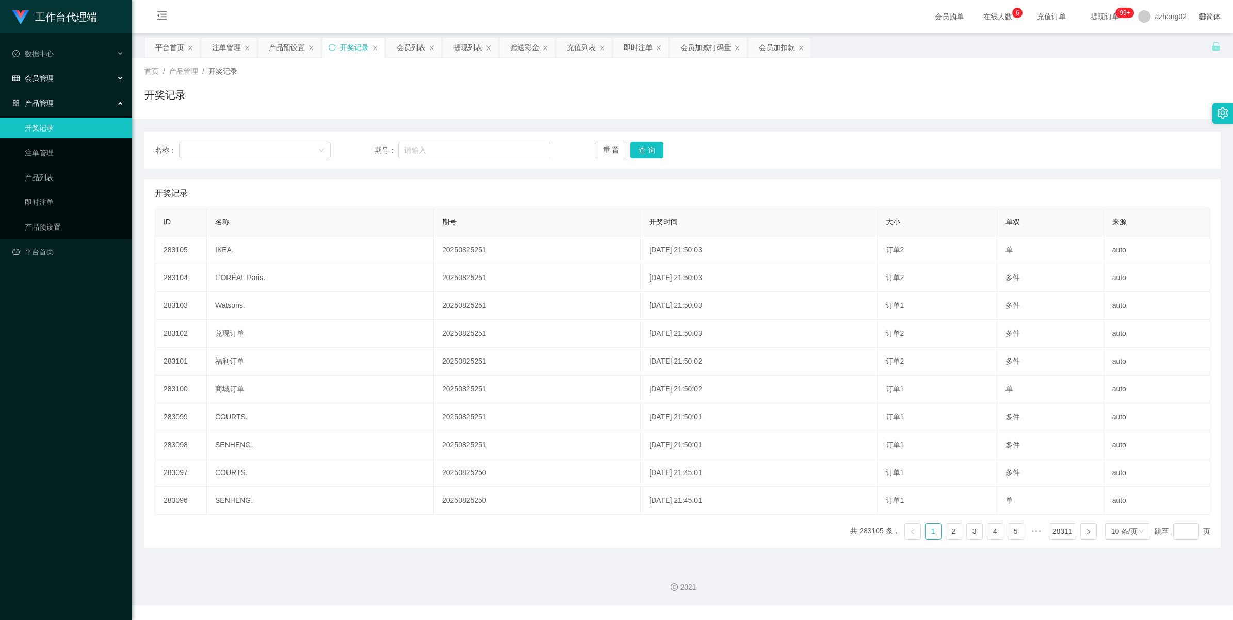
click at [39, 81] on span "会员管理" at bounding box center [32, 78] width 41 height 8
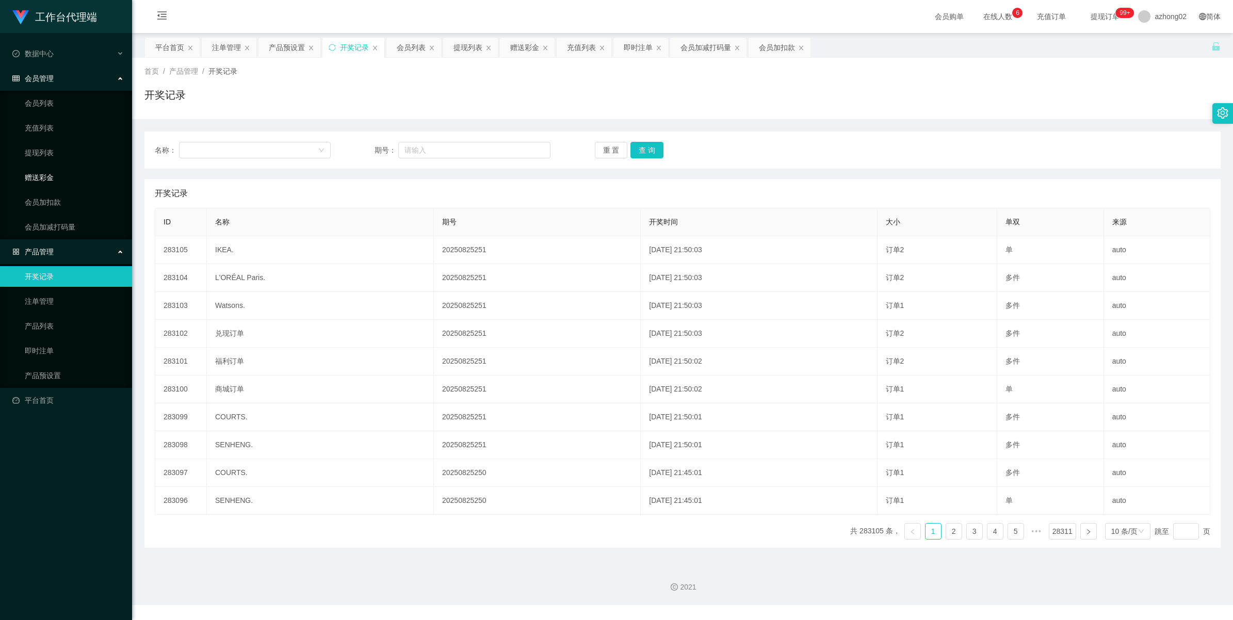
drag, startPoint x: 45, startPoint y: 176, endPoint x: 122, endPoint y: 181, distance: 76.5
click at [45, 175] on link "赠送彩金" at bounding box center [74, 177] width 99 height 21
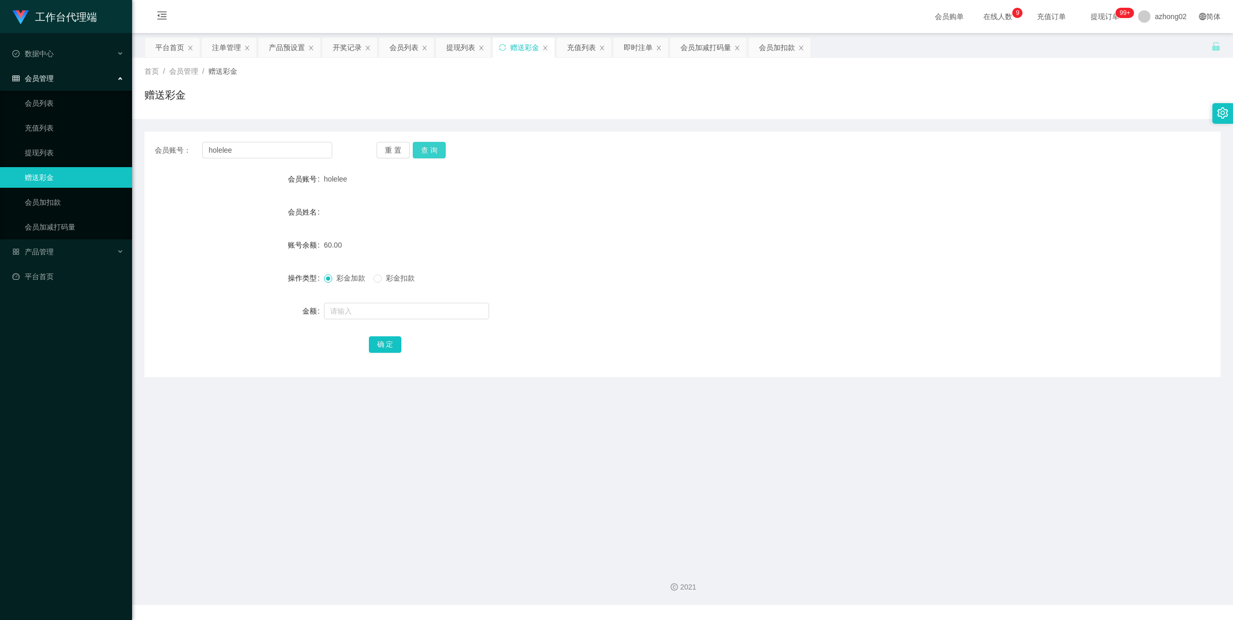
click at [429, 153] on button "查 询" at bounding box center [429, 150] width 33 height 17
click at [428, 153] on button "查 询" at bounding box center [429, 150] width 33 height 17
click at [428, 153] on div "重 置 查 询" at bounding box center [465, 150] width 177 height 17
click at [428, 153] on button "查 询" at bounding box center [429, 150] width 33 height 17
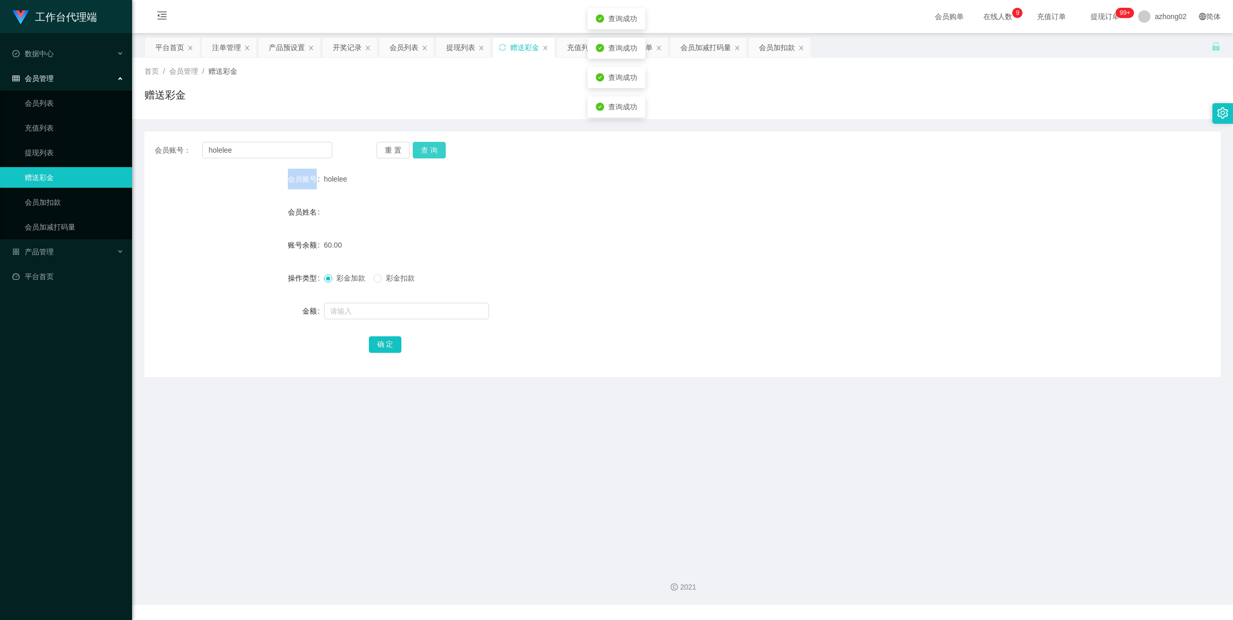
click at [428, 153] on button "查 询" at bounding box center [429, 150] width 33 height 17
click at [428, 153] on div "重 置 查 询" at bounding box center [465, 150] width 177 height 17
click at [428, 153] on button "查 询" at bounding box center [429, 150] width 33 height 17
click at [427, 153] on button "查 询" at bounding box center [435, 150] width 44 height 17
click at [43, 157] on link "提现列表" at bounding box center [74, 152] width 99 height 21
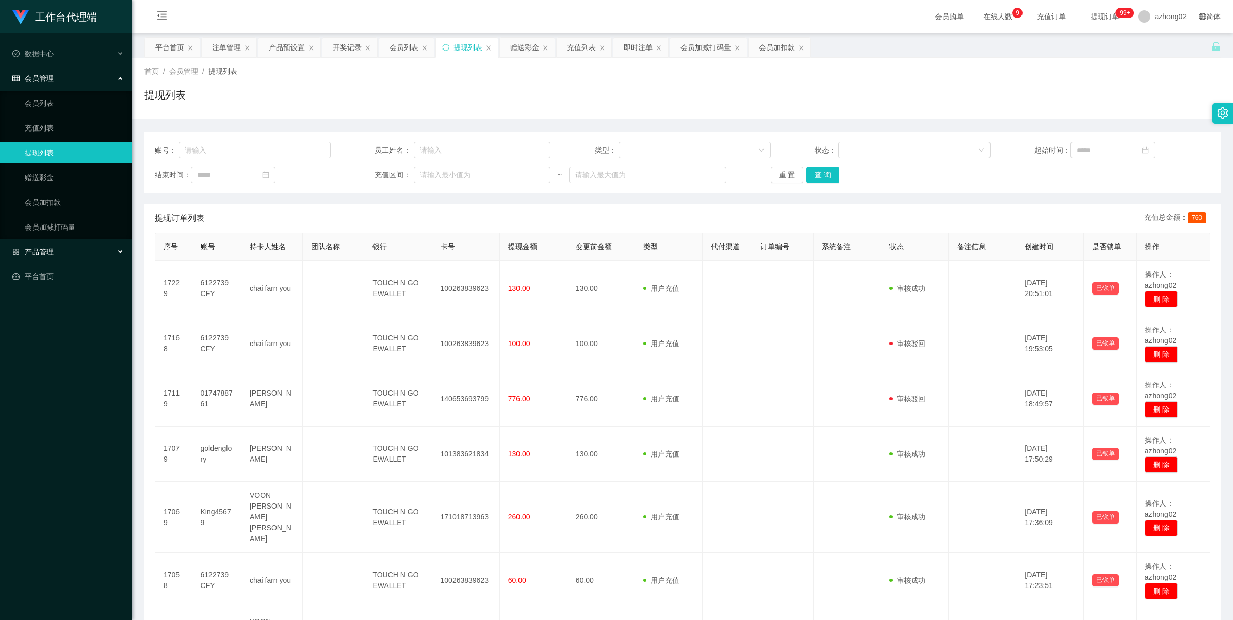
click at [56, 249] on div "产品管理" at bounding box center [66, 251] width 132 height 21
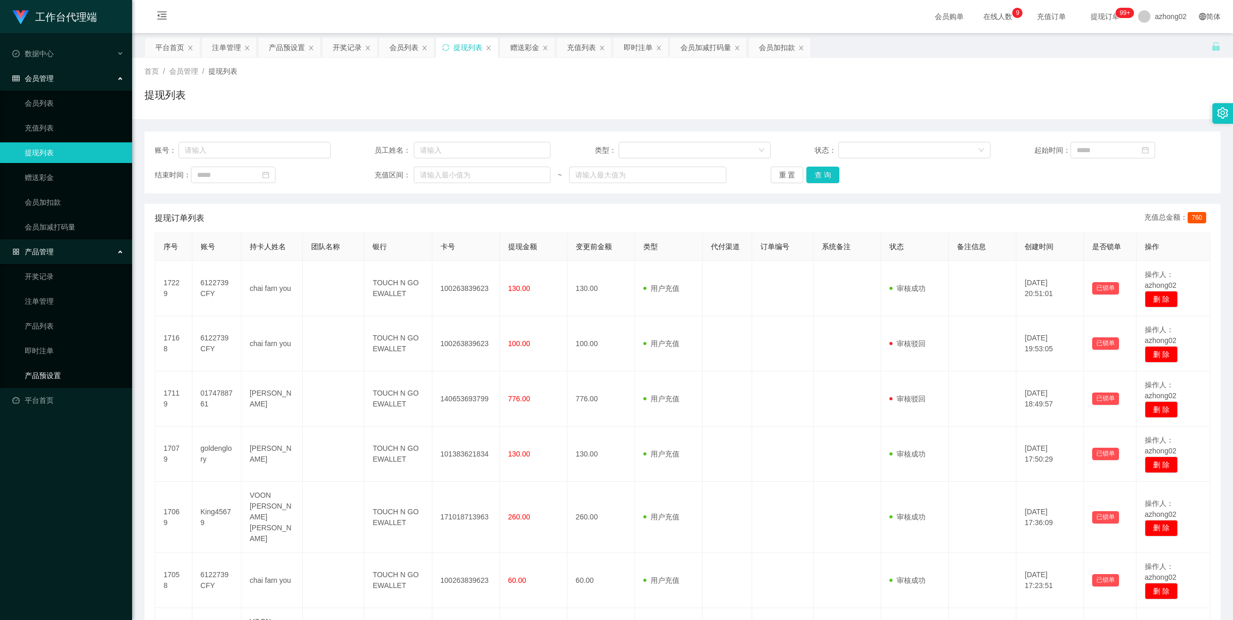
click at [52, 370] on link "产品预设置" at bounding box center [74, 375] width 99 height 21
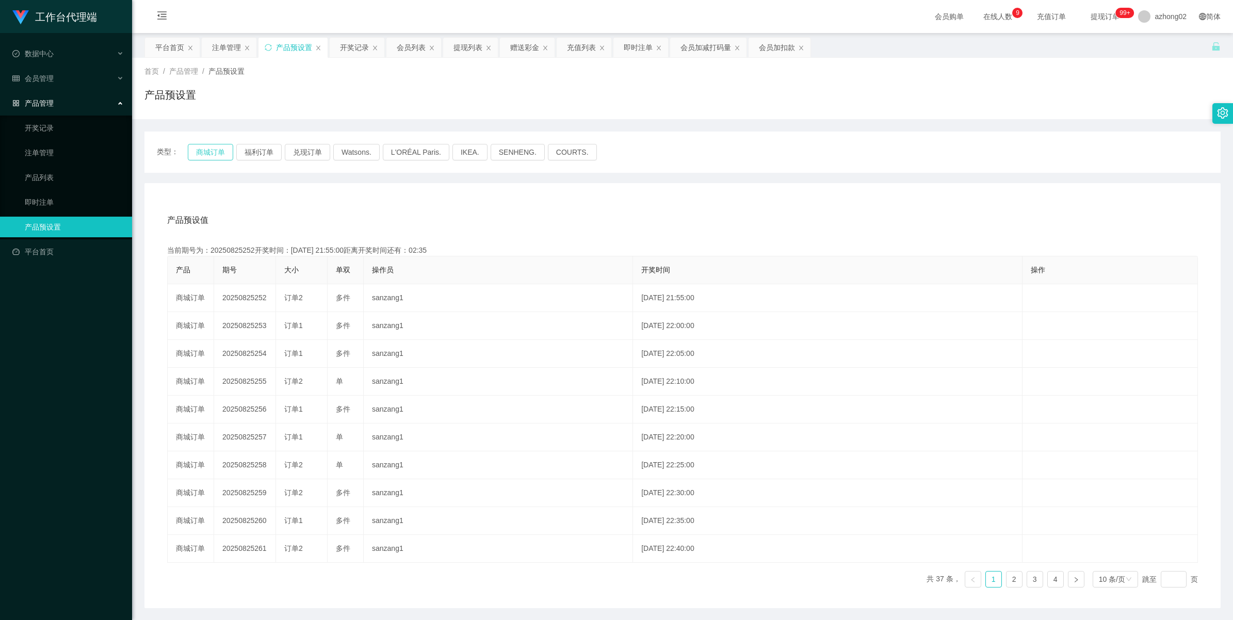
click at [222, 148] on button "商城订单" at bounding box center [210, 152] width 45 height 17
click at [646, 50] on div "即时注单" at bounding box center [638, 48] width 29 height 20
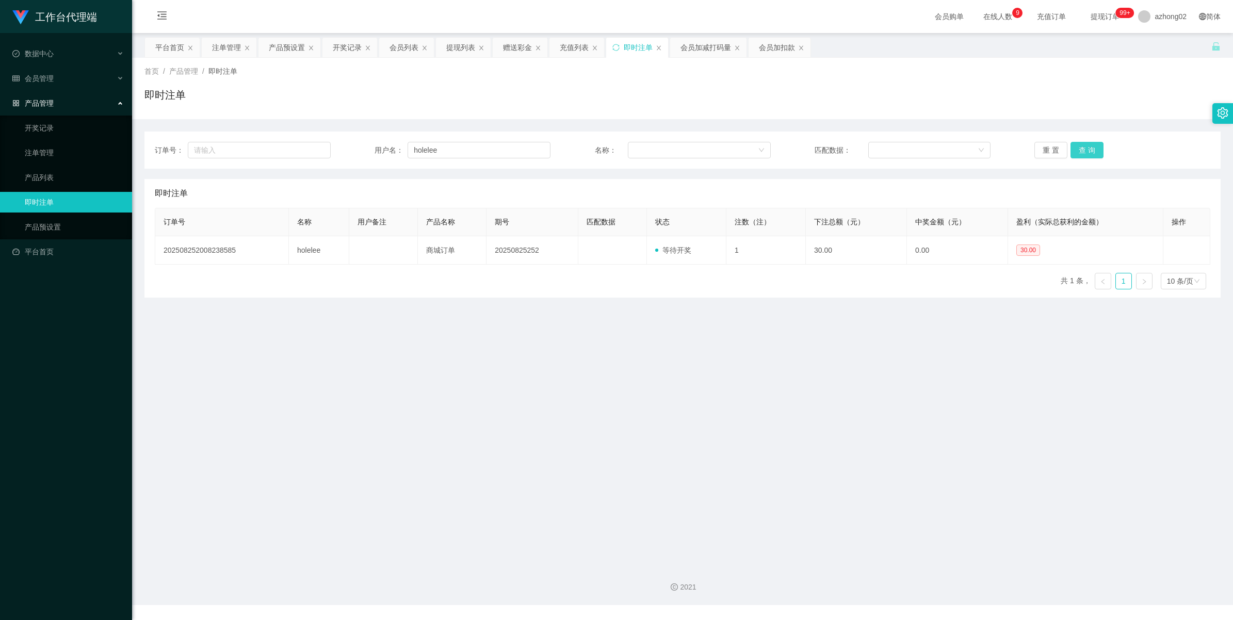
click at [1093, 148] on button "查 询" at bounding box center [1086, 150] width 33 height 17
click at [1087, 149] on button "查 询" at bounding box center [1086, 150] width 33 height 17
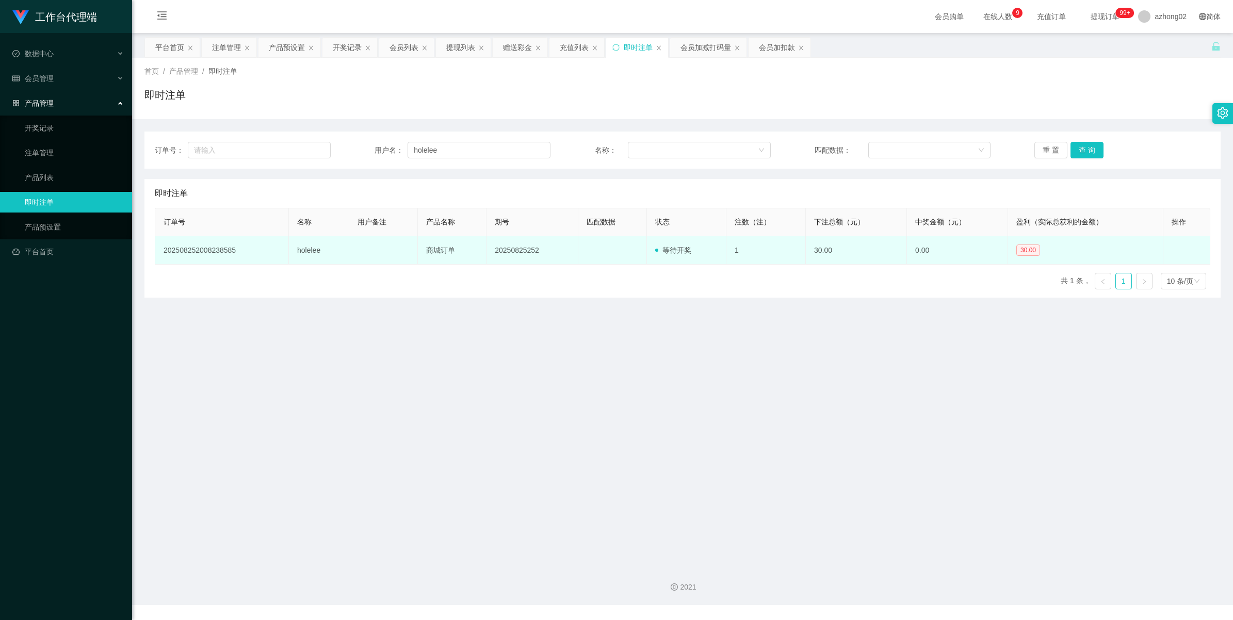
click at [518, 250] on td "20250825252" at bounding box center [532, 250] width 92 height 28
copy td "20250825252"
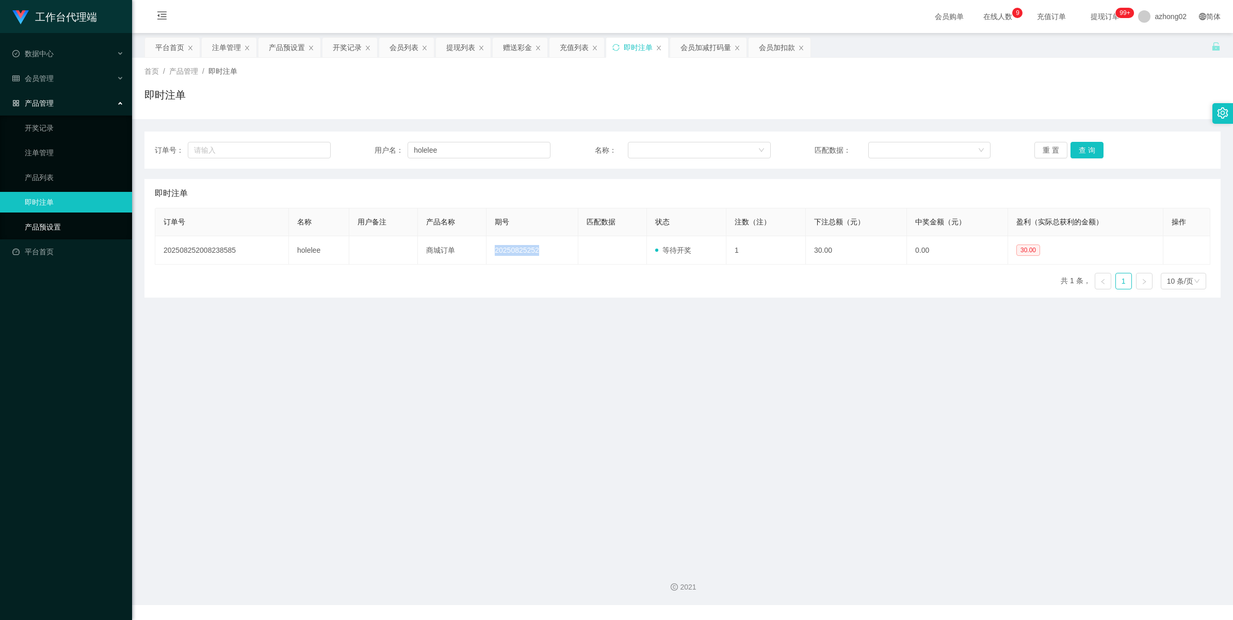
click at [38, 229] on link "产品预设置" at bounding box center [74, 227] width 99 height 21
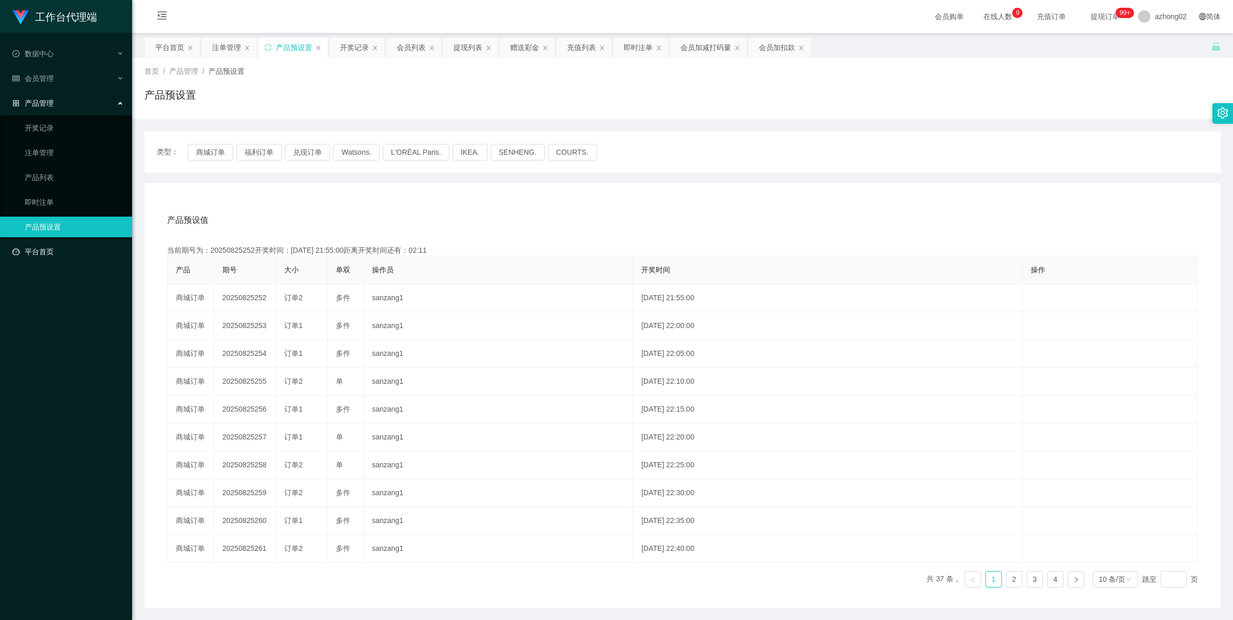
click at [51, 250] on link "平台首页" at bounding box center [67, 251] width 111 height 21
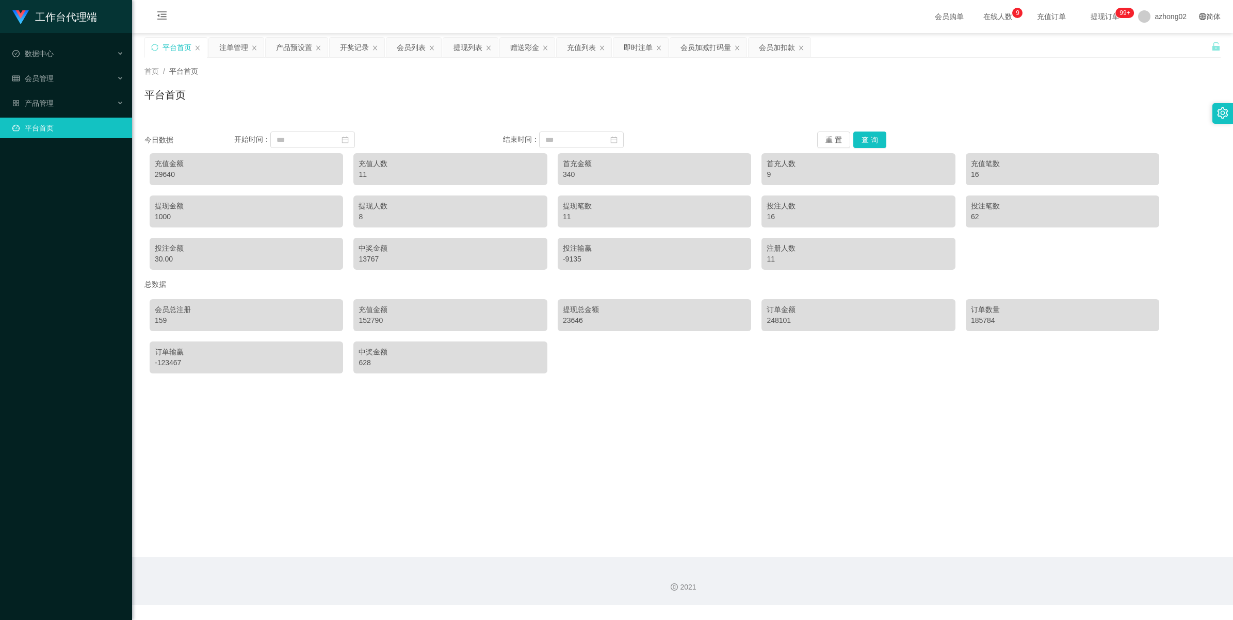
click at [42, 118] on link "平台首页" at bounding box center [67, 128] width 111 height 21
click at [37, 106] on span "产品管理" at bounding box center [32, 103] width 41 height 8
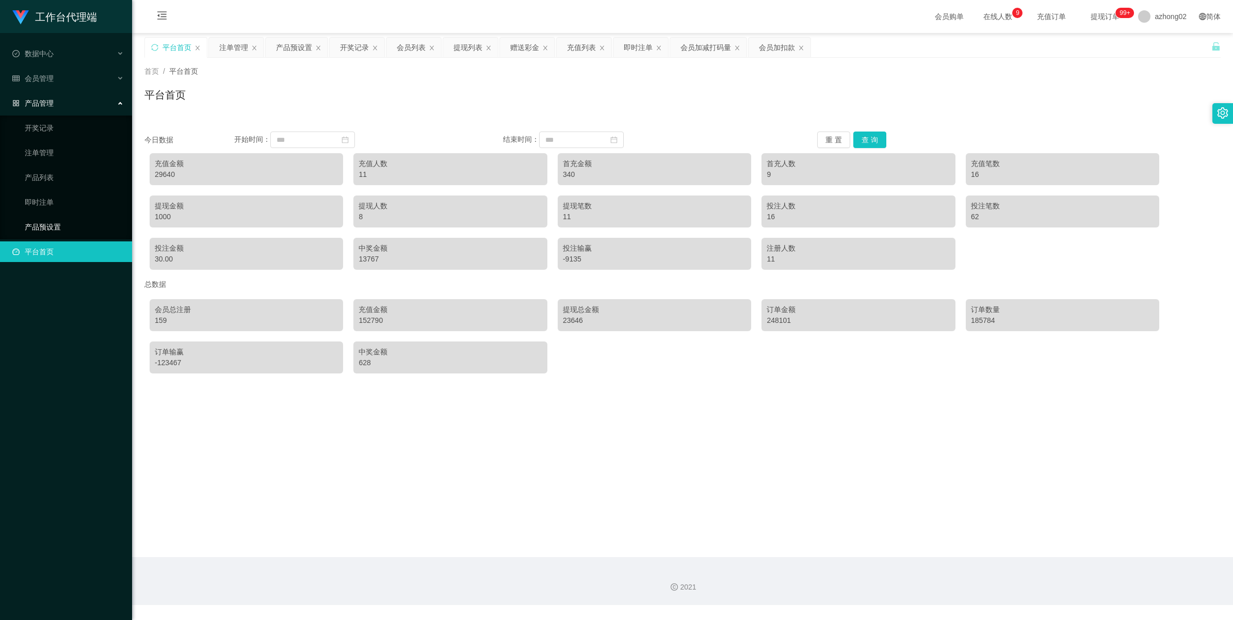
click at [46, 220] on link "产品预设置" at bounding box center [74, 227] width 99 height 21
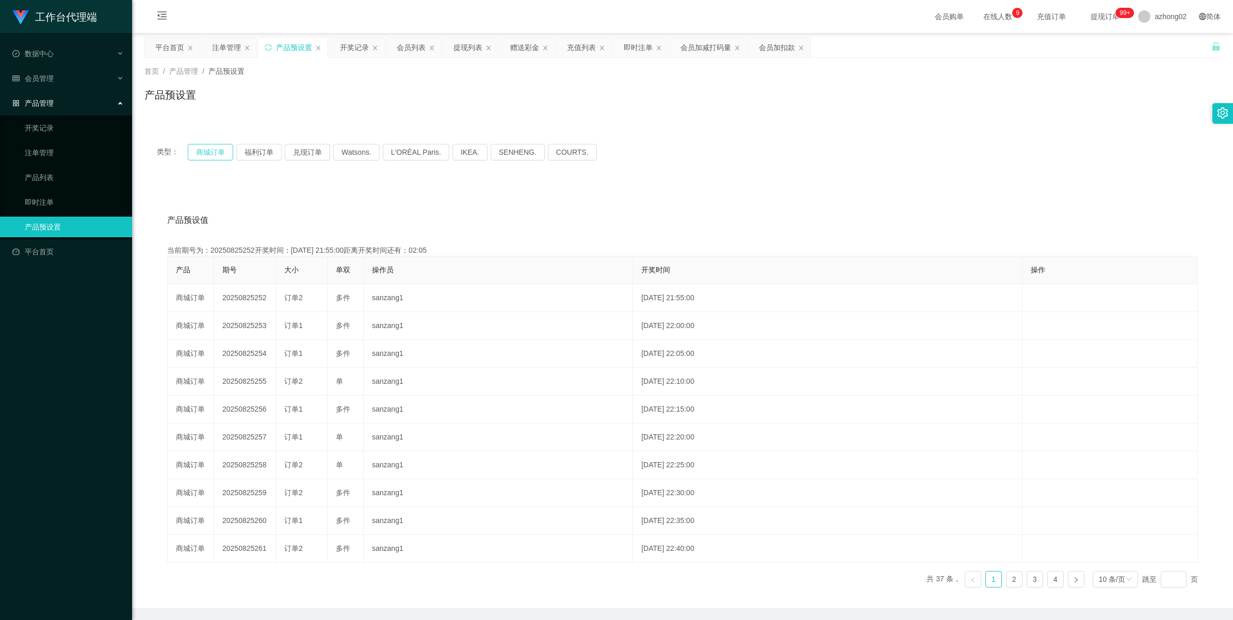
click at [201, 154] on button "商城订单" at bounding box center [210, 152] width 45 height 17
click at [44, 82] on span "会员管理" at bounding box center [32, 78] width 41 height 8
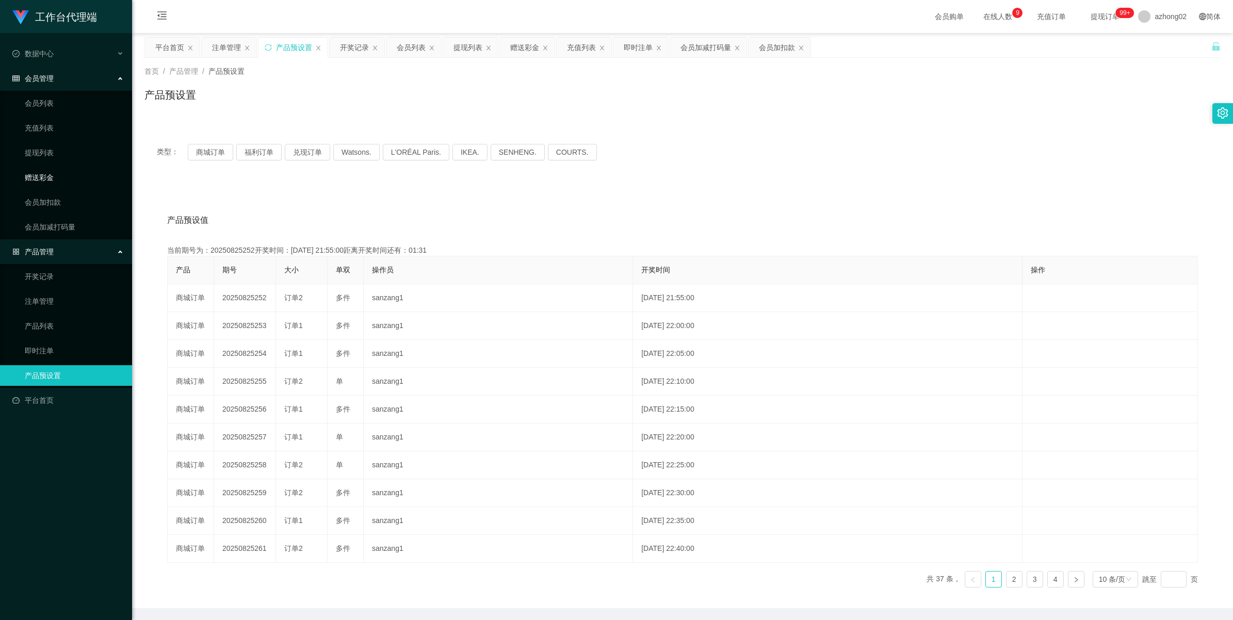
click at [47, 175] on link "赠送彩金" at bounding box center [74, 177] width 99 height 21
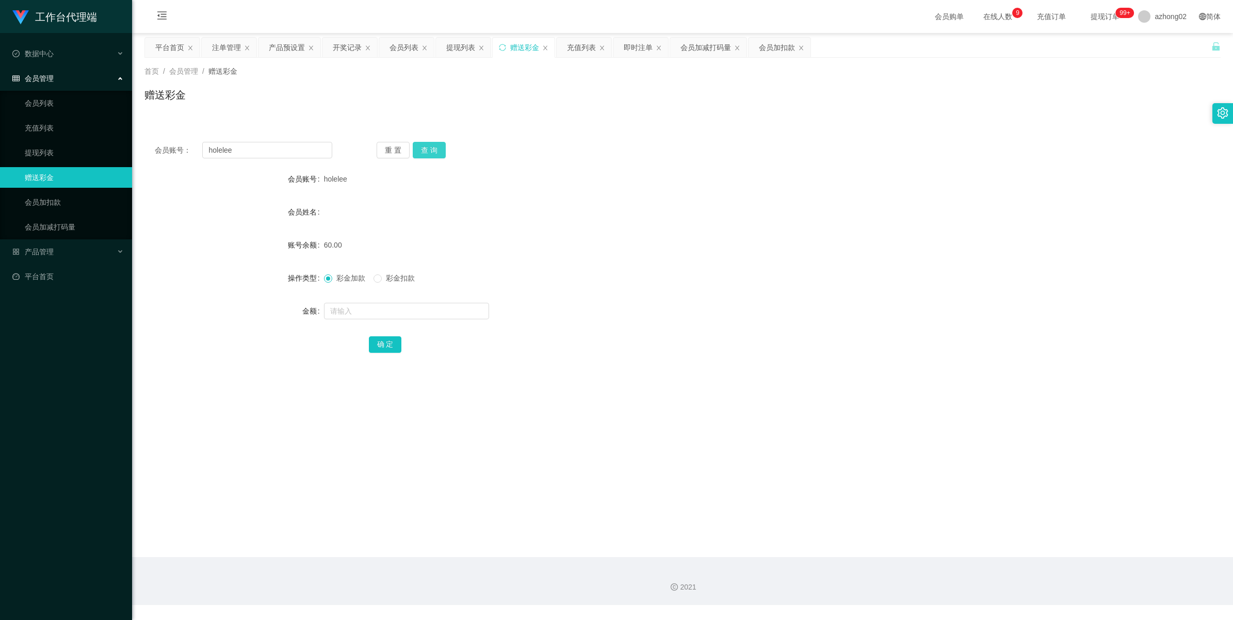
click at [423, 151] on button "查 询" at bounding box center [429, 150] width 33 height 17
click at [426, 145] on button "查 询" at bounding box center [429, 150] width 33 height 17
click at [426, 145] on div "重 置 查 询" at bounding box center [465, 150] width 177 height 17
click at [426, 145] on button "查 询" at bounding box center [429, 150] width 33 height 17
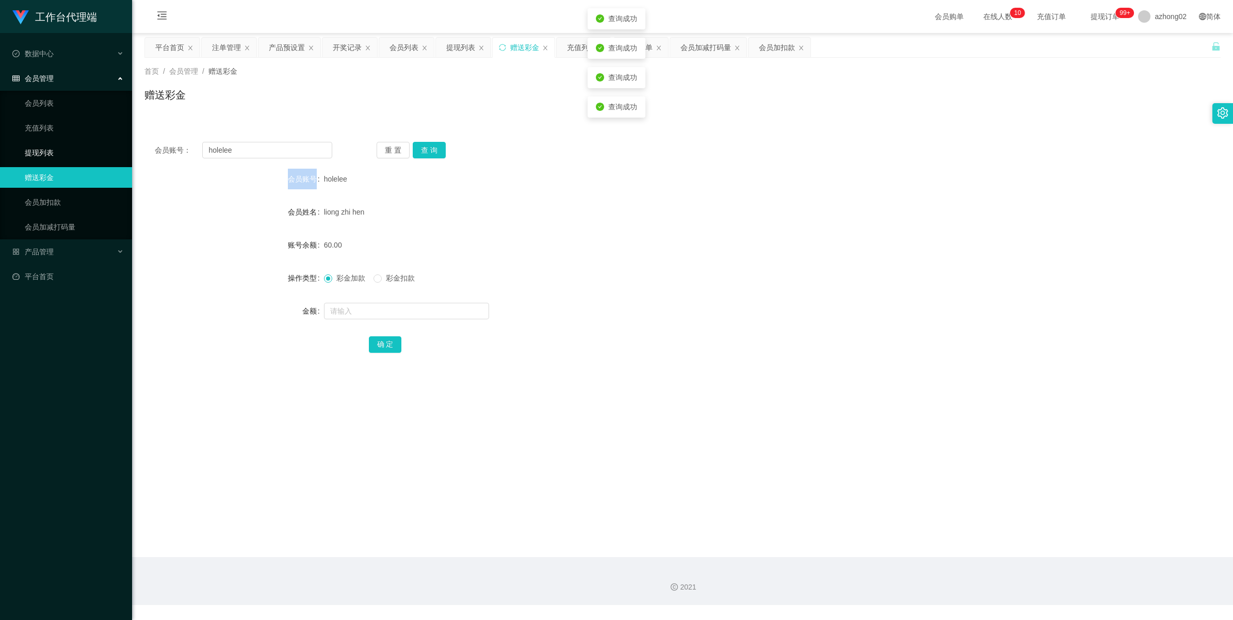
click at [45, 143] on link "提现列表" at bounding box center [74, 152] width 99 height 21
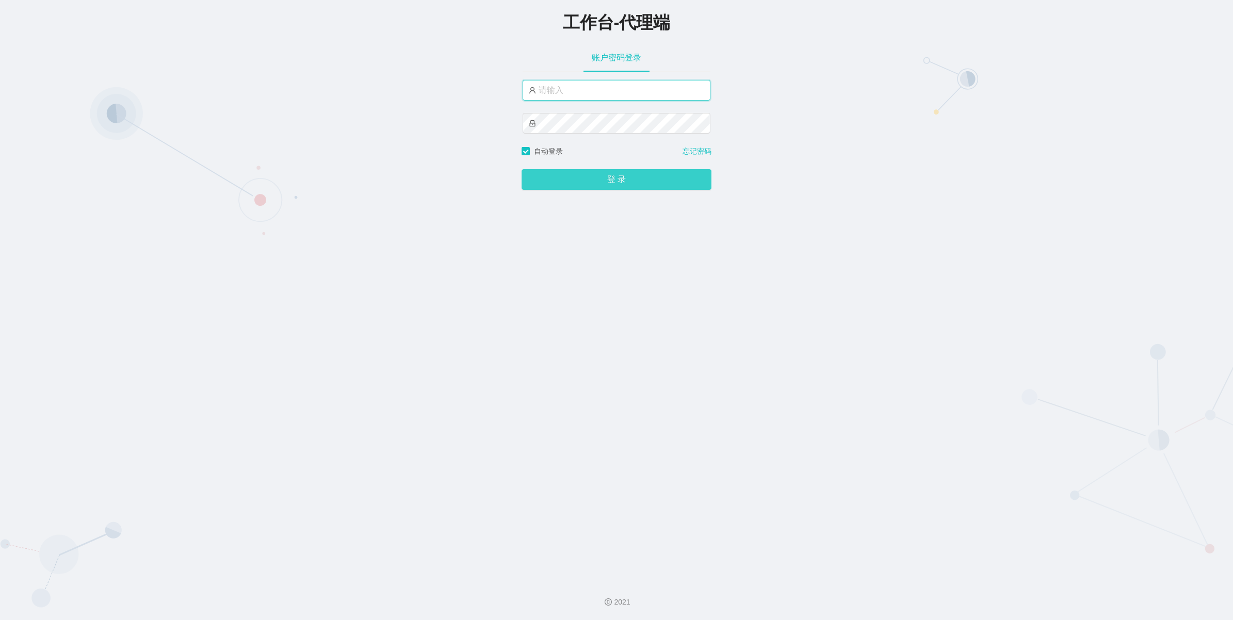
type input "azhong02"
drag, startPoint x: 597, startPoint y: 183, endPoint x: 566, endPoint y: 184, distance: 31.0
click at [597, 183] on button "登 录" at bounding box center [617, 179] width 190 height 21
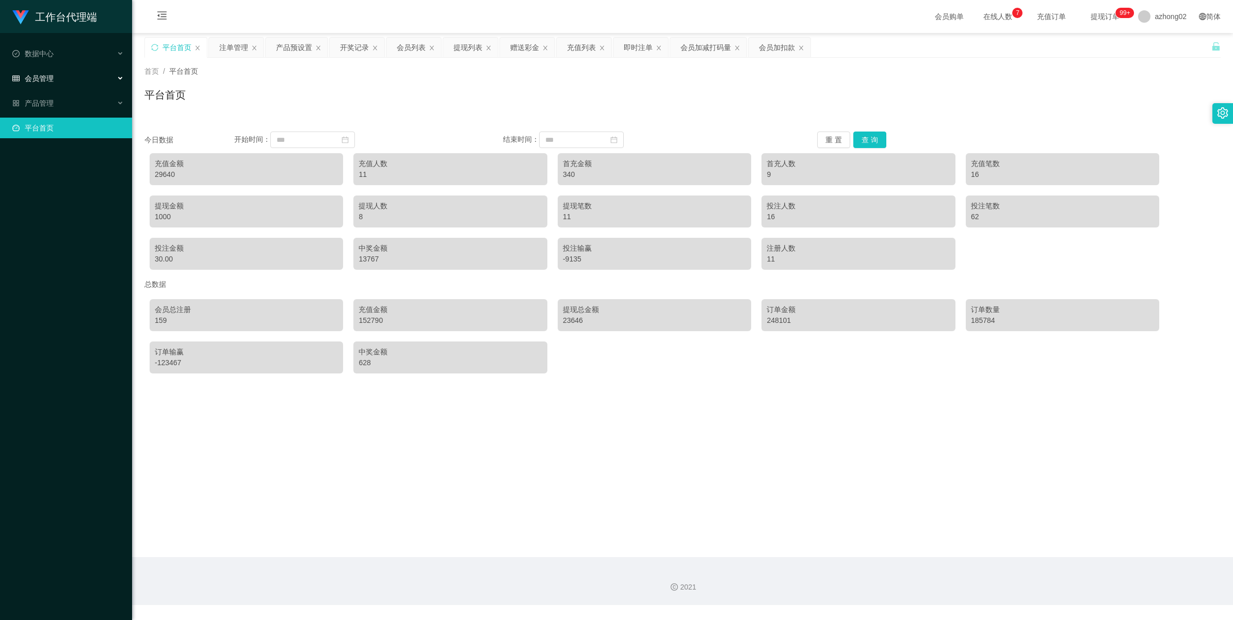
click at [44, 71] on div "会员管理" at bounding box center [66, 78] width 132 height 21
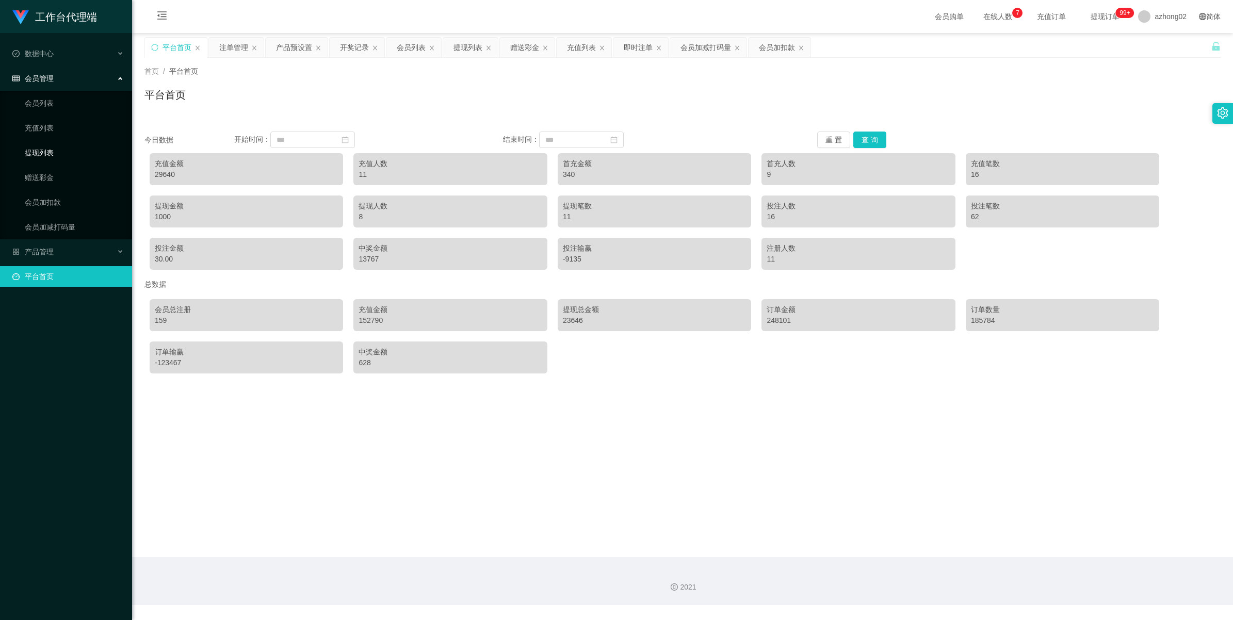
click at [50, 147] on link "提现列表" at bounding box center [74, 152] width 99 height 21
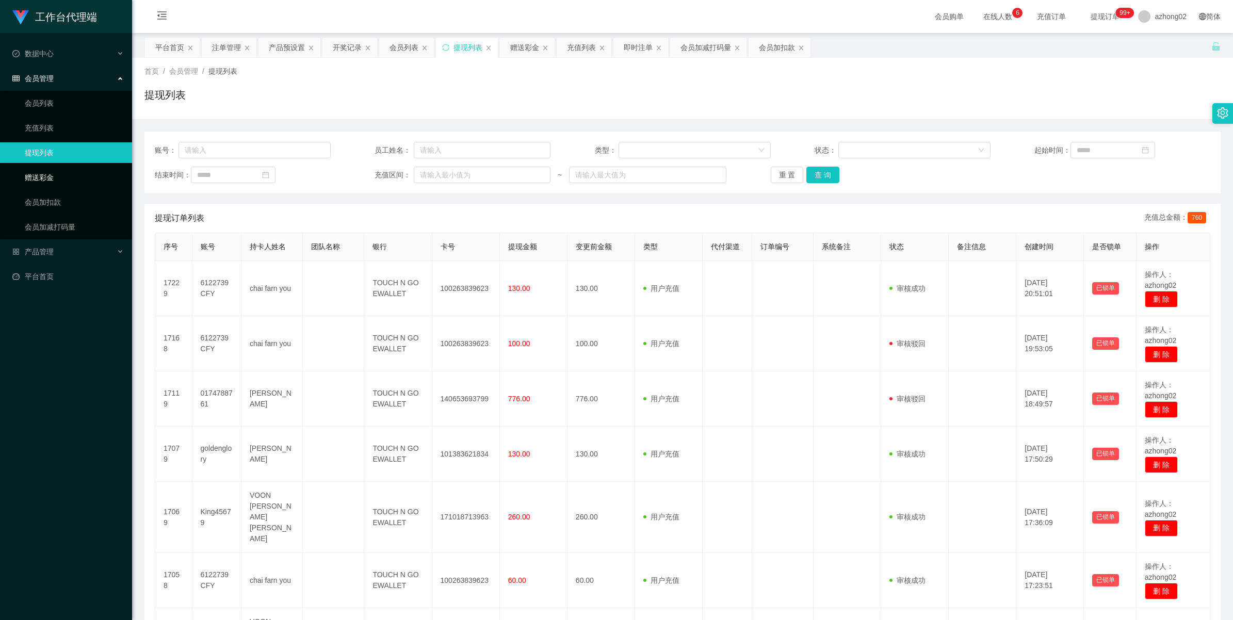
click at [53, 176] on link "赠送彩金" at bounding box center [74, 177] width 99 height 21
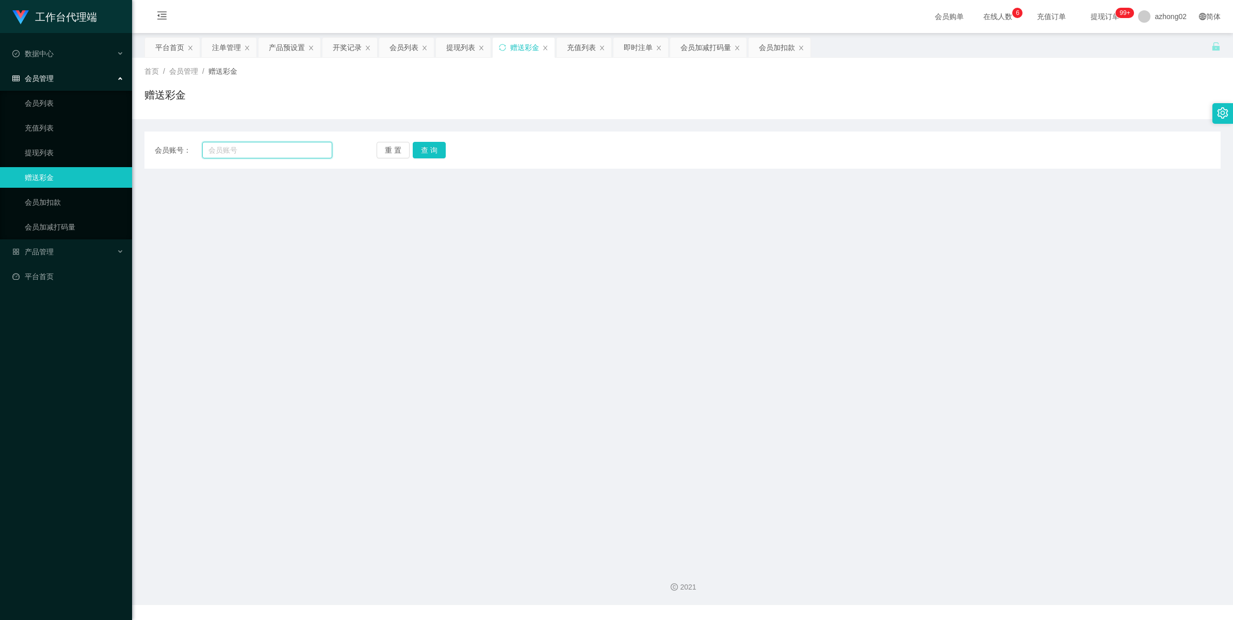
click at [249, 142] on input "text" at bounding box center [267, 150] width 130 height 17
click at [295, 155] on input "text" at bounding box center [267, 150] width 130 height 17
click at [238, 149] on input "text" at bounding box center [267, 150] width 130 height 17
paste input "holelee"
type input "holelee"
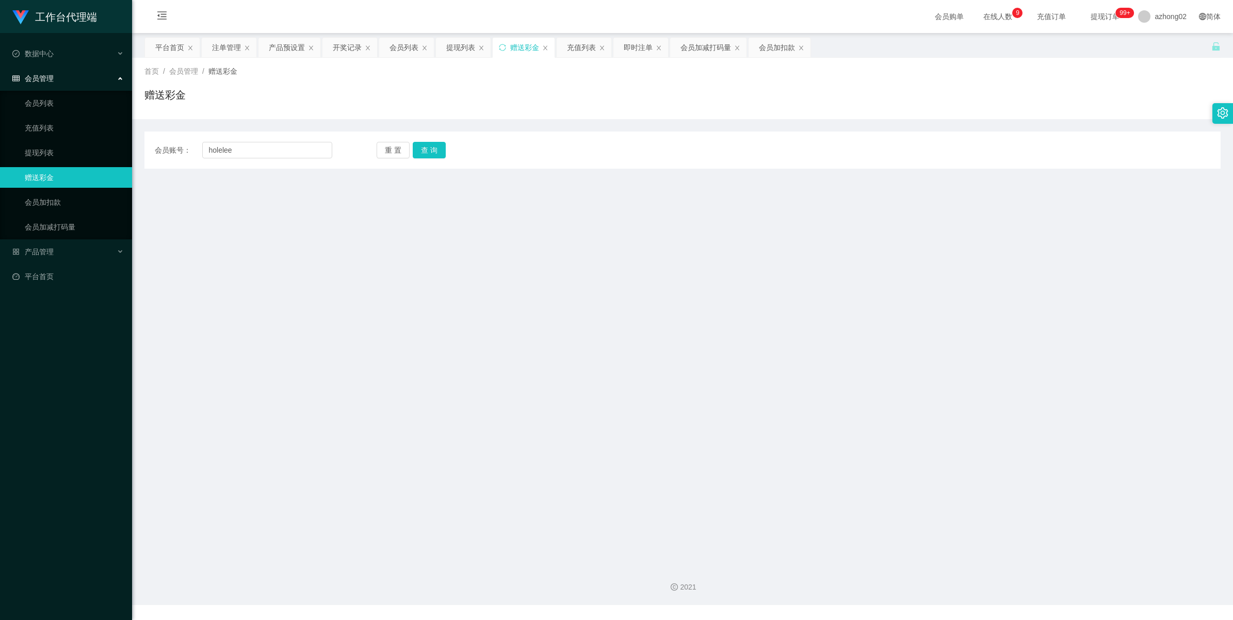
click at [446, 147] on div "重 置 查 询" at bounding box center [465, 150] width 177 height 17
drag, startPoint x: 436, startPoint y: 148, endPoint x: 427, endPoint y: 166, distance: 19.8
click at [435, 148] on button "查 询" at bounding box center [429, 150] width 33 height 17
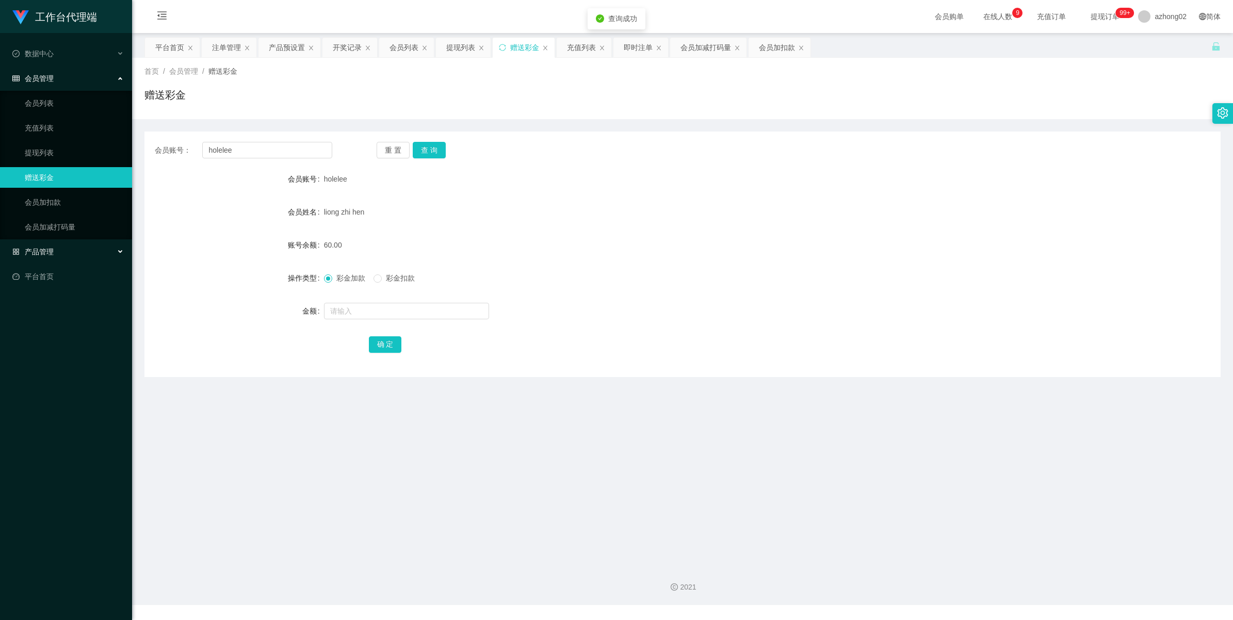
click at [43, 248] on span "产品管理" at bounding box center [32, 252] width 41 height 8
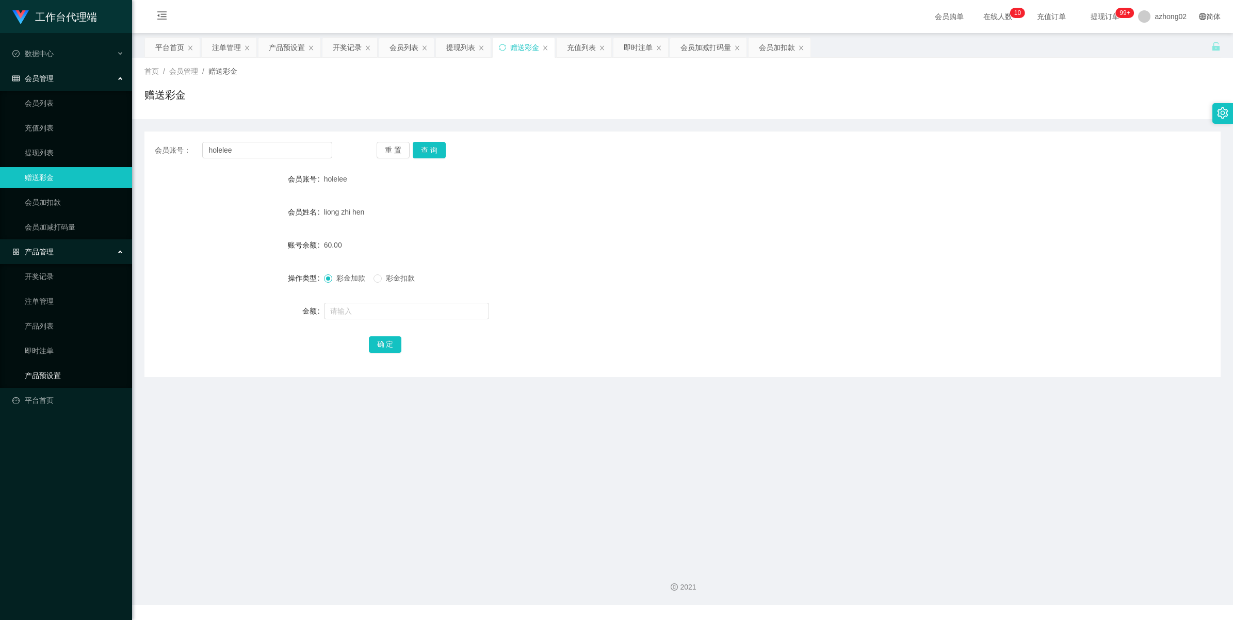
click at [44, 370] on link "产品预设置" at bounding box center [74, 375] width 99 height 21
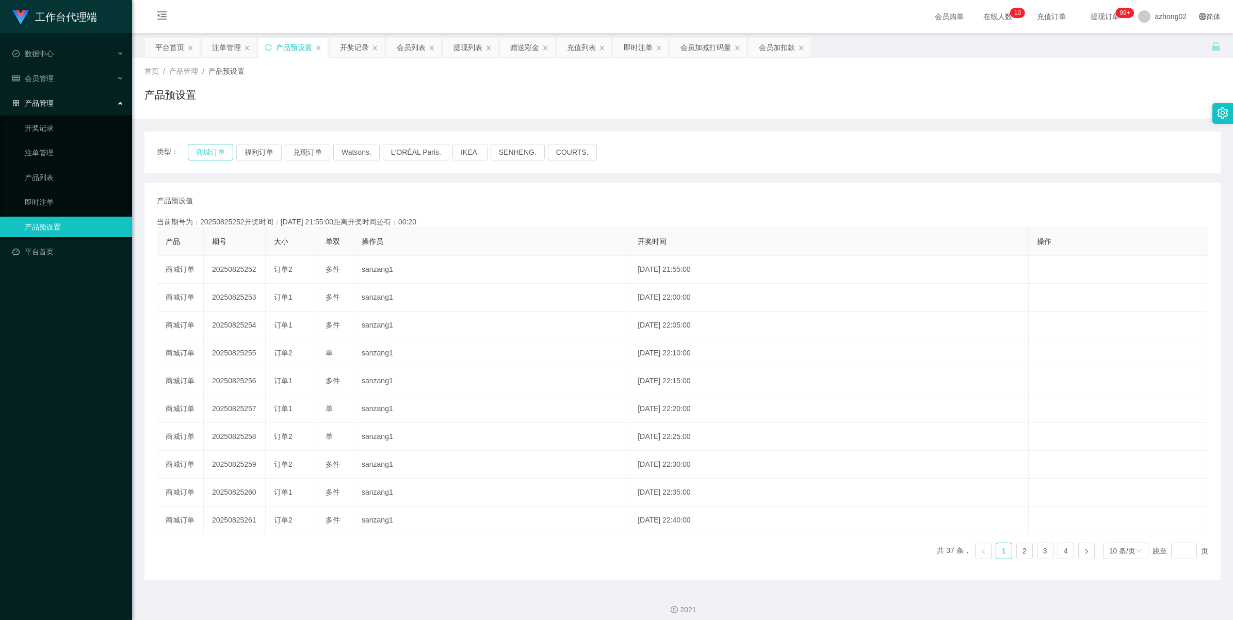
click at [215, 154] on button "商城订单" at bounding box center [210, 152] width 45 height 17
click at [638, 52] on div "即时注单" at bounding box center [638, 48] width 29 height 20
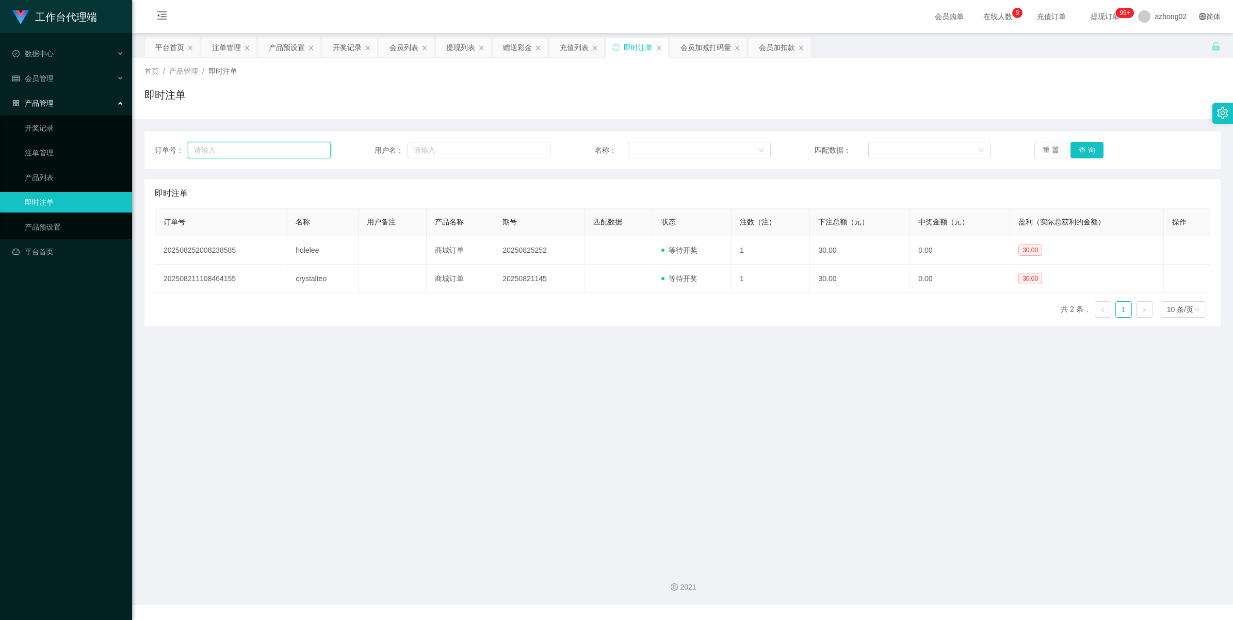
click at [297, 146] on input "text" at bounding box center [259, 150] width 143 height 17
paste input "holelee"
click at [1078, 143] on button "查 询" at bounding box center [1086, 150] width 33 height 17
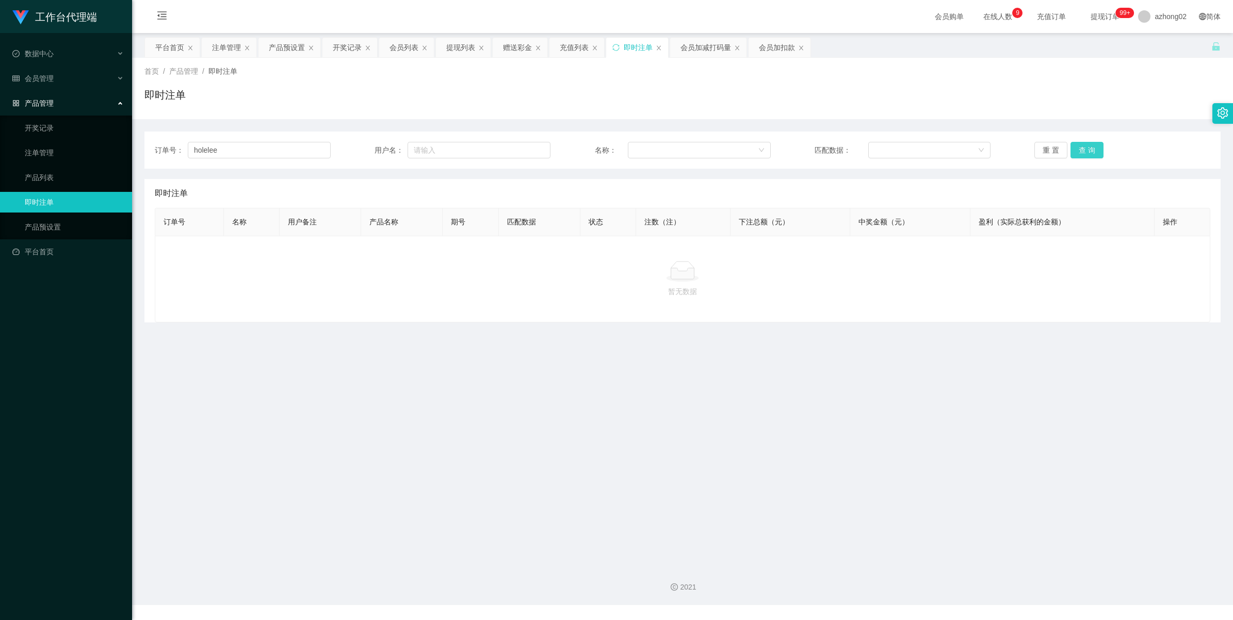
click at [1086, 151] on button "查 询" at bounding box center [1086, 150] width 33 height 17
click at [249, 147] on input "holelee" at bounding box center [259, 150] width 143 height 17
paste input "holelee"
type input "holeleeholelee"
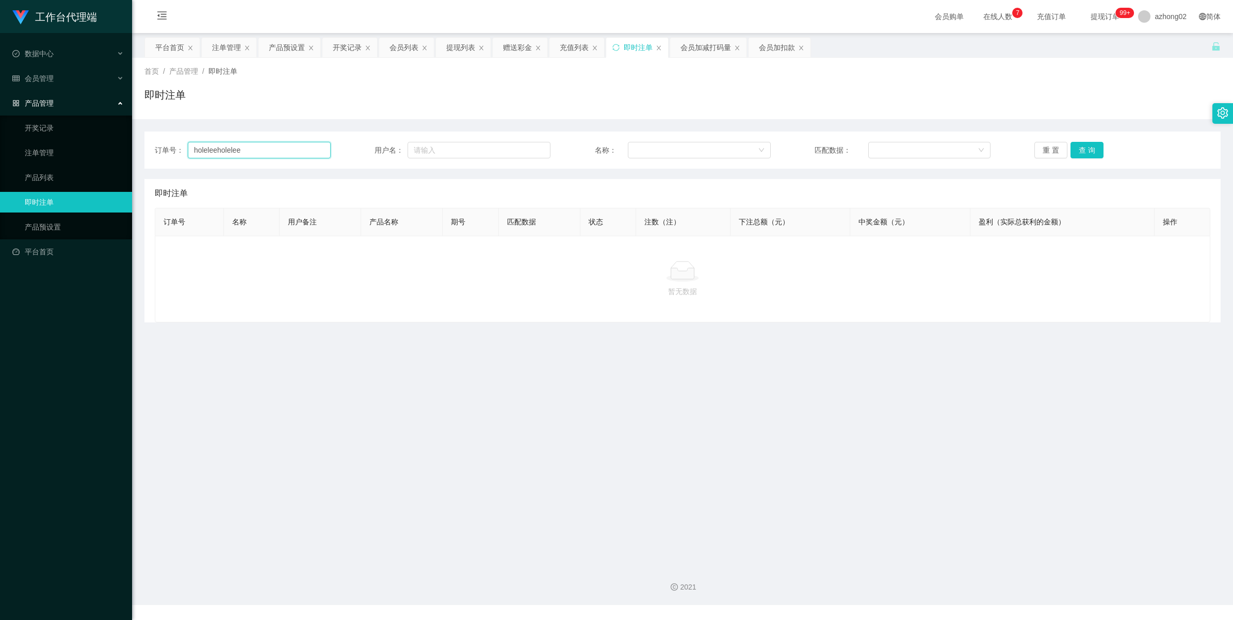
click at [262, 147] on input "holeleeholelee" at bounding box center [259, 150] width 143 height 17
click at [498, 152] on input "text" at bounding box center [479, 150] width 143 height 17
paste input "holelee"
type input "holelee"
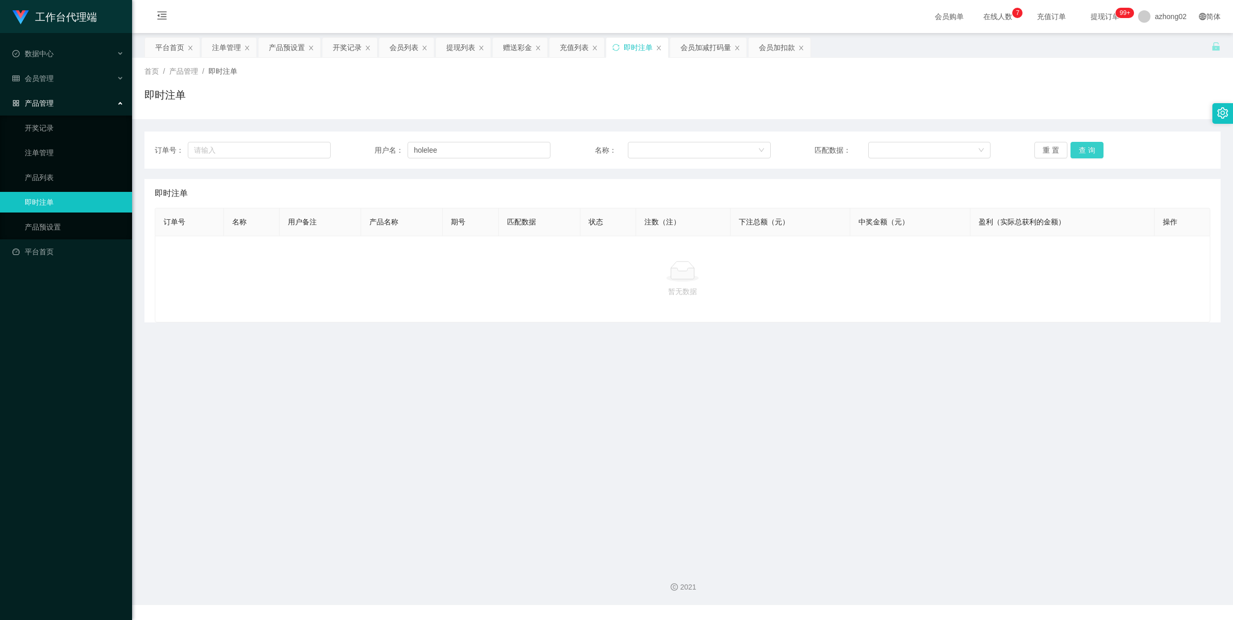
click at [1089, 153] on button "查 询" at bounding box center [1086, 150] width 33 height 17
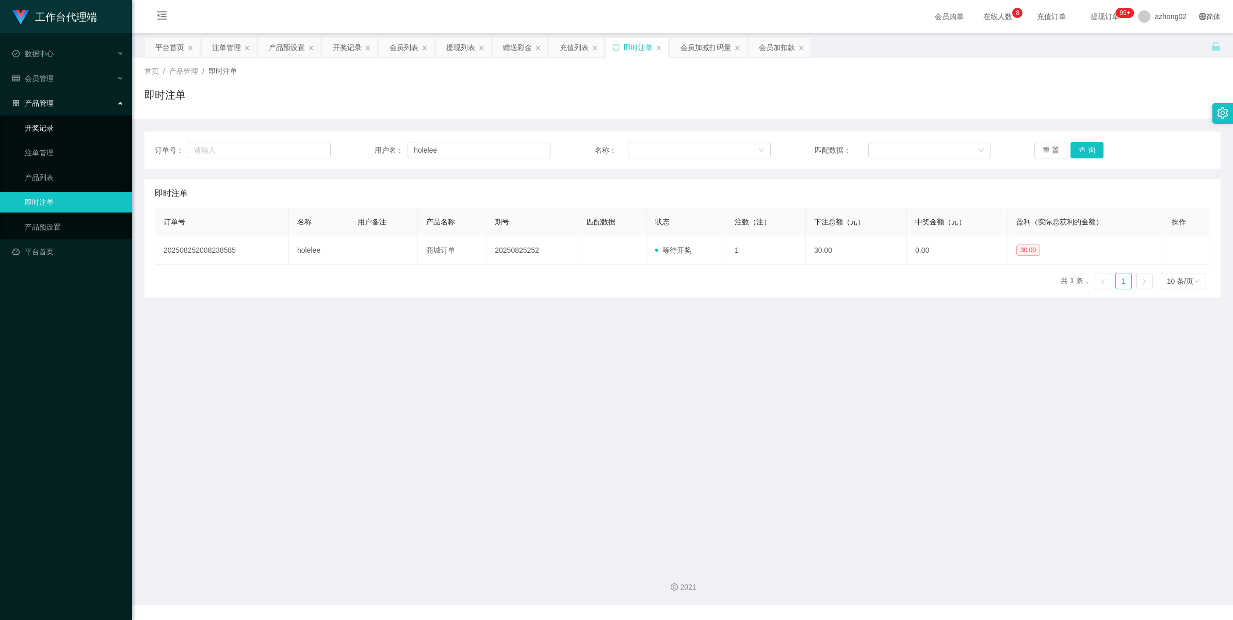
drag, startPoint x: 40, startPoint y: 130, endPoint x: 39, endPoint y: 122, distance: 8.3
click at [40, 128] on link "开奖记录" at bounding box center [74, 128] width 99 height 21
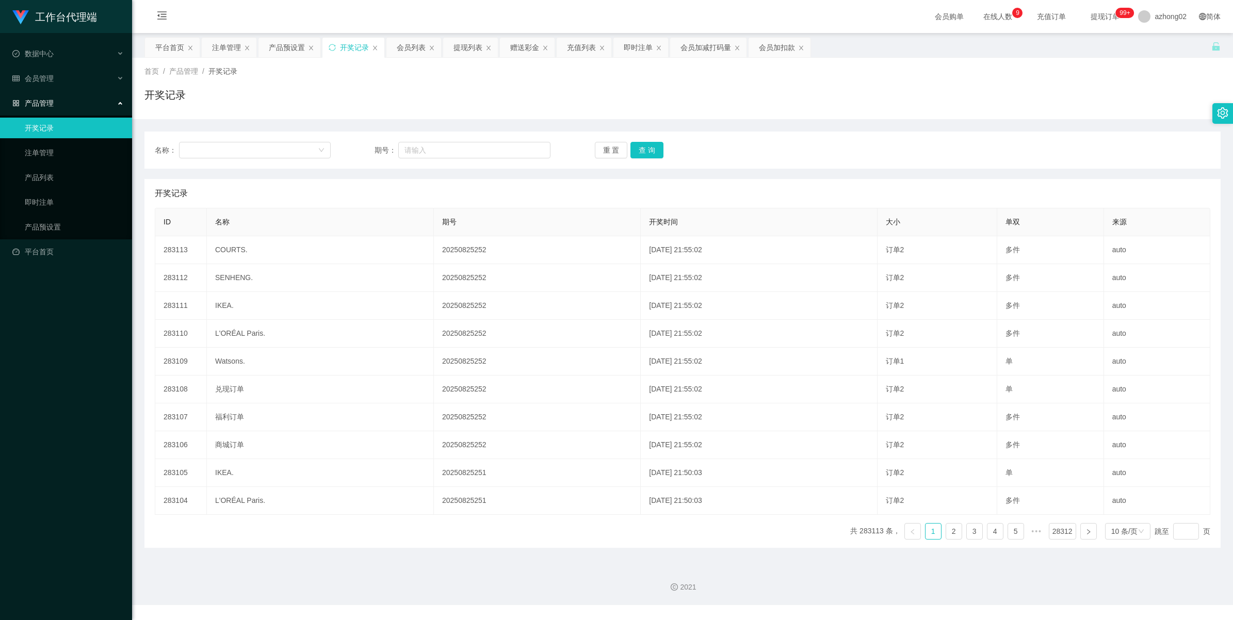
click at [36, 100] on span "产品管理" at bounding box center [32, 103] width 41 height 8
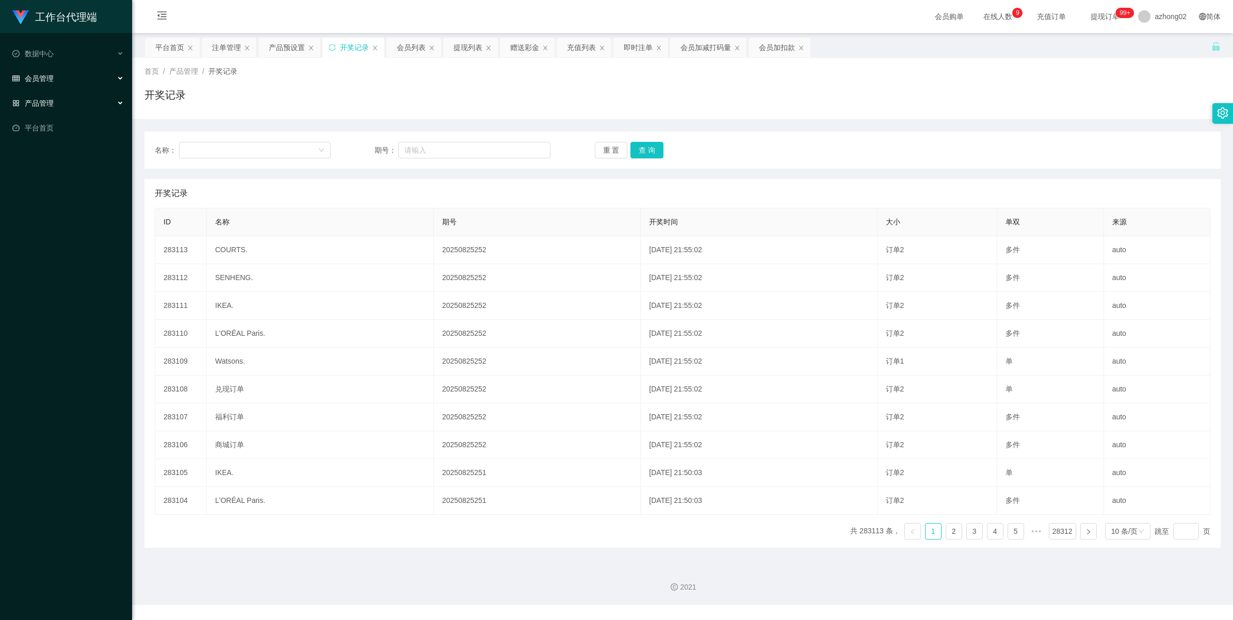
click at [40, 75] on span "会员管理" at bounding box center [32, 78] width 41 height 8
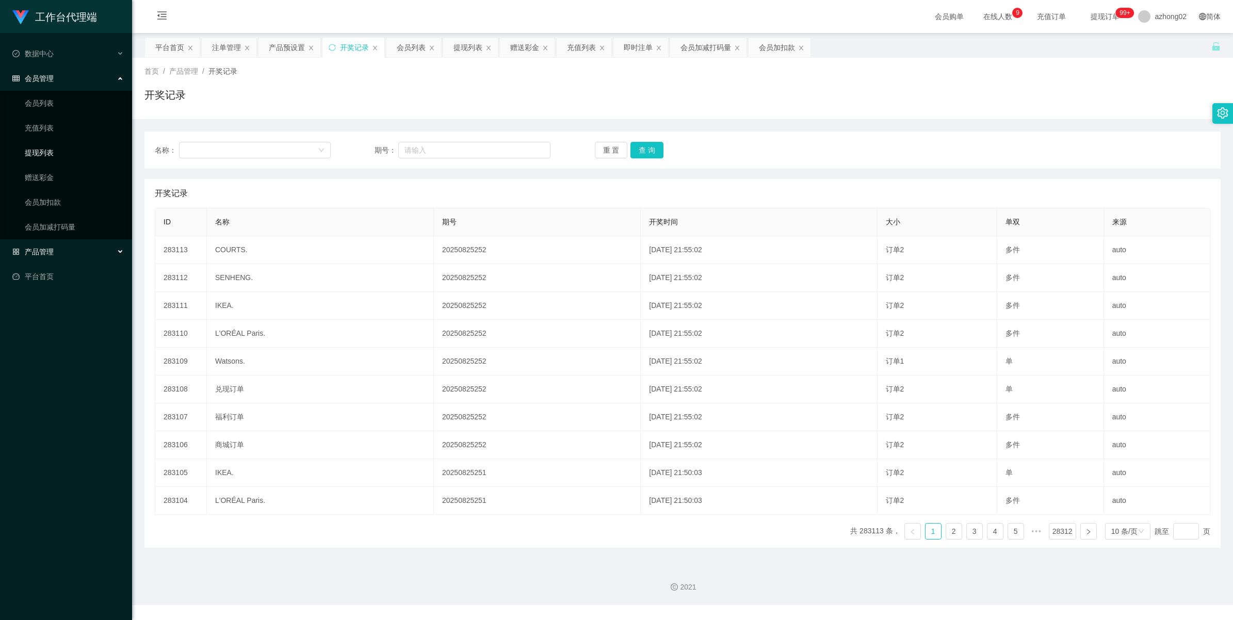
click at [51, 145] on link "提现列表" at bounding box center [74, 152] width 99 height 21
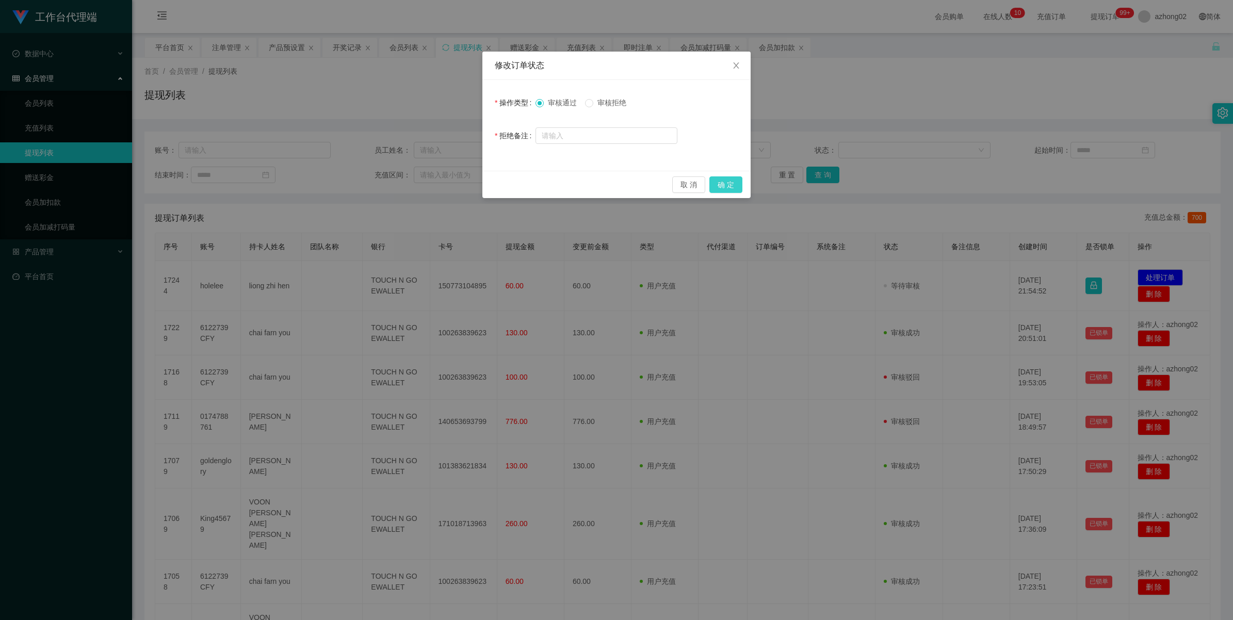
click at [727, 182] on button "确 定" at bounding box center [725, 184] width 33 height 17
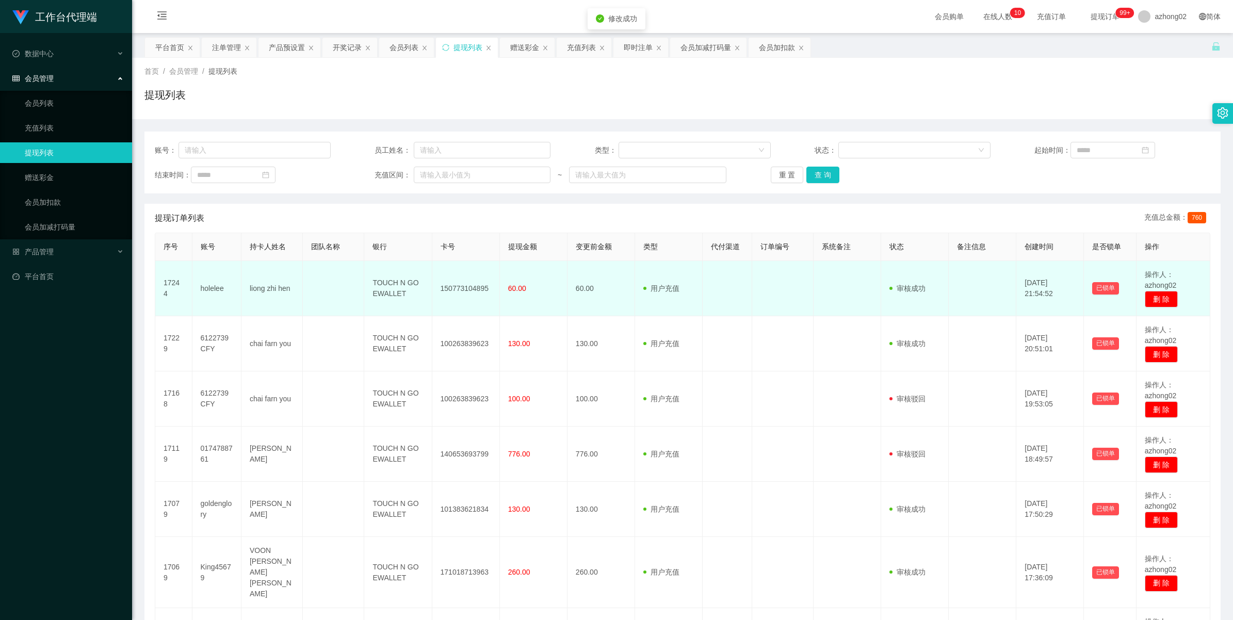
click at [472, 281] on td "150773104895" at bounding box center [466, 288] width 68 height 55
click at [468, 286] on td "150773104895" at bounding box center [466, 288] width 68 height 55
click at [469, 286] on td "150773104895" at bounding box center [466, 288] width 68 height 55
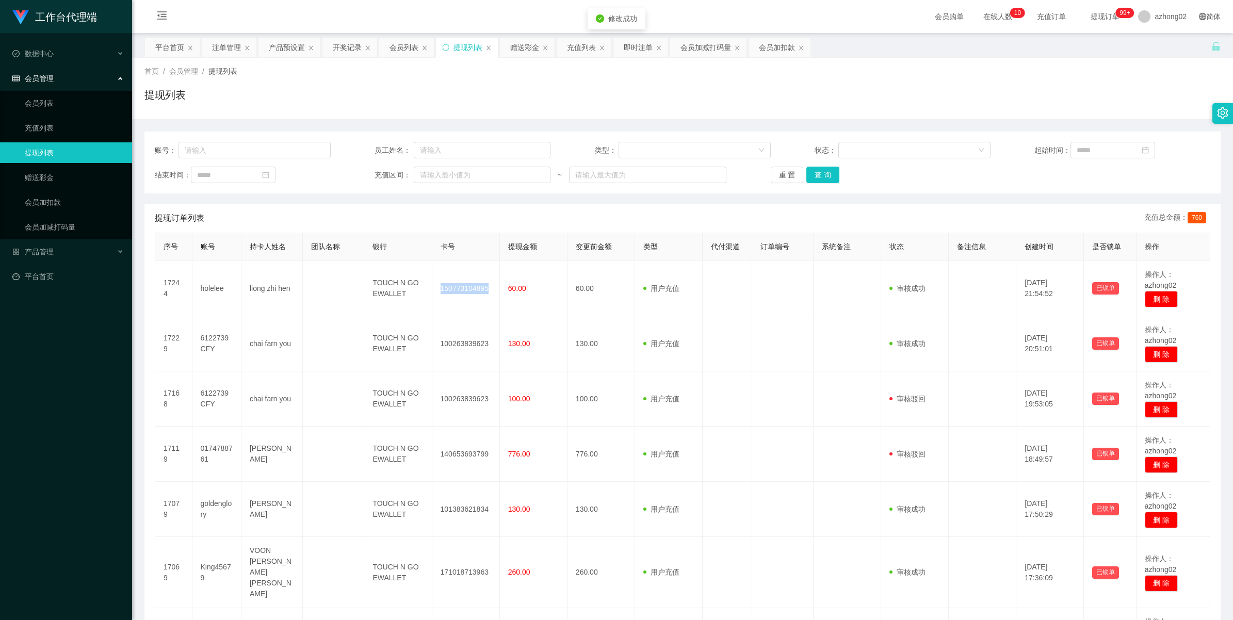
copy td "150773104895"
drag, startPoint x: 44, startPoint y: 171, endPoint x: 58, endPoint y: 171, distance: 14.5
click at [44, 171] on link "赠送彩金" at bounding box center [74, 177] width 99 height 21
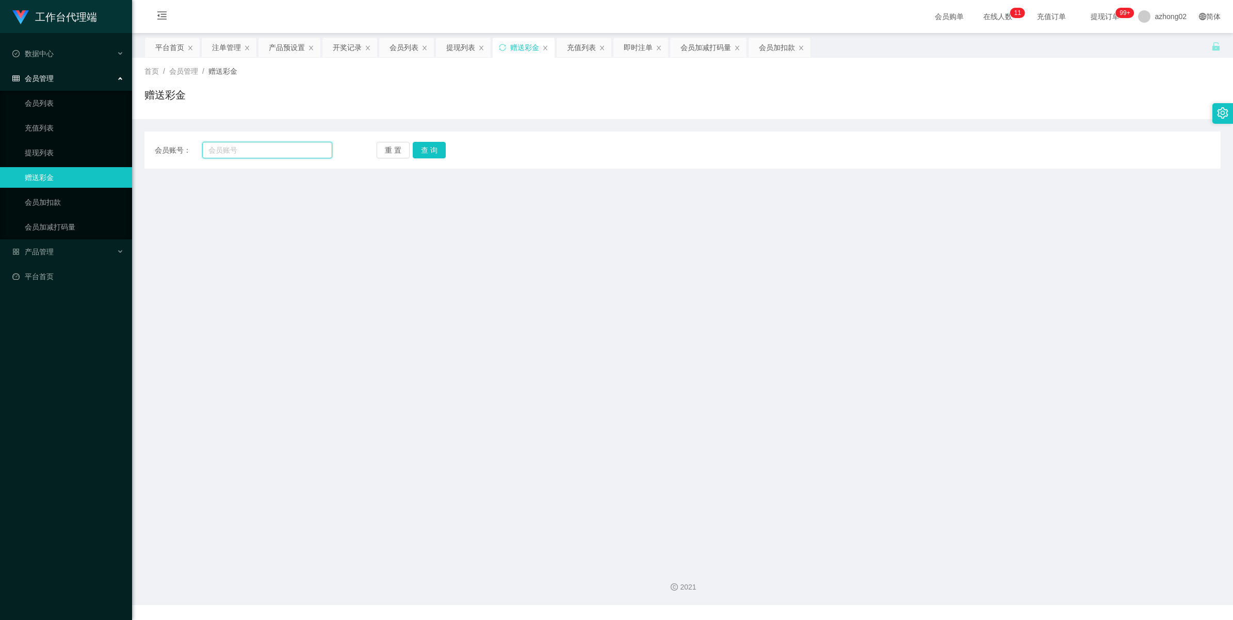
drag, startPoint x: 269, startPoint y: 149, endPoint x: 325, endPoint y: 145, distance: 56.3
click at [269, 150] on input "text" at bounding box center [267, 150] width 130 height 17
paste input "holelee"
type input "holelee"
click at [428, 145] on button "查 询" at bounding box center [429, 150] width 33 height 17
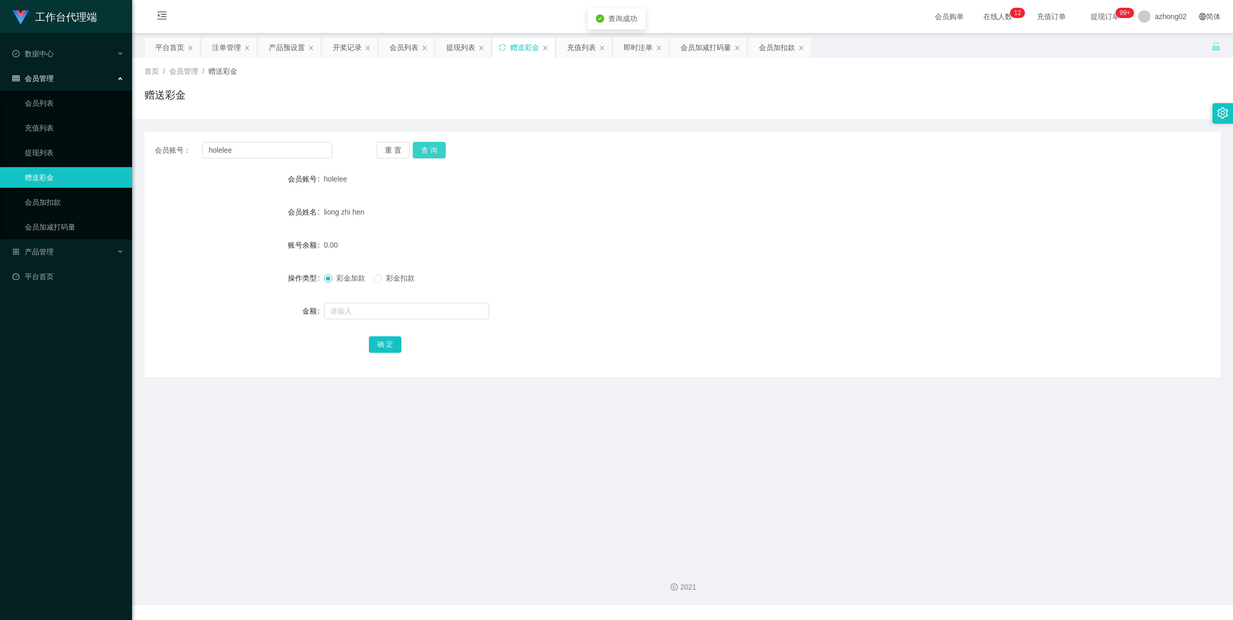
click at [426, 156] on button "查 询" at bounding box center [429, 150] width 33 height 17
click at [60, 226] on link "会员加减打码量" at bounding box center [74, 227] width 99 height 21
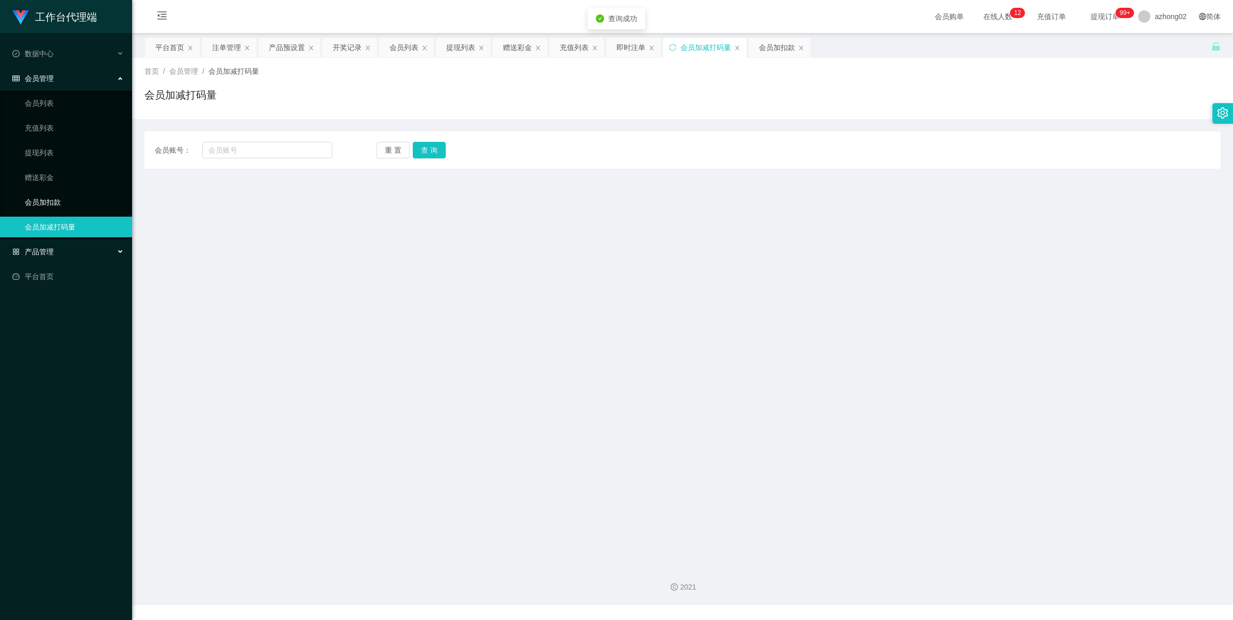
drag, startPoint x: 55, startPoint y: 249, endPoint x: 99, endPoint y: 202, distance: 63.9
click at [55, 248] on div "产品管理" at bounding box center [66, 251] width 132 height 21
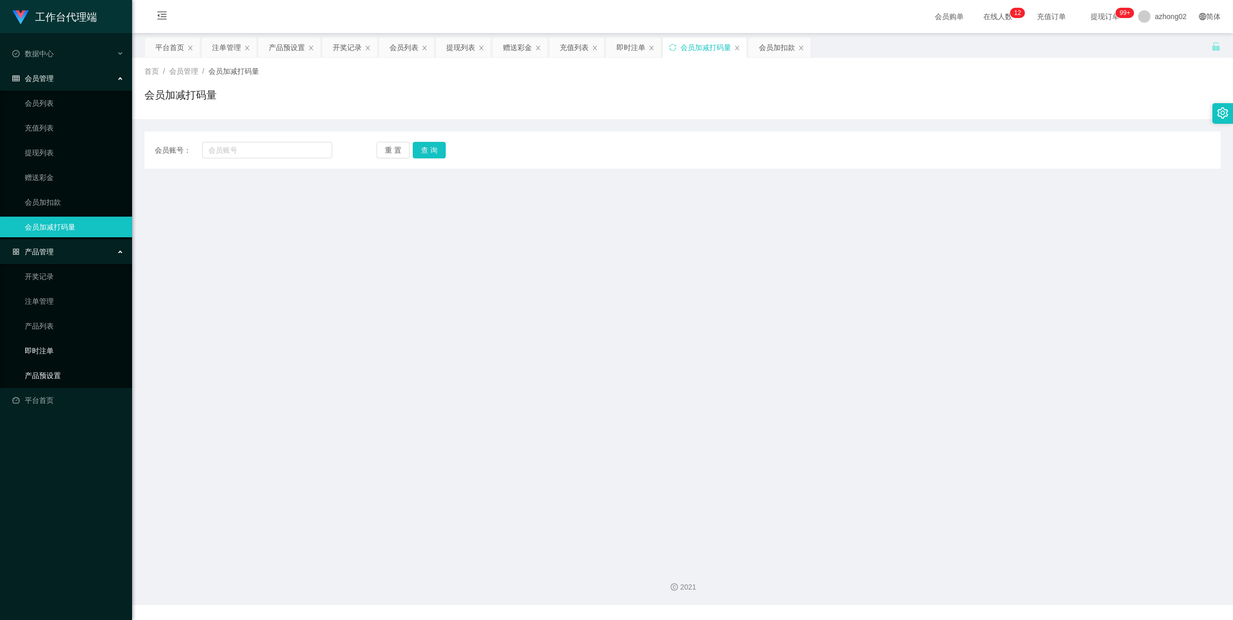
drag, startPoint x: 57, startPoint y: 376, endPoint x: 68, endPoint y: 356, distance: 21.9
click at [57, 375] on link "产品预设置" at bounding box center [74, 375] width 99 height 21
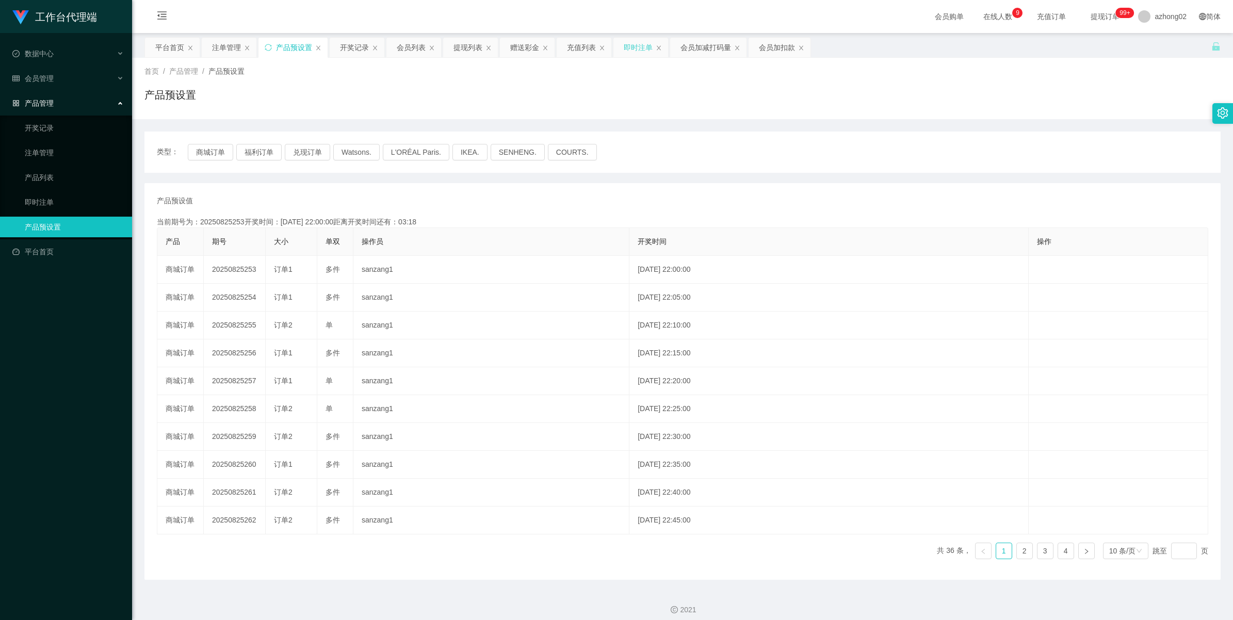
drag, startPoint x: 643, startPoint y: 46, endPoint x: 639, endPoint y: 55, distance: 9.9
click at [643, 47] on div "即时注单" at bounding box center [638, 48] width 29 height 20
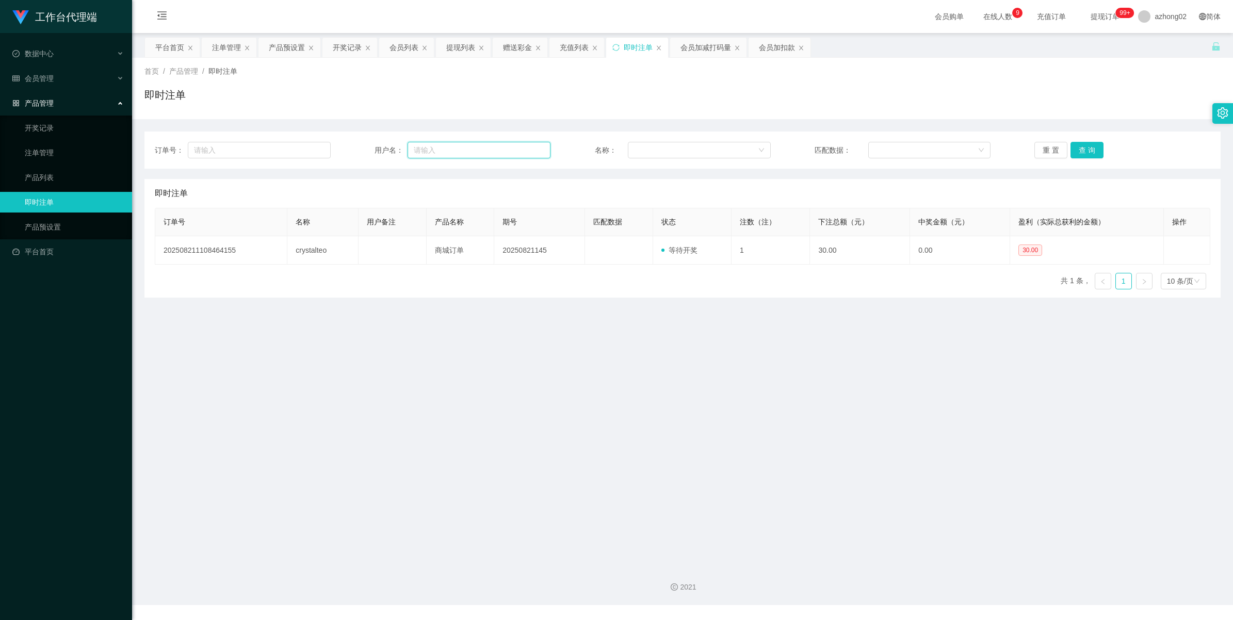
click at [454, 151] on input "text" at bounding box center [479, 150] width 143 height 17
paste input "holelee"
type input "holelee"
click at [1081, 148] on button "查 询" at bounding box center [1086, 150] width 33 height 17
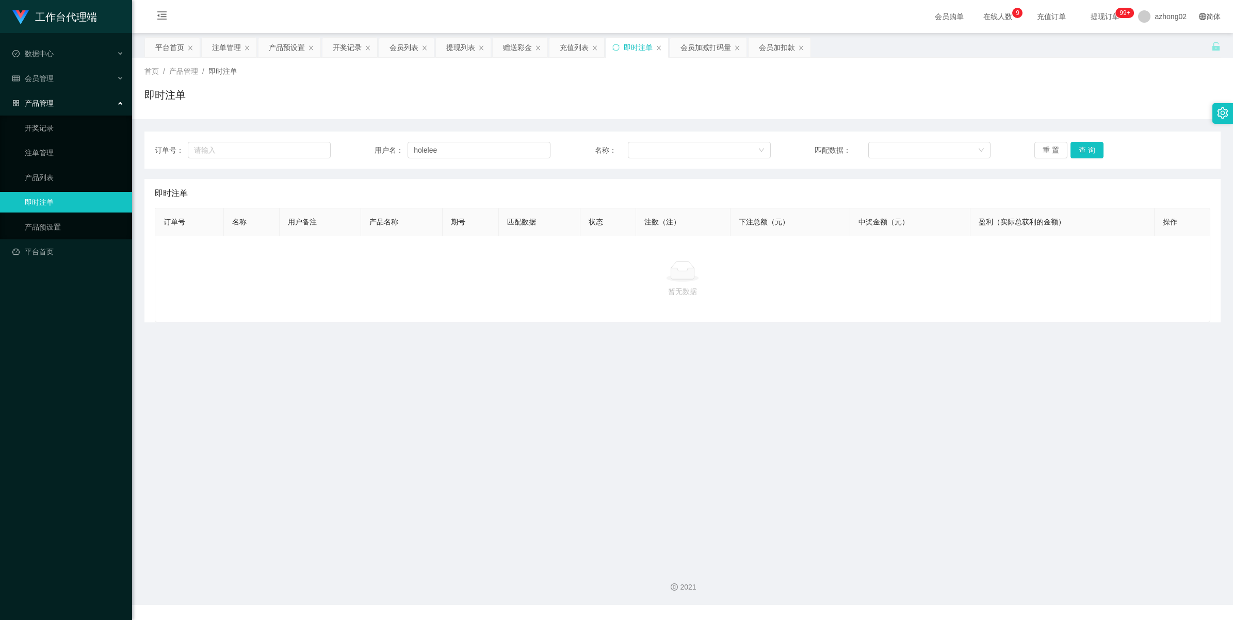
click at [504, 141] on div "订单号： 用户名： holelee 名称： 匹配数据： 重 置 查 询" at bounding box center [682, 150] width 1076 height 37
click at [502, 144] on input "holelee" at bounding box center [479, 150] width 143 height 17
click at [682, 147] on div at bounding box center [695, 149] width 123 height 15
click at [668, 148] on div at bounding box center [695, 149] width 123 height 15
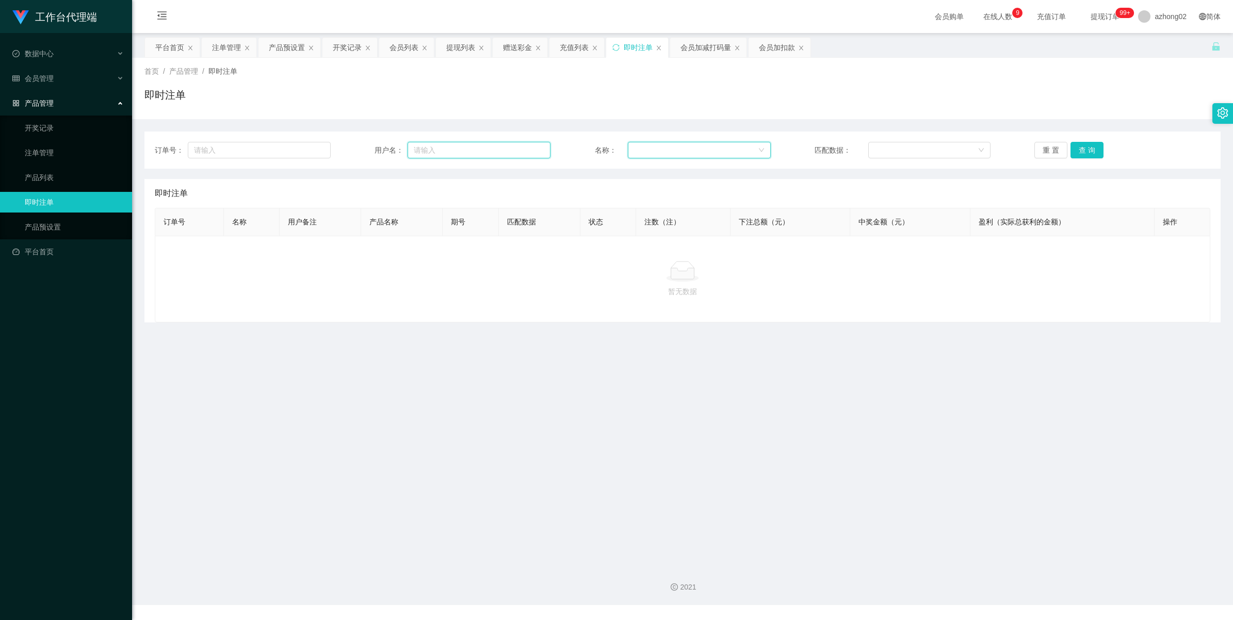
drag, startPoint x: 509, startPoint y: 155, endPoint x: 468, endPoint y: 155, distance: 40.8
click at [509, 155] on input "text" at bounding box center [479, 150] width 143 height 17
click at [235, 50] on div "注单管理" at bounding box center [226, 48] width 29 height 20
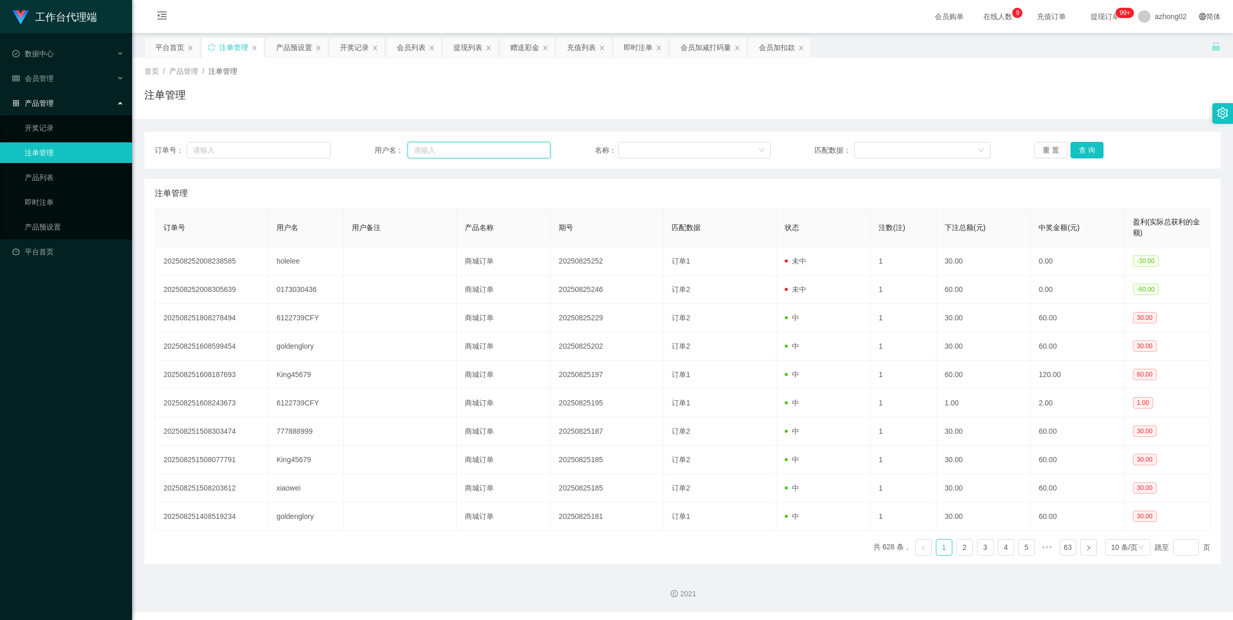
click at [465, 151] on input "text" at bounding box center [479, 150] width 143 height 17
paste input "holelee"
type input "holelee"
click at [1086, 151] on button "查 询" at bounding box center [1086, 150] width 33 height 17
